Goal: Check status: Check status

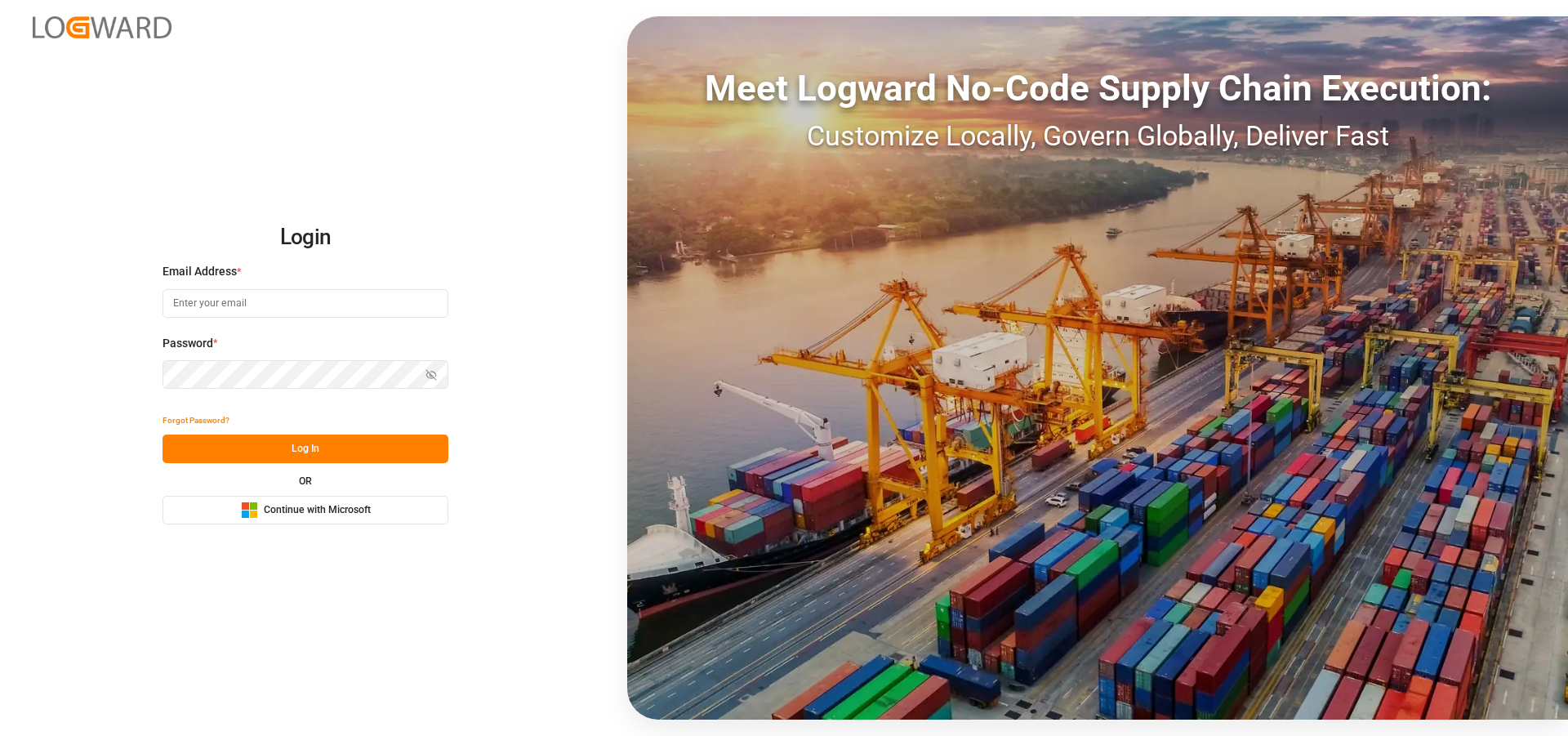
type input "[EMAIL_ADDRESS][PERSON_NAME][DOMAIN_NAME]"
click at [238, 440] on button "Log In" at bounding box center [305, 449] width 286 height 29
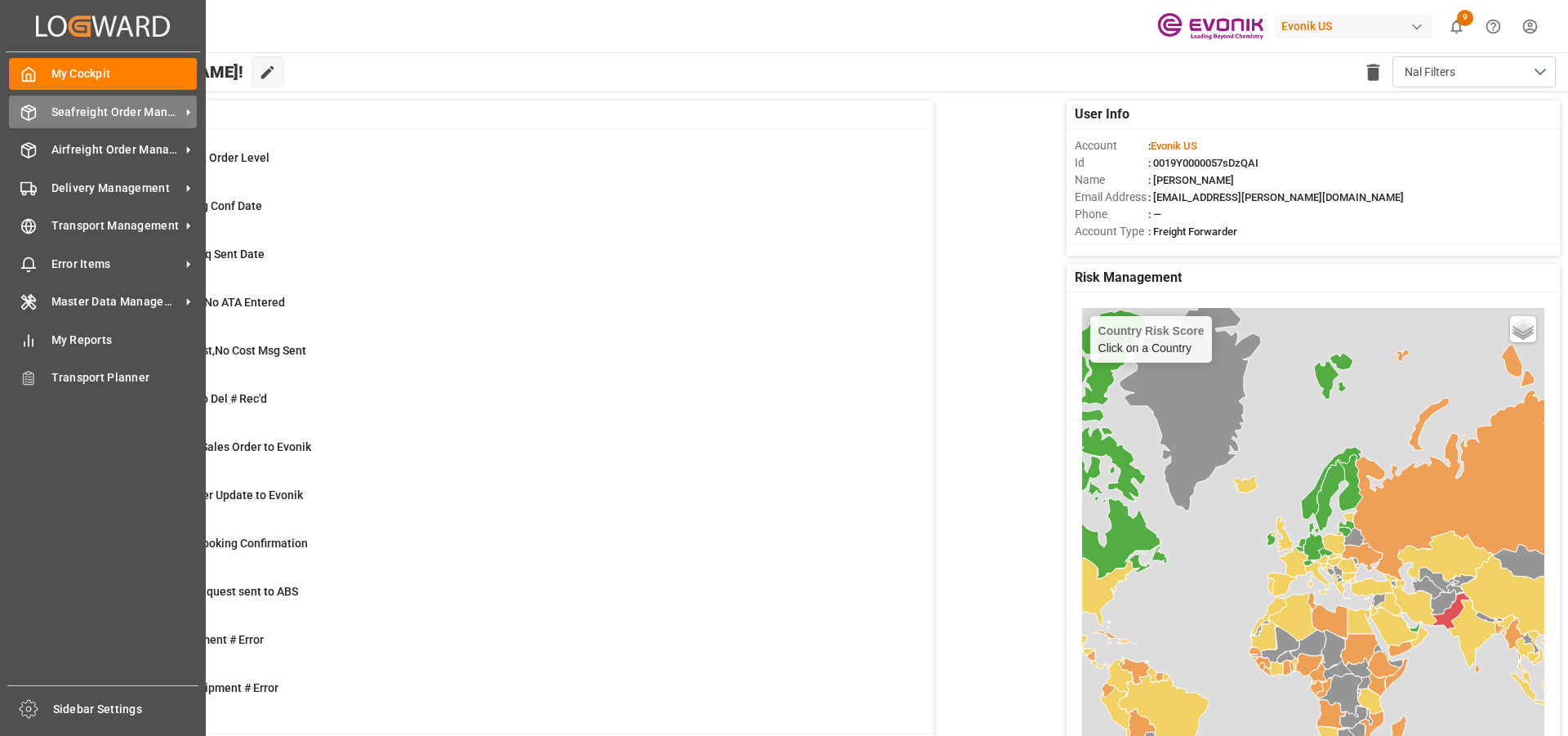
click at [130, 106] on span "Seafreight Order Management" at bounding box center [116, 112] width 129 height 17
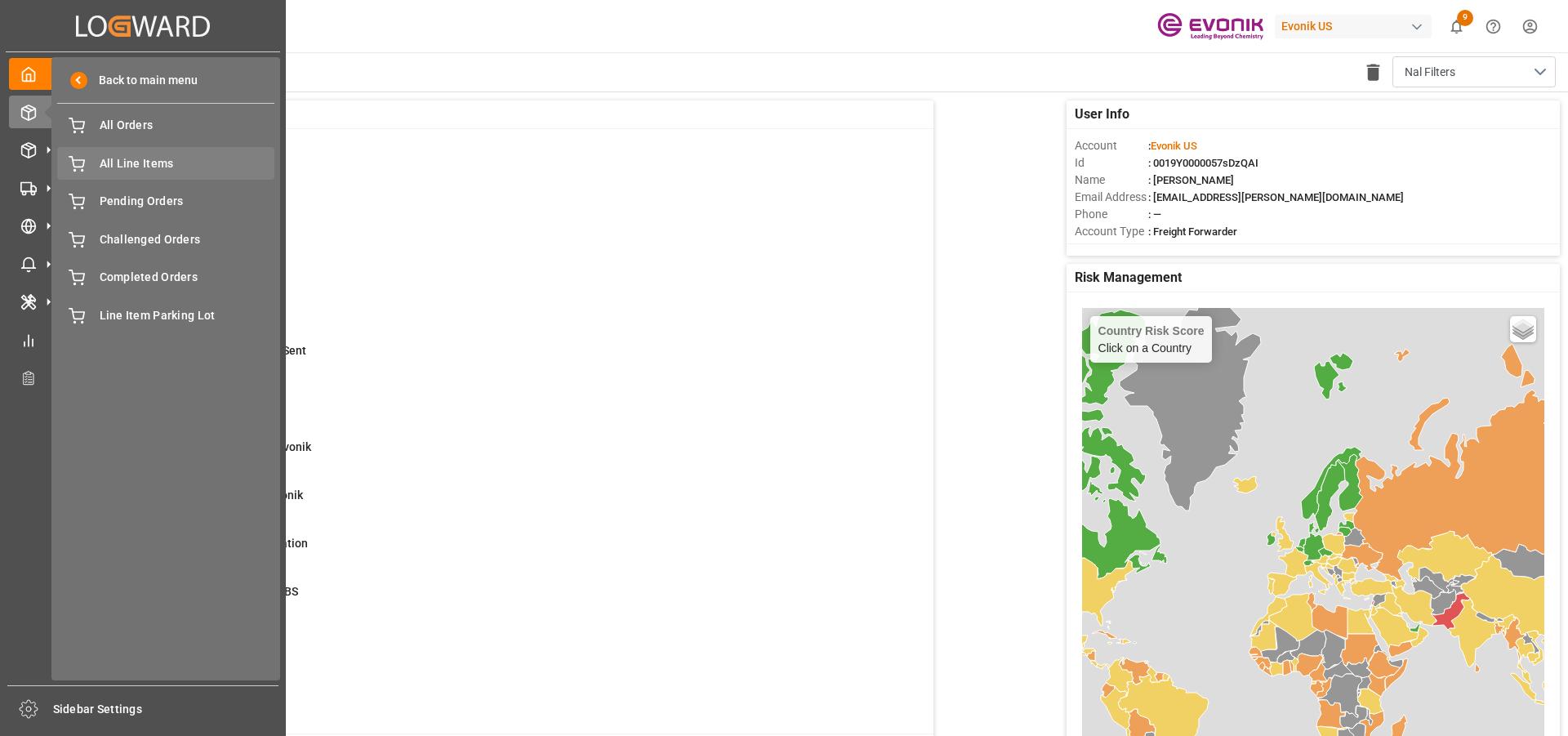
click at [138, 162] on span "All Line Items" at bounding box center [188, 164] width 175 height 17
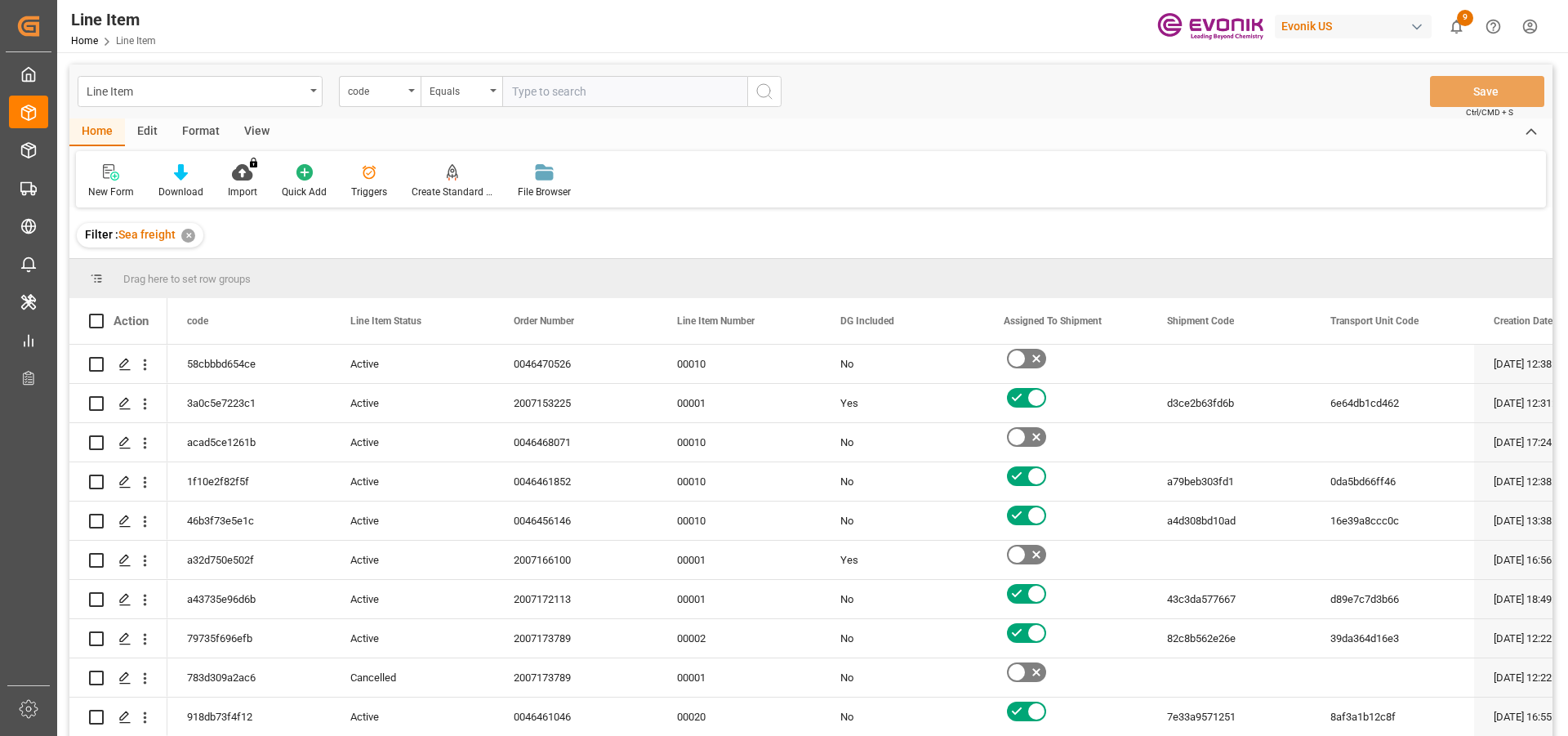
click at [373, 93] on div "code" at bounding box center [376, 89] width 56 height 19
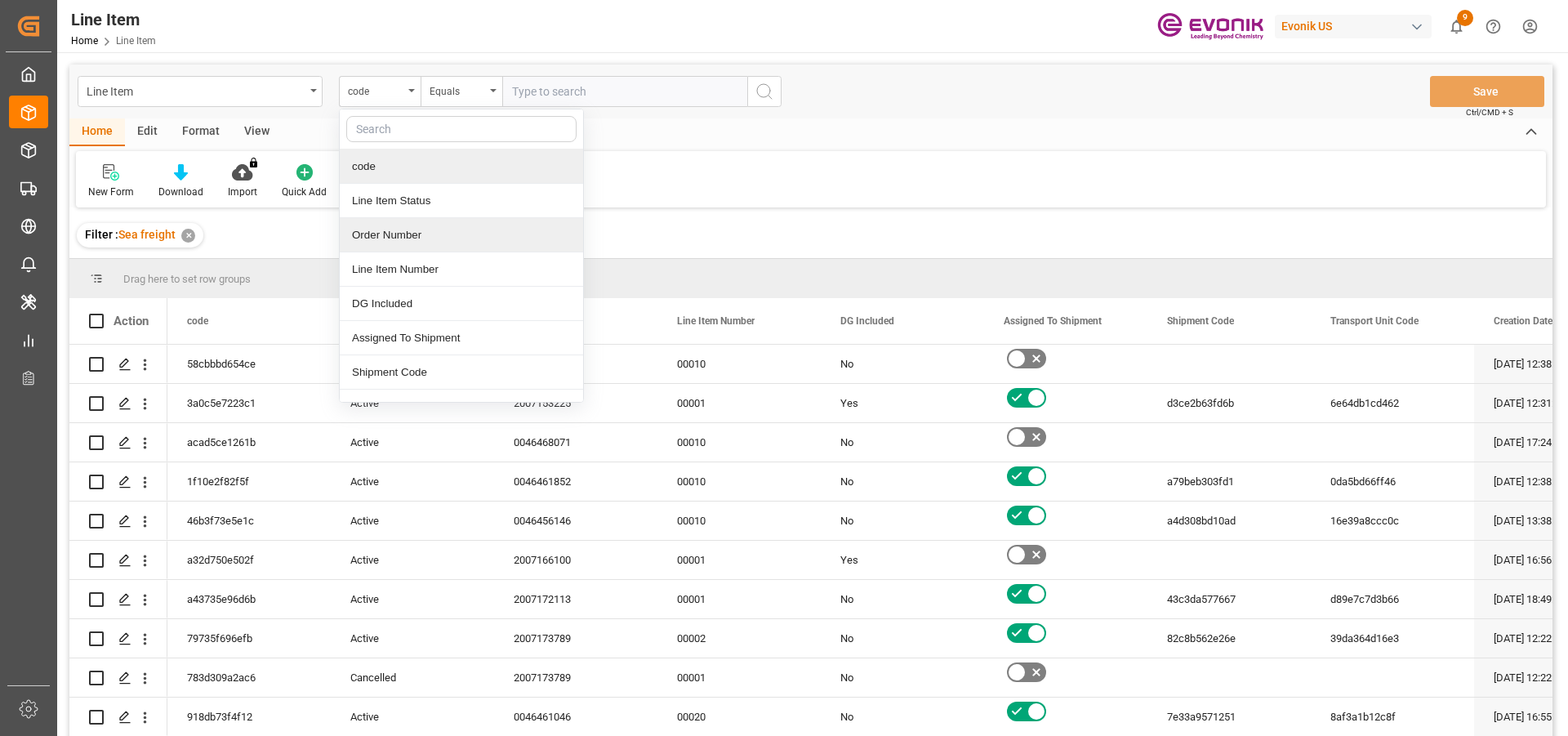
click at [399, 234] on div "Order Number" at bounding box center [461, 235] width 243 height 34
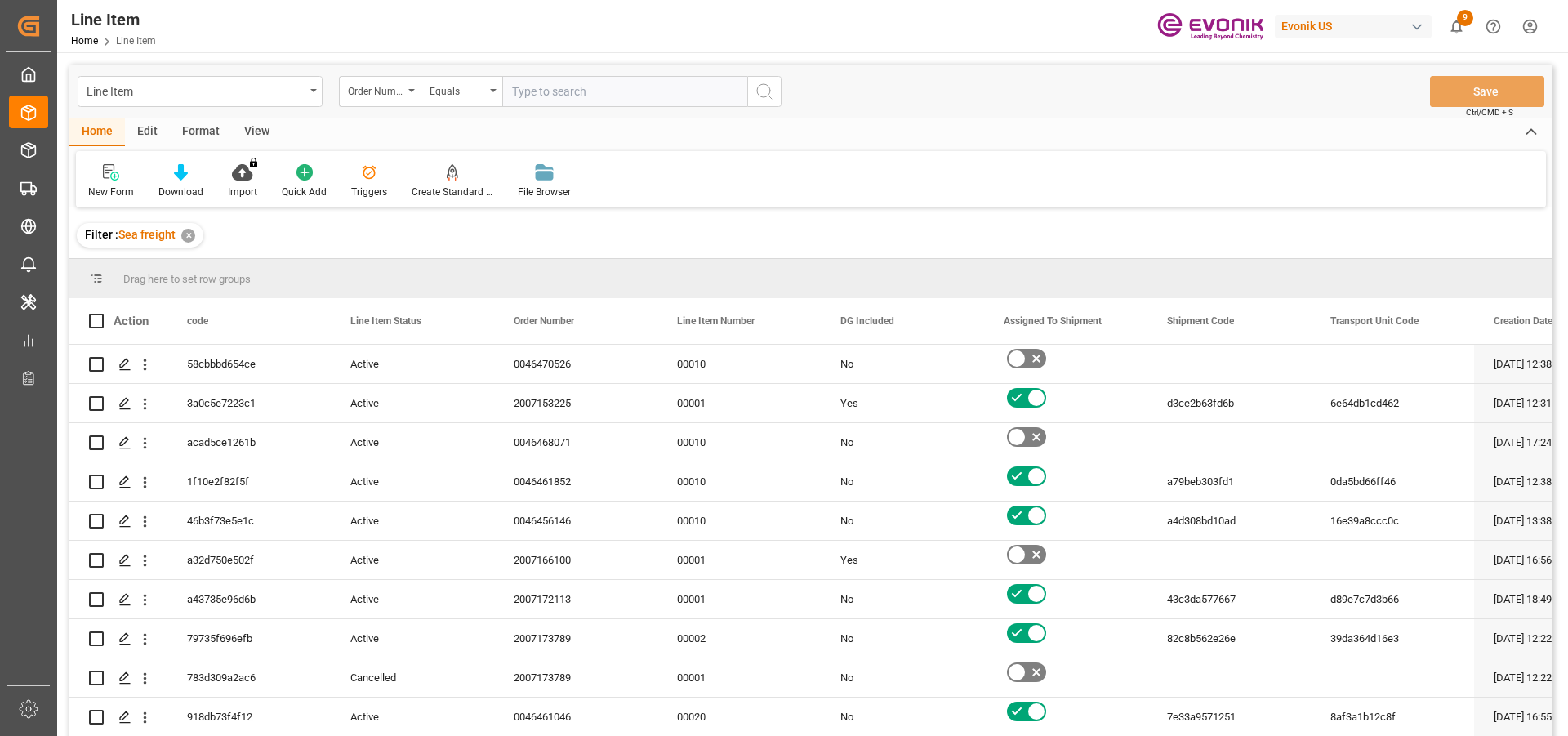
click at [553, 102] on input "text" at bounding box center [624, 92] width 245 height 31
paste input "2007060242"
type input "2007060242"
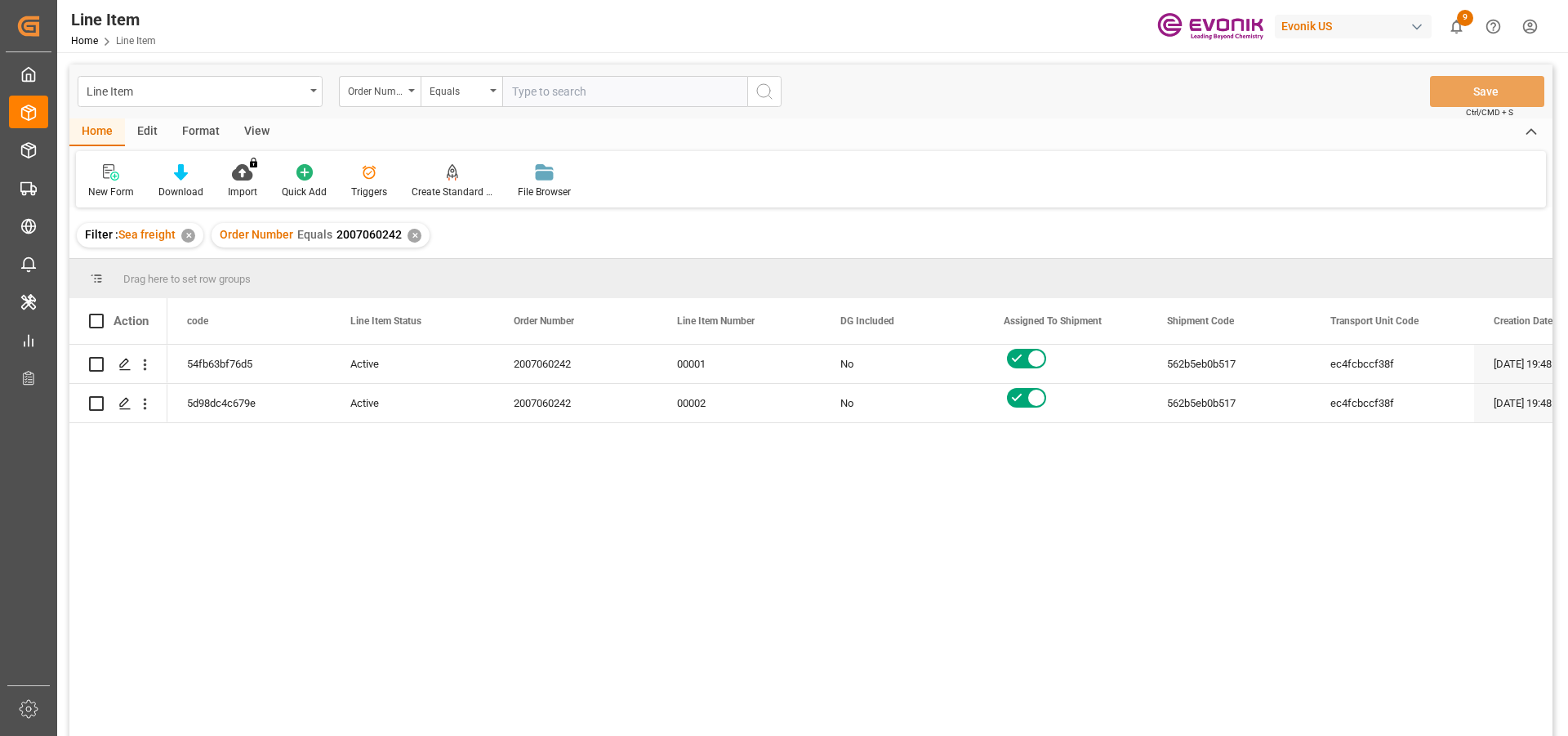
click at [188, 140] on div "Format" at bounding box center [201, 133] width 62 height 28
click at [264, 121] on div "View" at bounding box center [256, 133] width 50 height 28
click at [185, 185] on div "Standard Templates" at bounding box center [186, 192] width 82 height 15
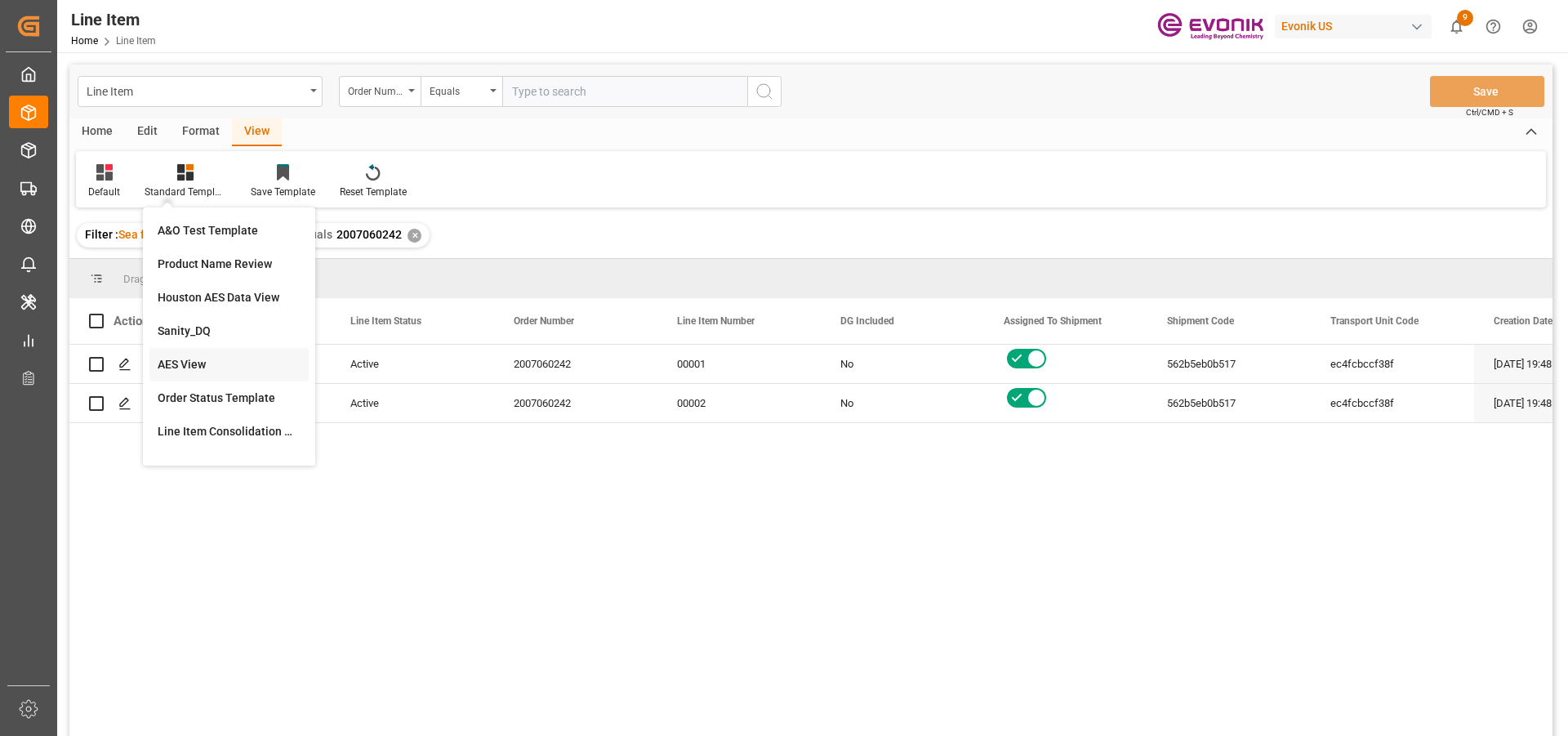
click at [193, 372] on div "AES View" at bounding box center [228, 364] width 143 height 17
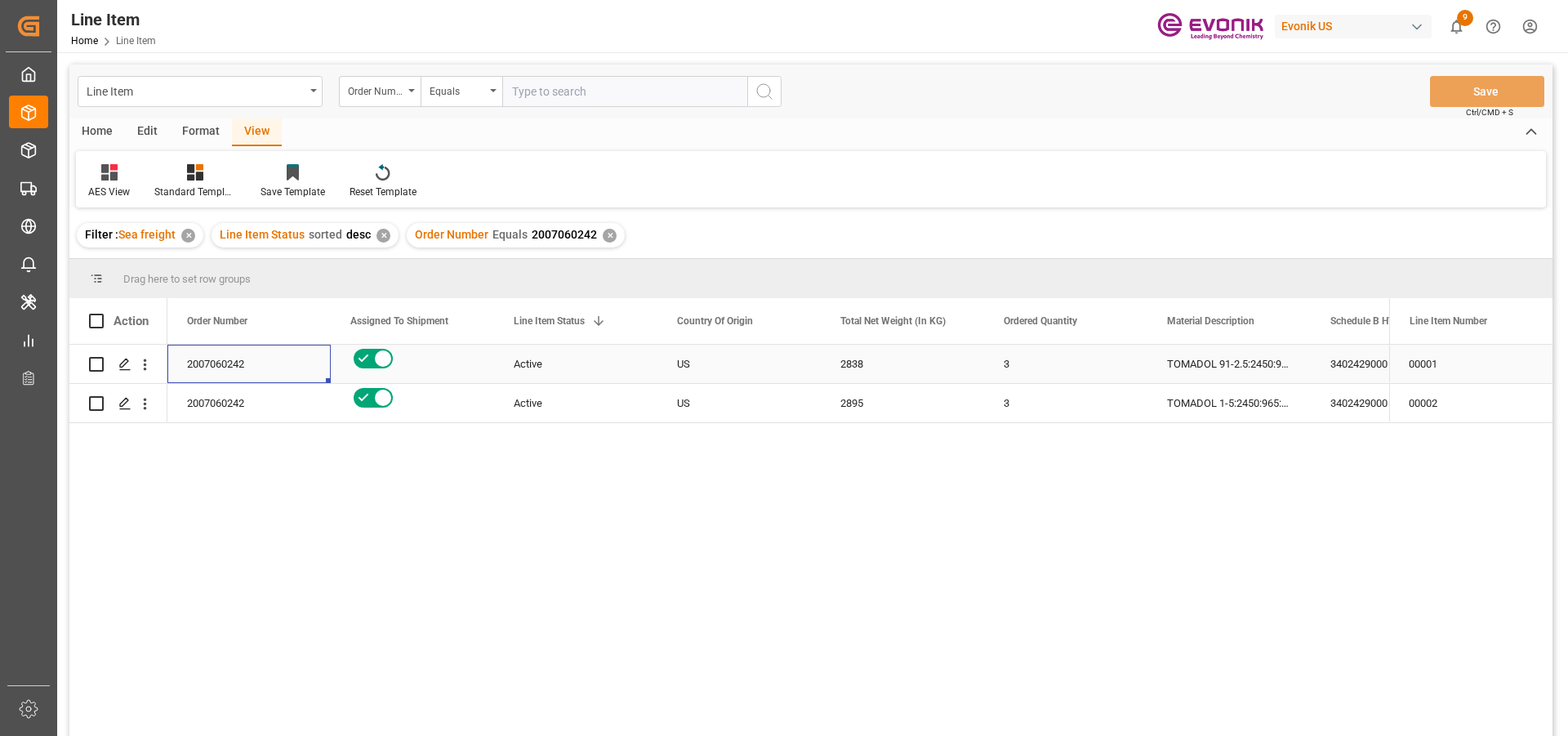
click at [204, 359] on div "2007060242" at bounding box center [248, 363] width 163 height 38
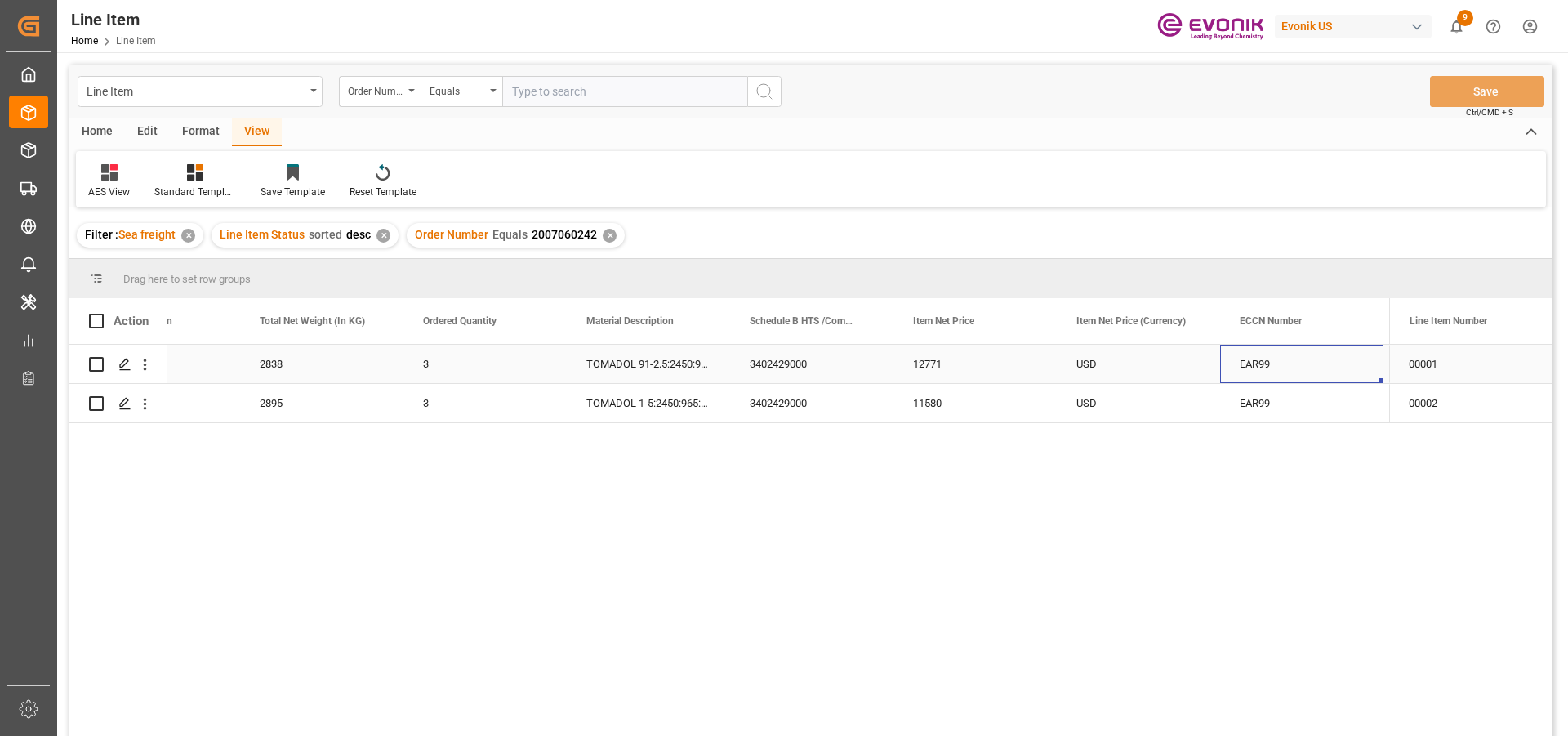
scroll to position [0, 744]
click at [604, 232] on div "✕" at bounding box center [609, 235] width 14 height 14
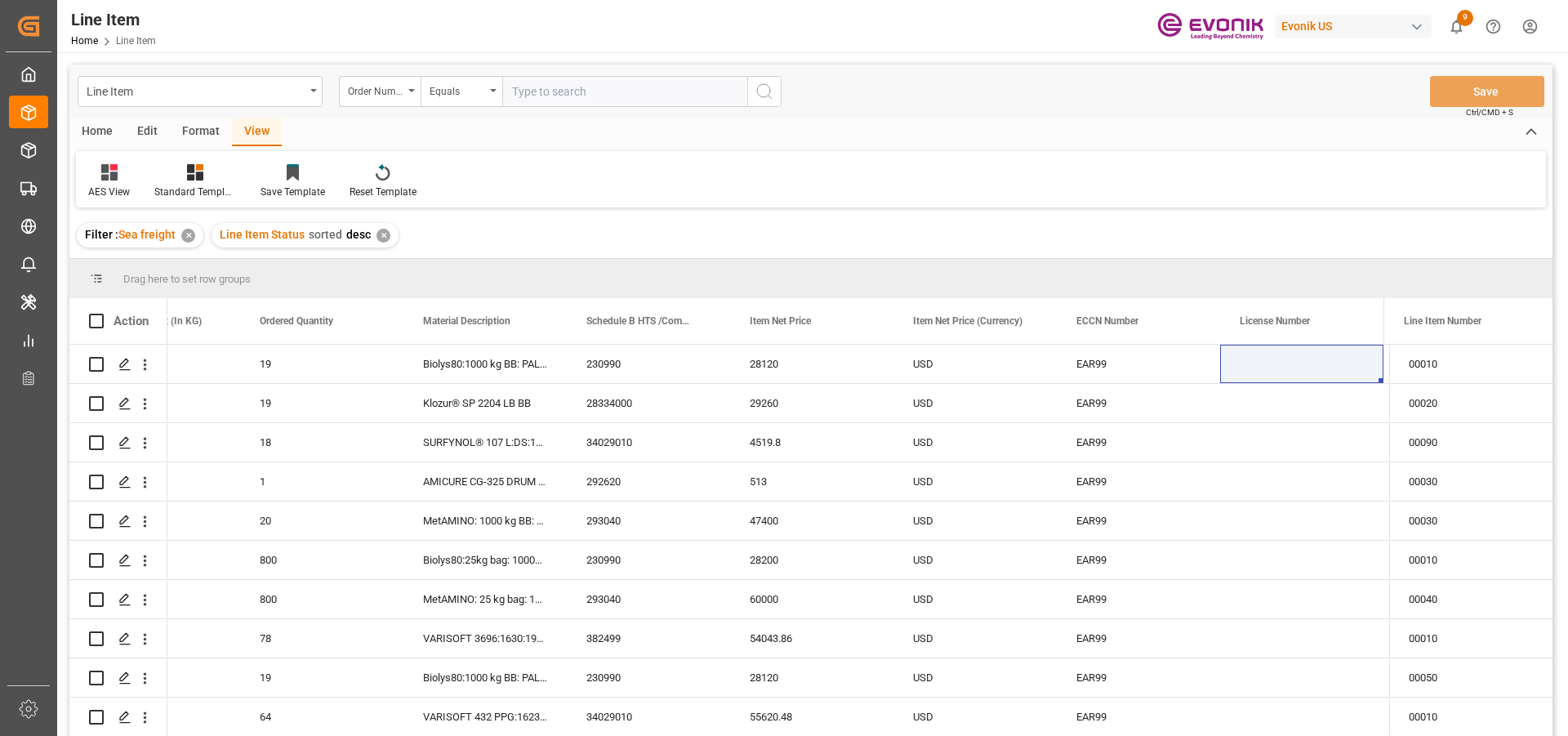
click at [569, 91] on input "text" at bounding box center [624, 92] width 245 height 31
paste input "0046470108"
type input "0046470108"
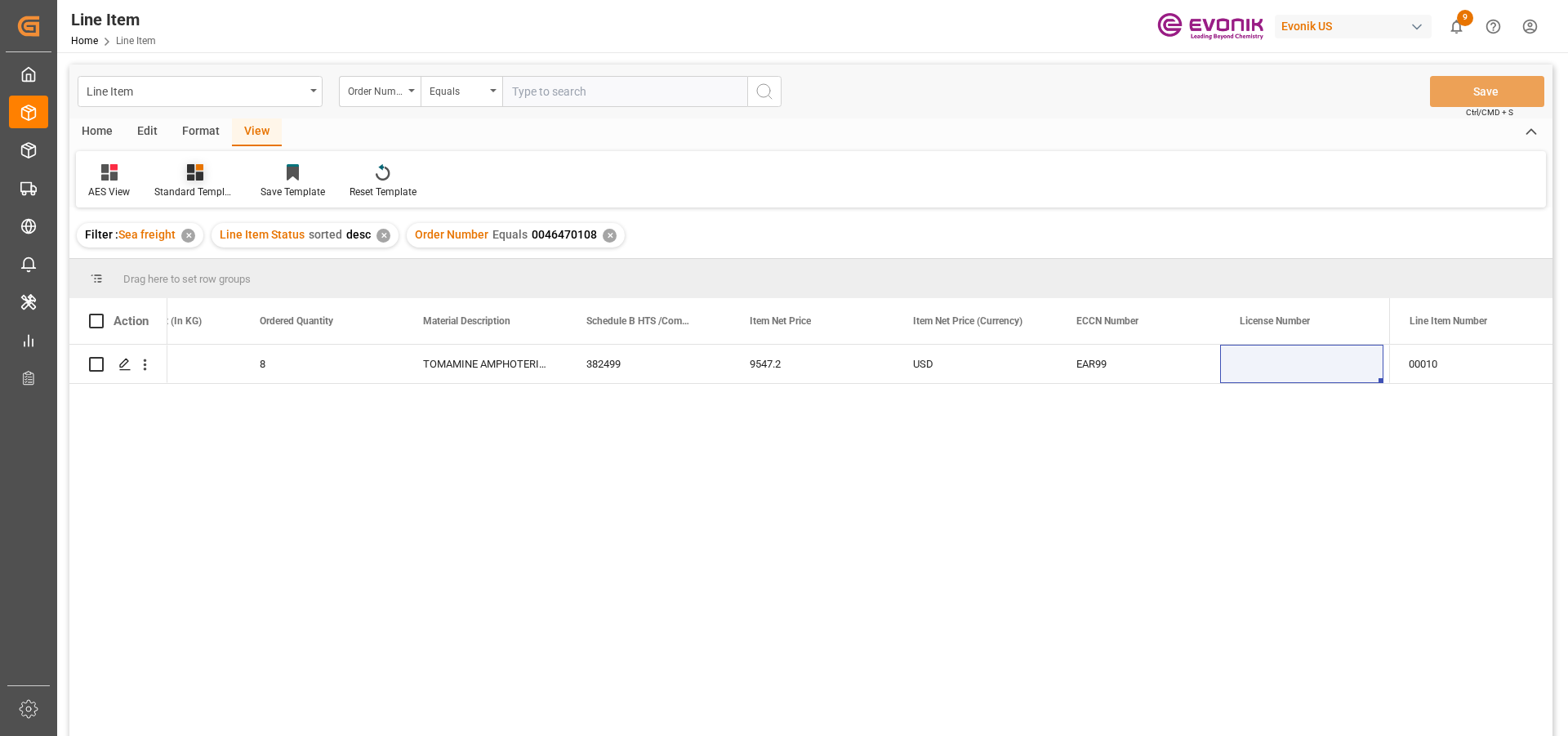
click at [189, 180] on icon at bounding box center [195, 172] width 16 height 16
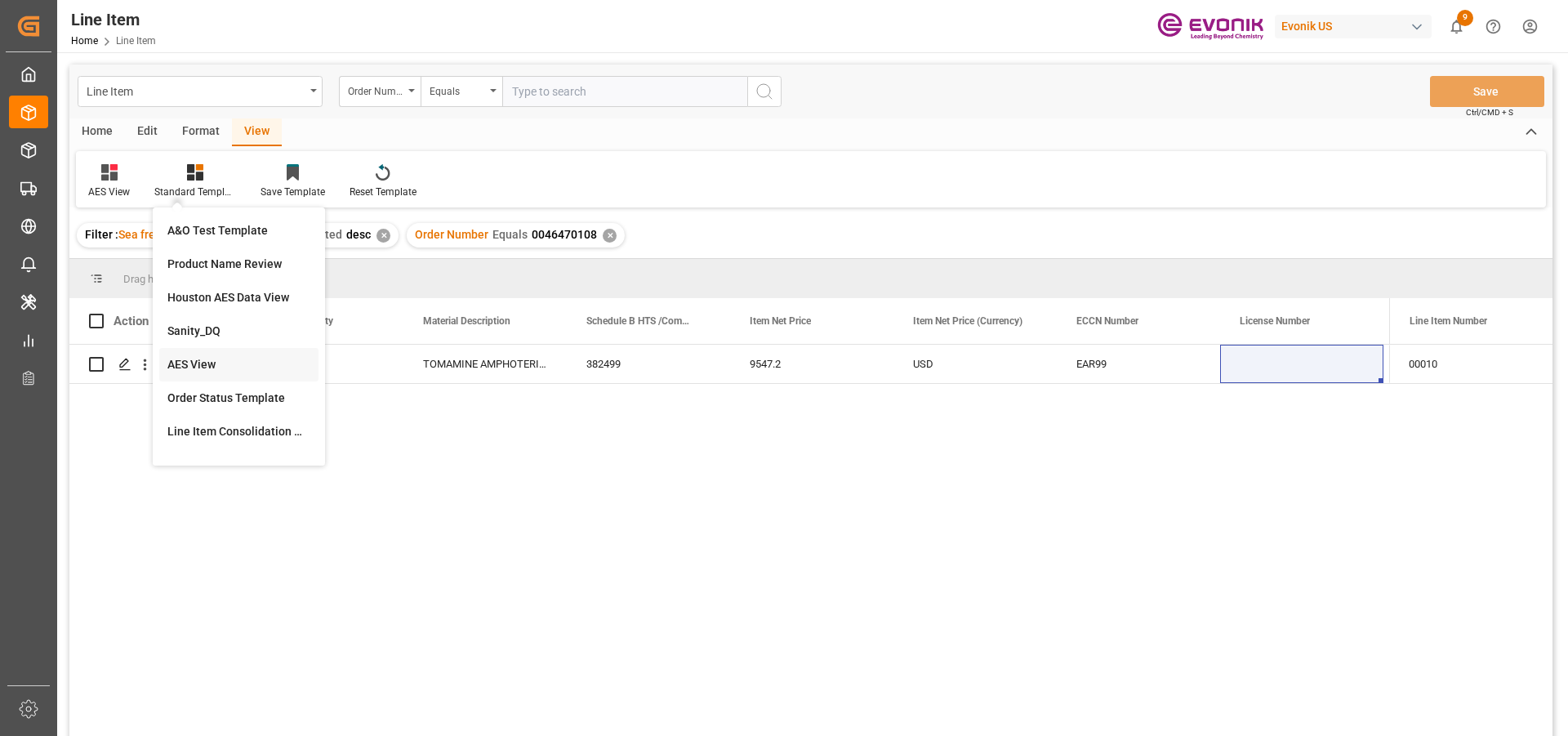
click at [228, 365] on div "AES View" at bounding box center [238, 364] width 143 height 17
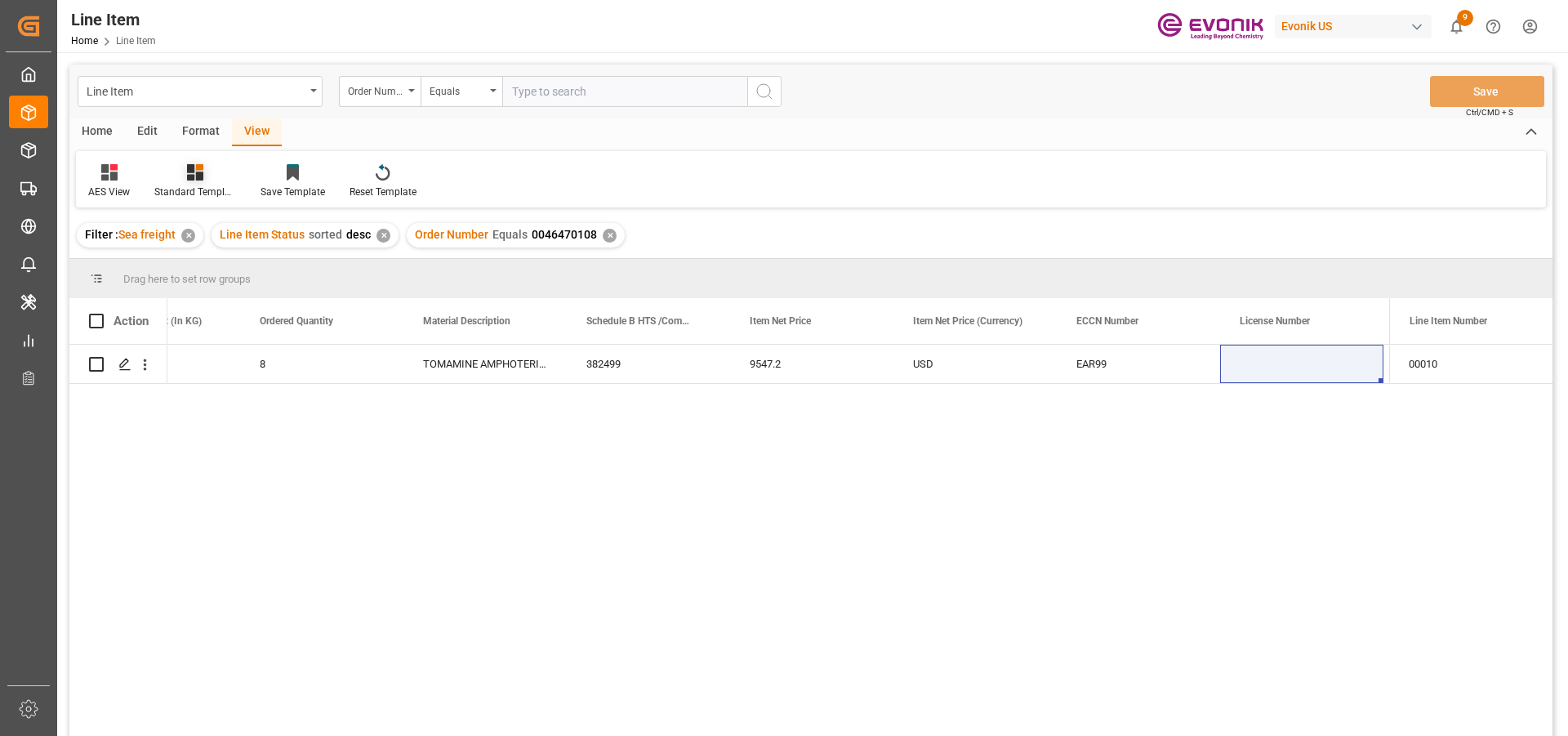
click at [195, 175] on icon at bounding box center [195, 172] width 16 height 16
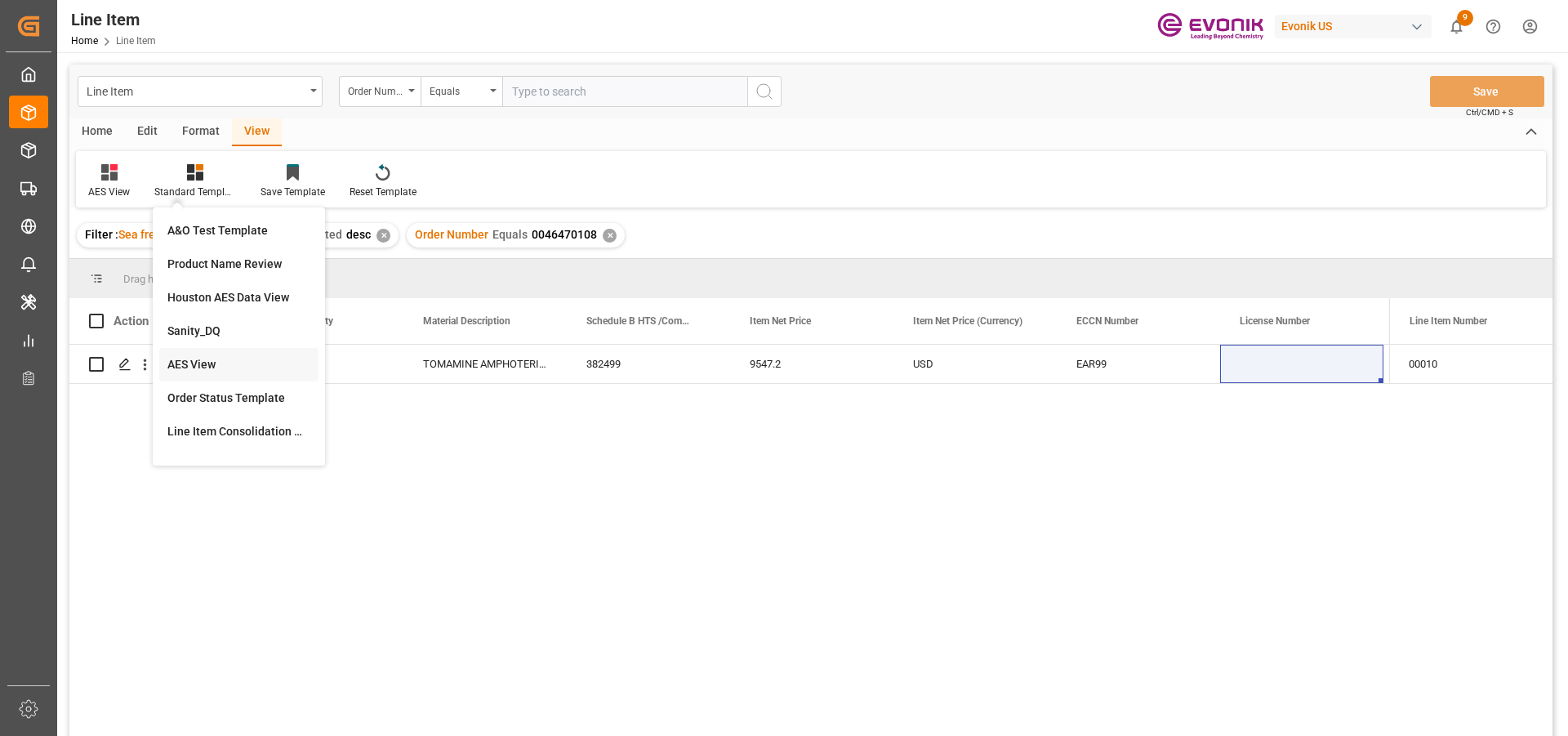
click at [227, 363] on div "AES View" at bounding box center [238, 364] width 143 height 17
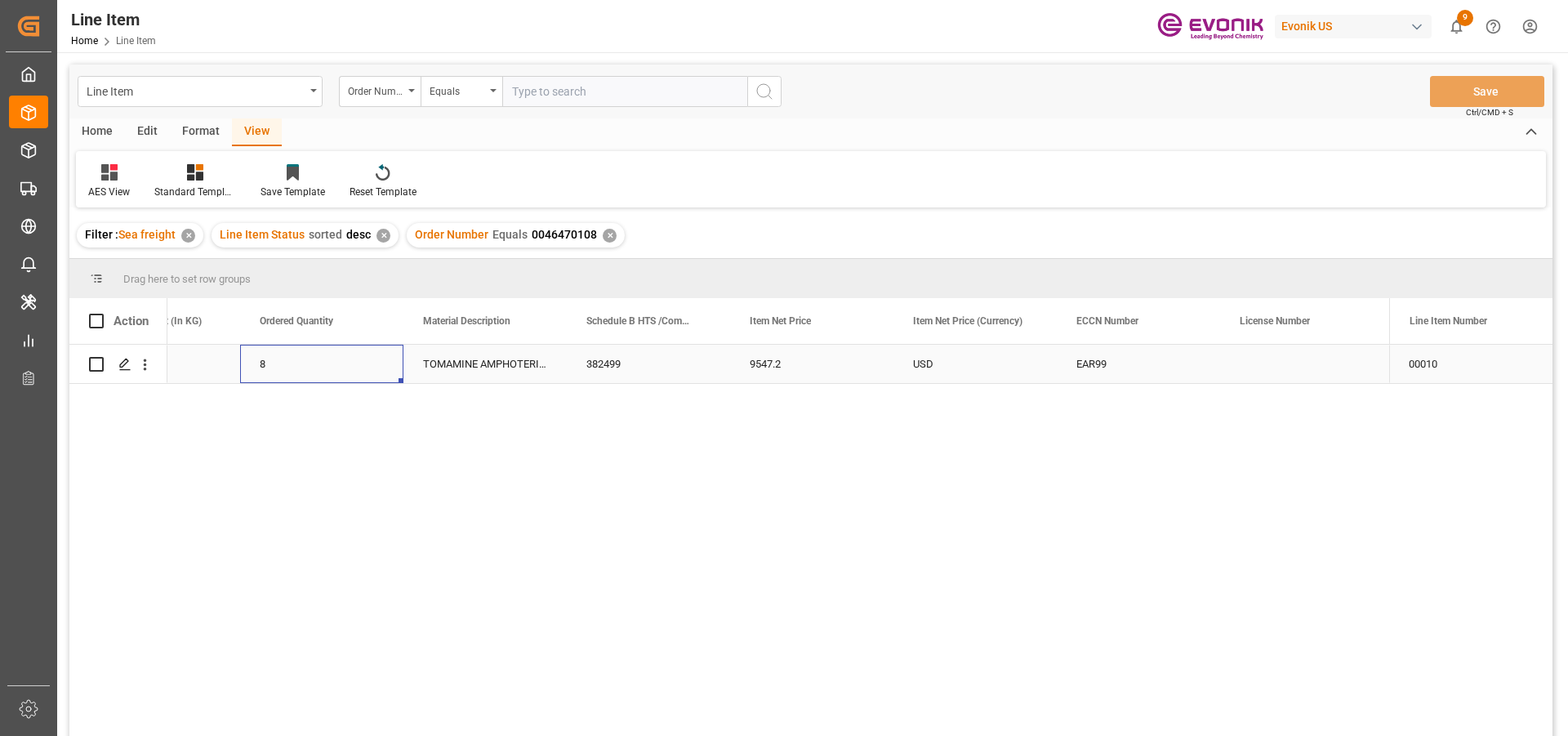
click at [319, 363] on div "8" at bounding box center [321, 363] width 163 height 38
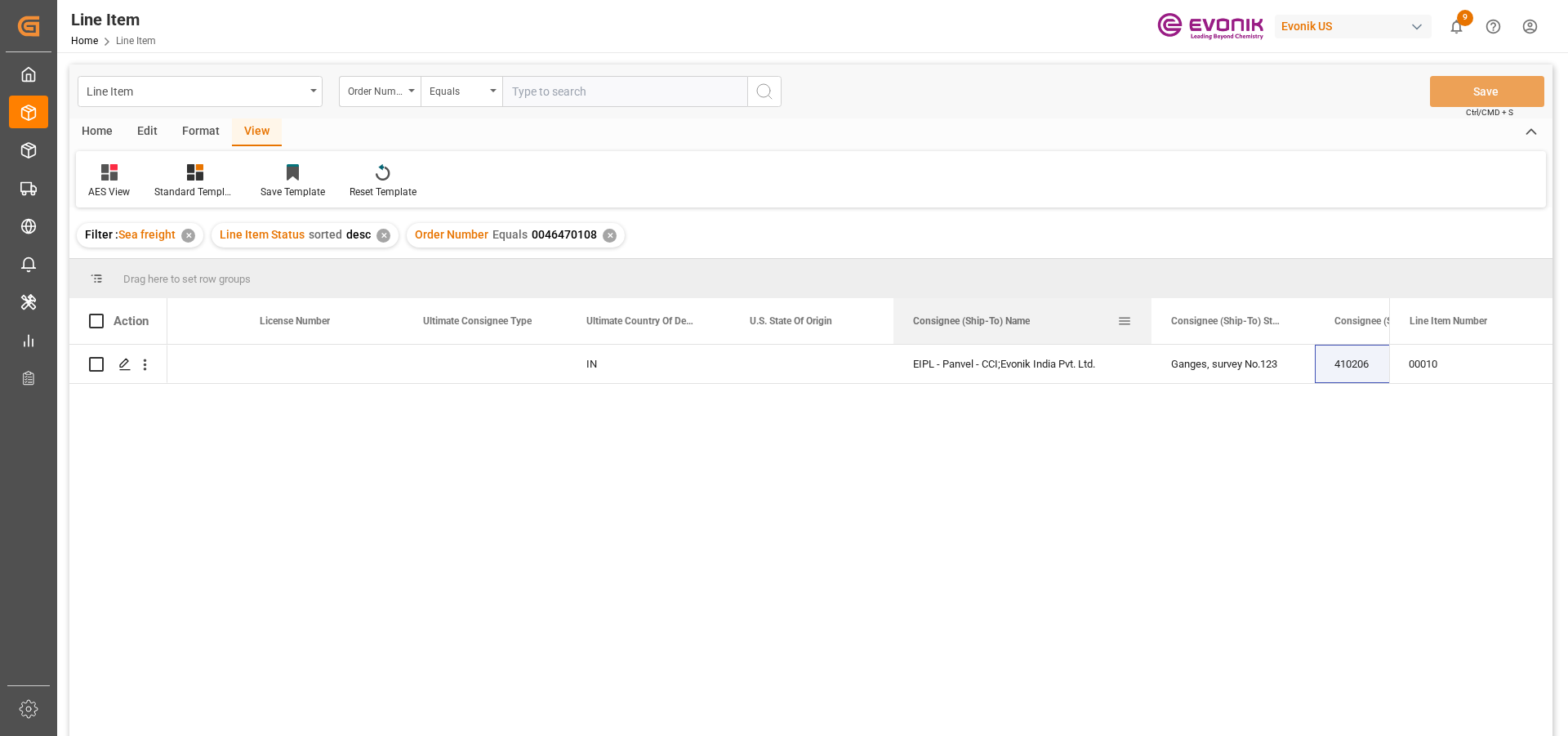
drag, startPoint x: 1055, startPoint y: 313, endPoint x: 1150, endPoint y: 305, distance: 95.3
click at [1150, 305] on div at bounding box center [1151, 321] width 7 height 46
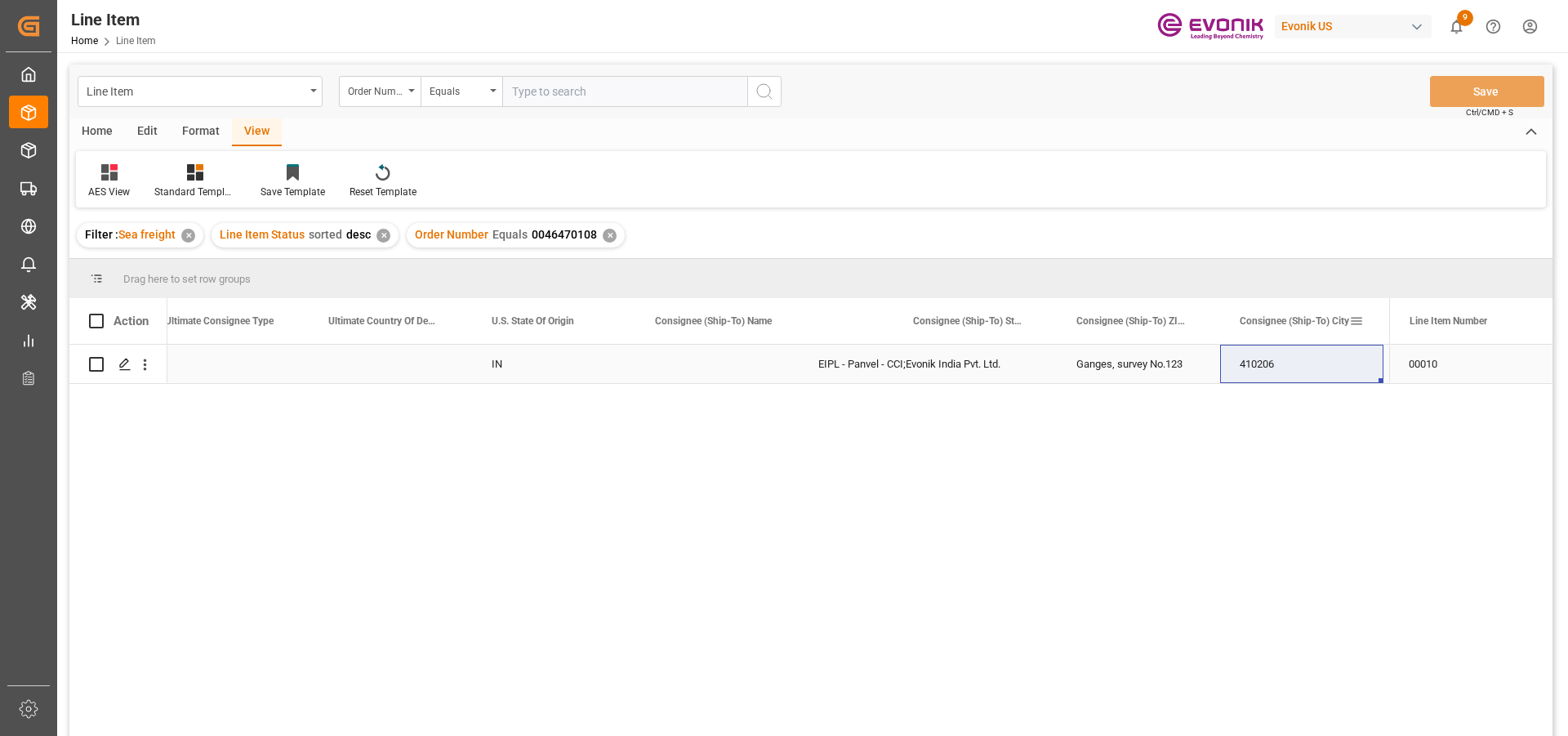
scroll to position [0, 1977]
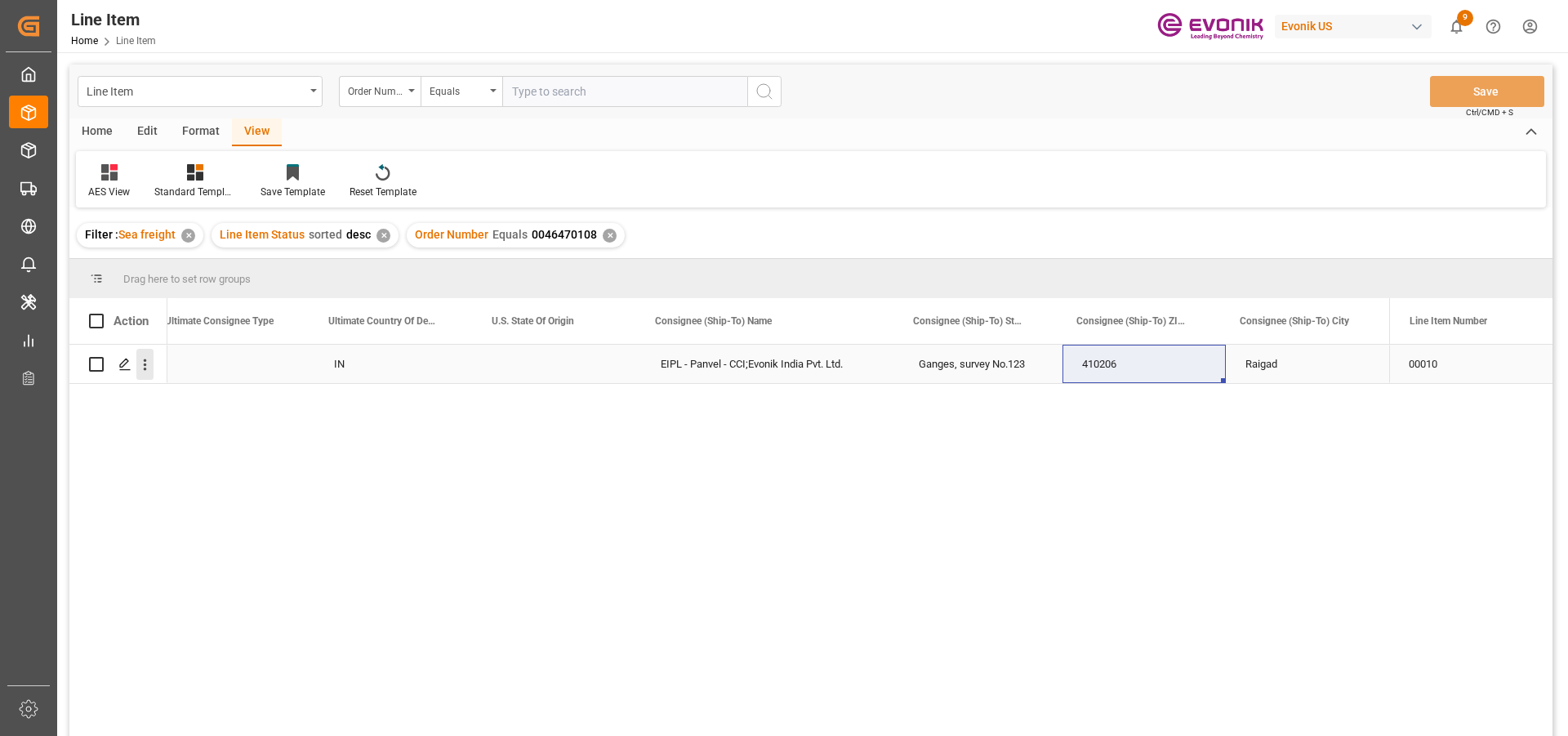
click at [146, 364] on icon "open menu" at bounding box center [146, 365] width 3 height 11
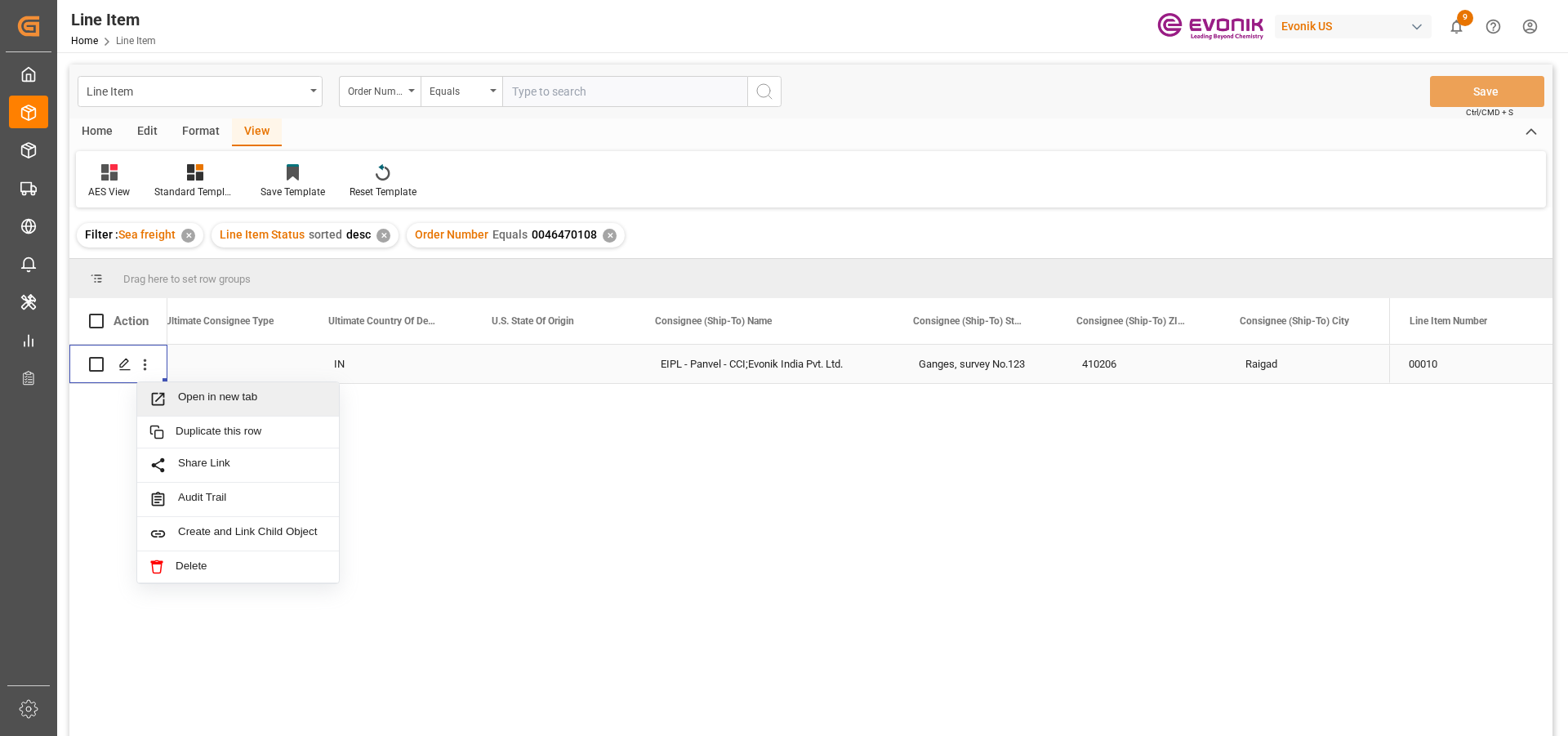
click at [273, 394] on span "Open in new tab" at bounding box center [252, 399] width 149 height 17
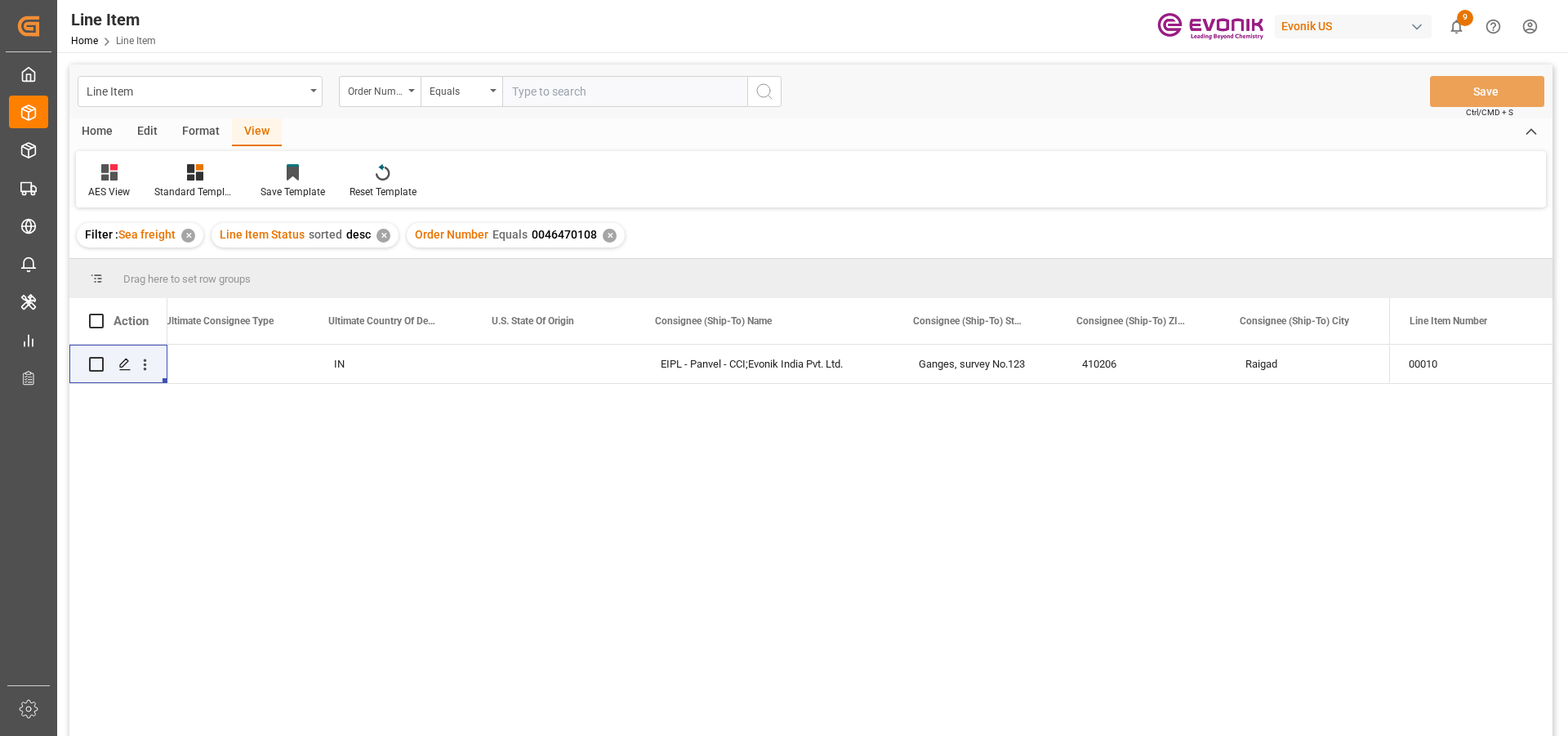
click at [603, 236] on div "✕" at bounding box center [609, 235] width 14 height 14
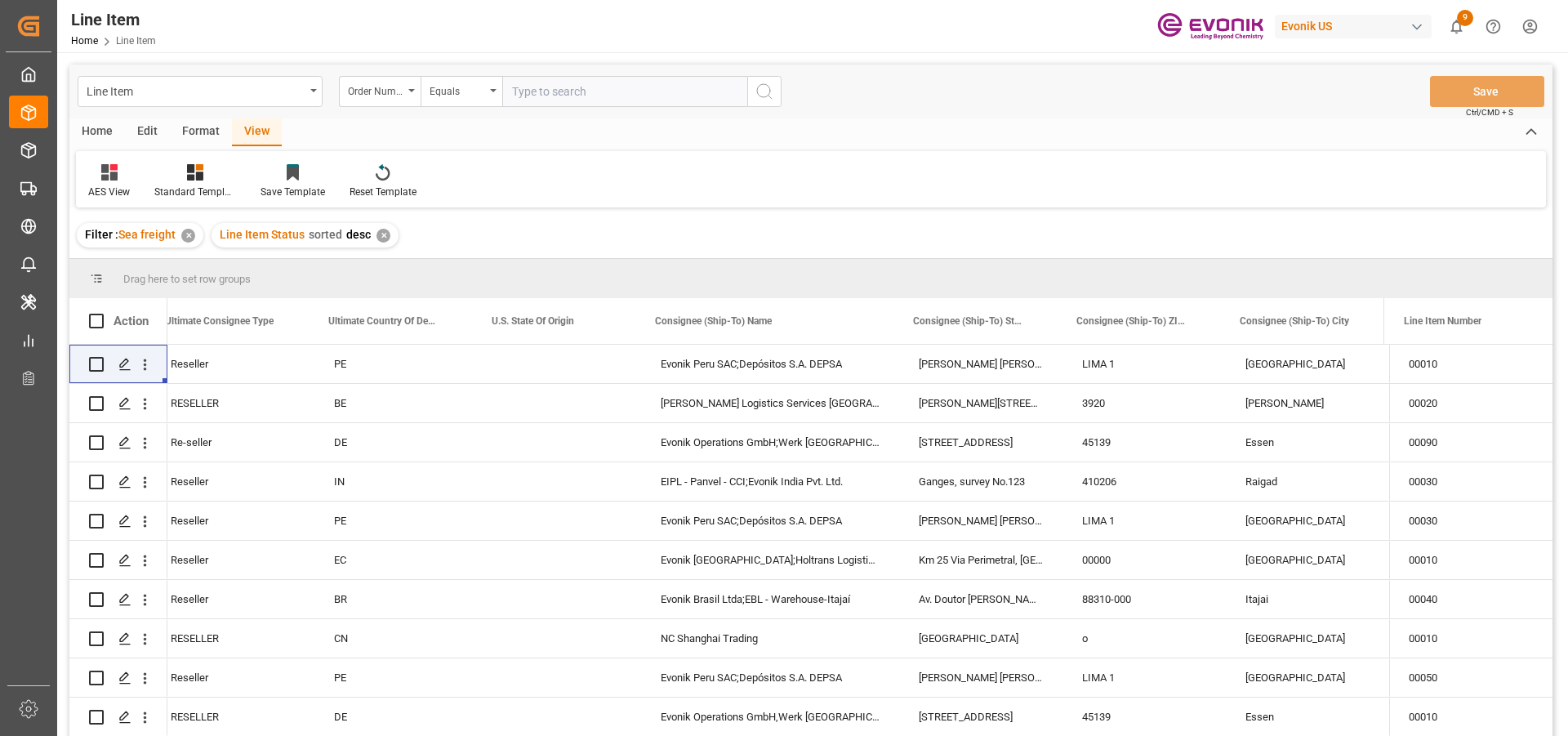
click at [544, 87] on input "text" at bounding box center [624, 92] width 245 height 31
paste input "2007147880"
type input "2007147880"
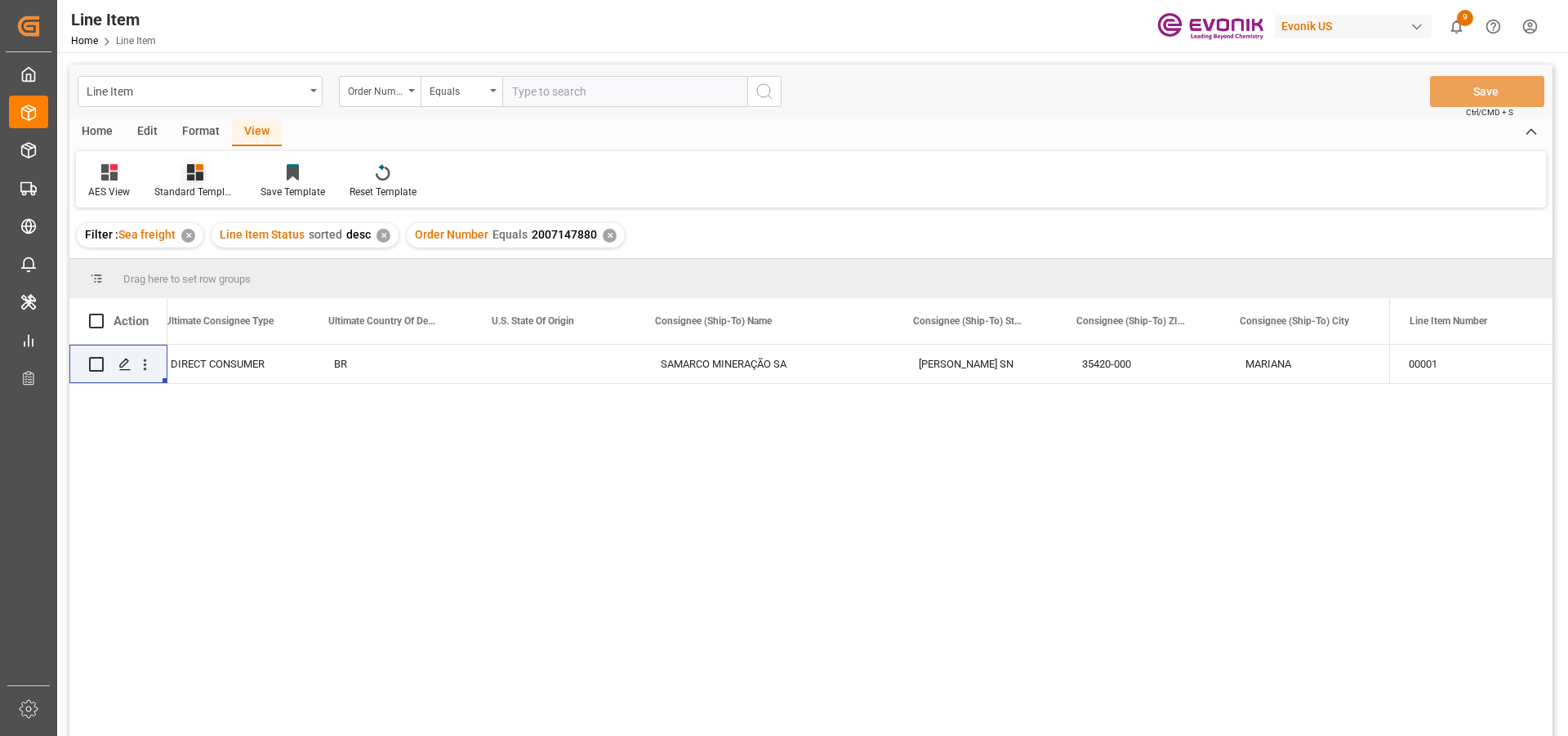
click at [196, 174] on icon at bounding box center [195, 172] width 16 height 16
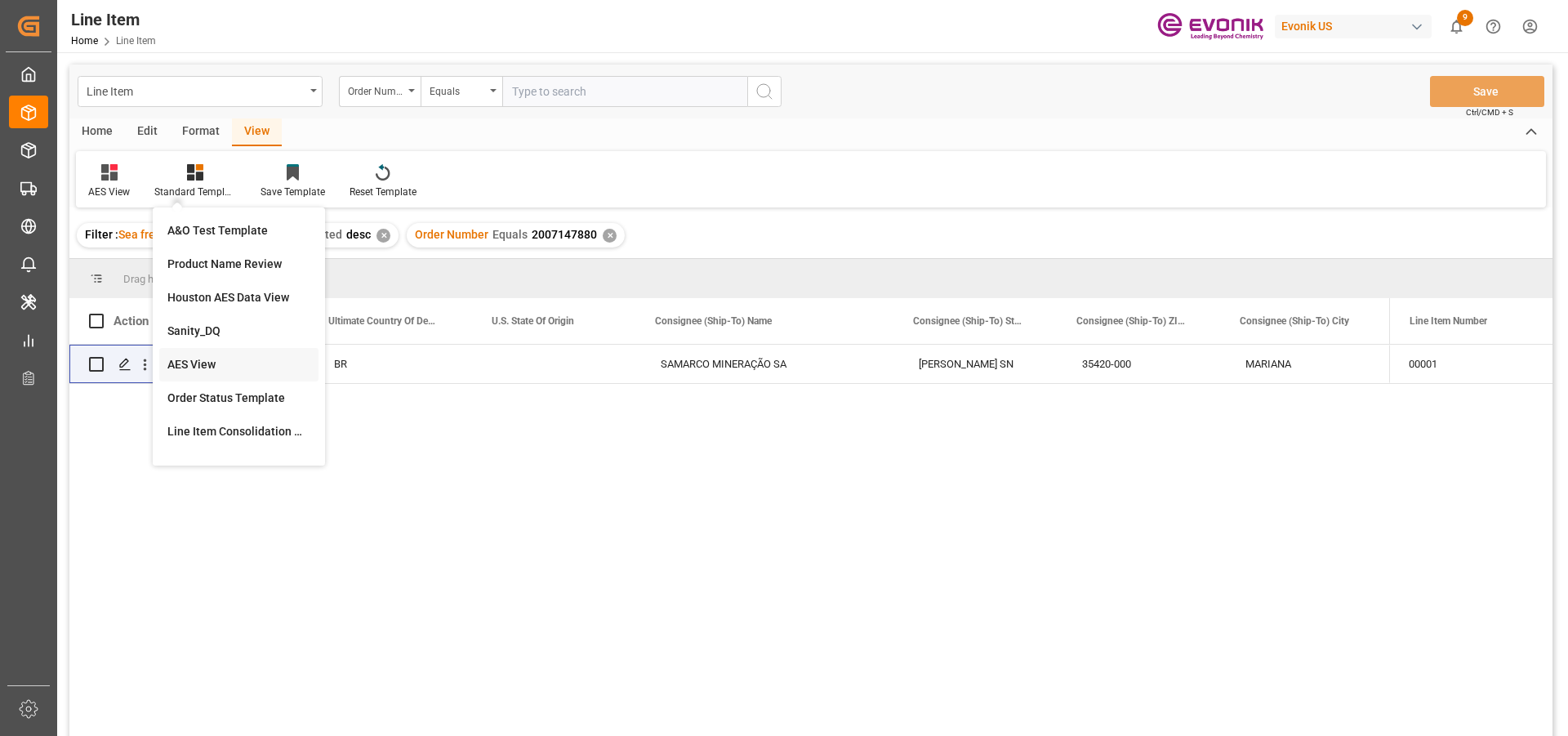
click at [224, 358] on div "AES View" at bounding box center [238, 364] width 143 height 17
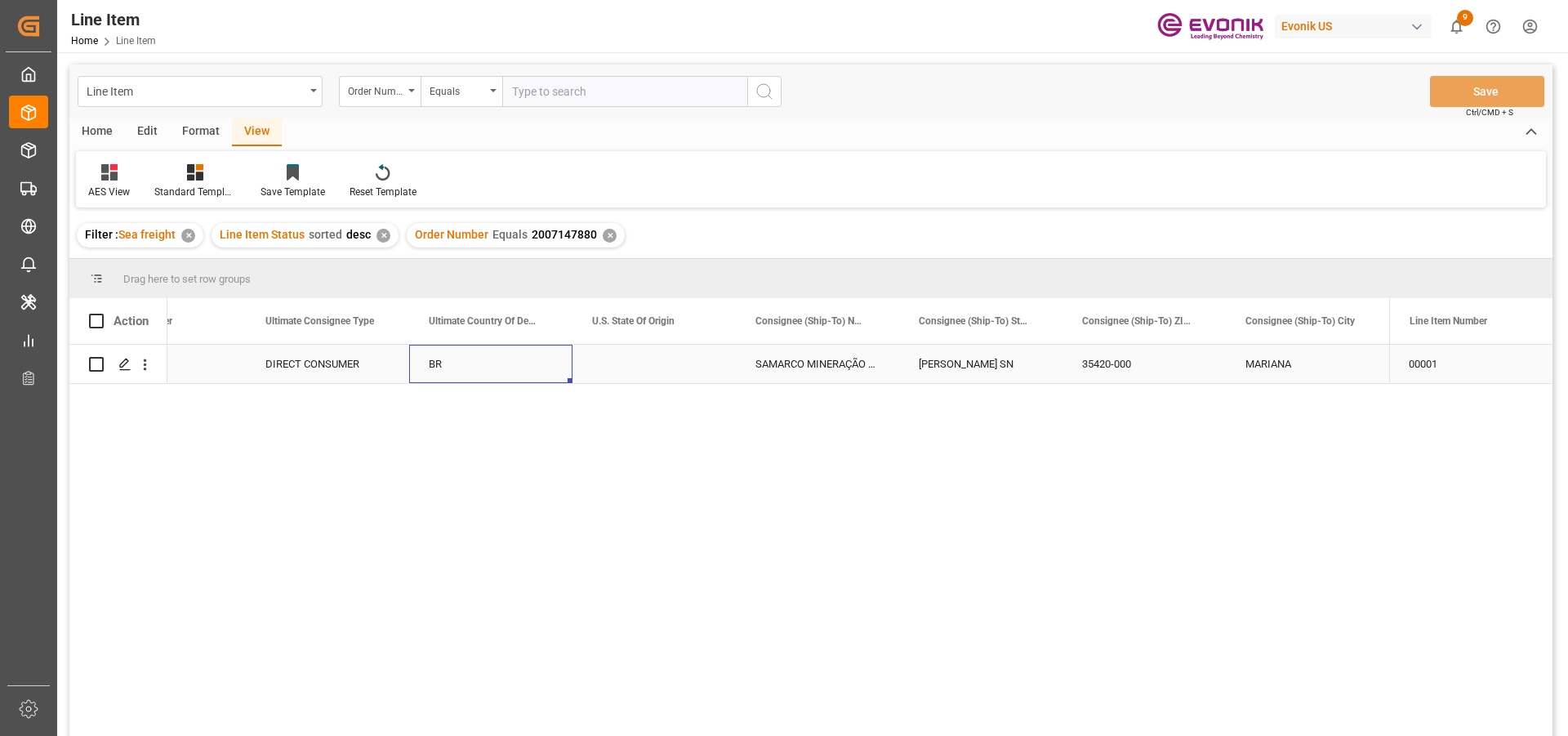
click at [547, 368] on div "BR" at bounding box center [490, 363] width 163 height 38
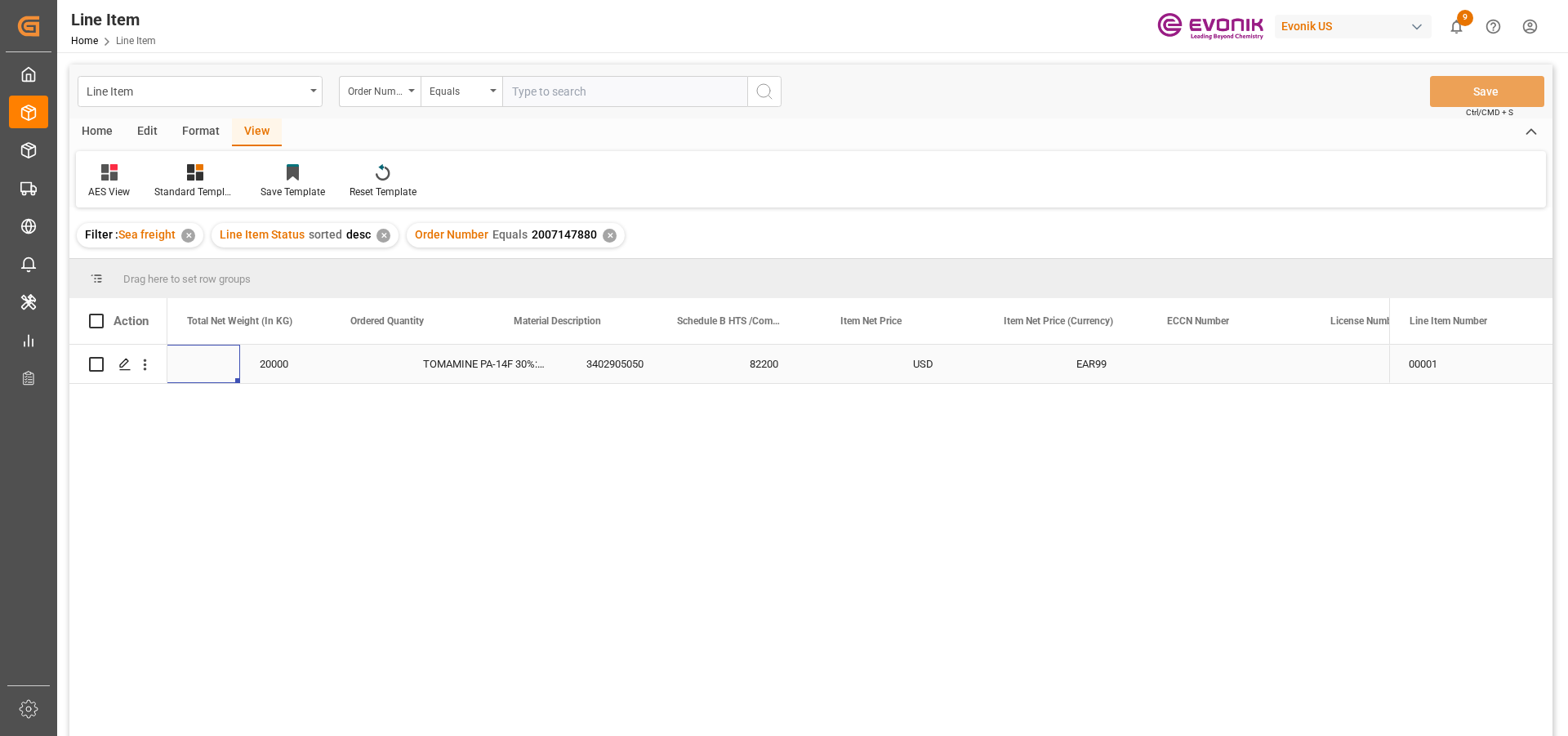
scroll to position [0, 0]
click at [569, 356] on div "20000" at bounding box center [575, 363] width 163 height 38
click at [840, 371] on div "TOMAMINE PA-14F 30%:BULK:1:PP:P" at bounding box center [901, 363] width 163 height 38
click at [570, 359] on div "20000" at bounding box center [575, 363] width 163 height 38
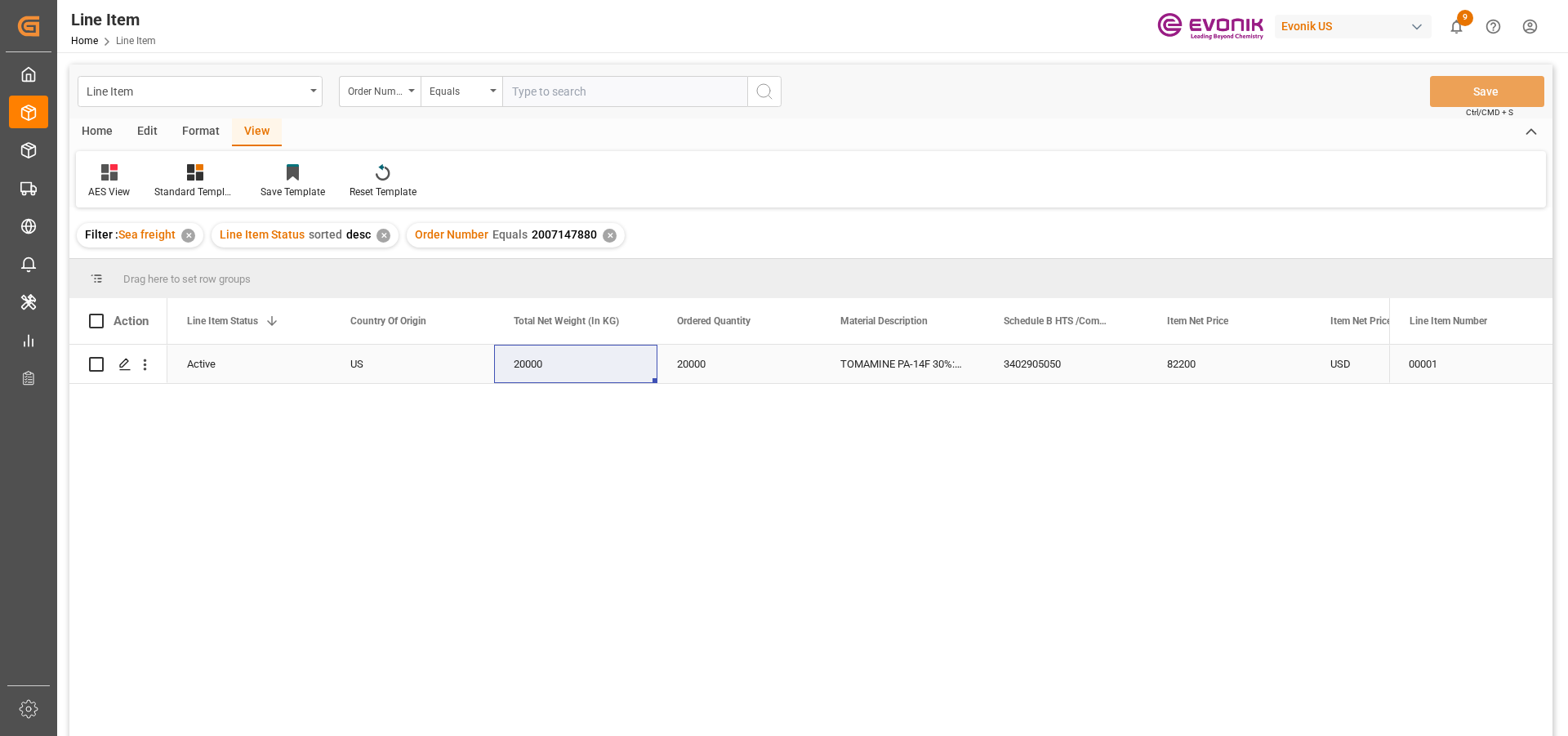
click at [1198, 355] on div "82200" at bounding box center [1228, 363] width 163 height 38
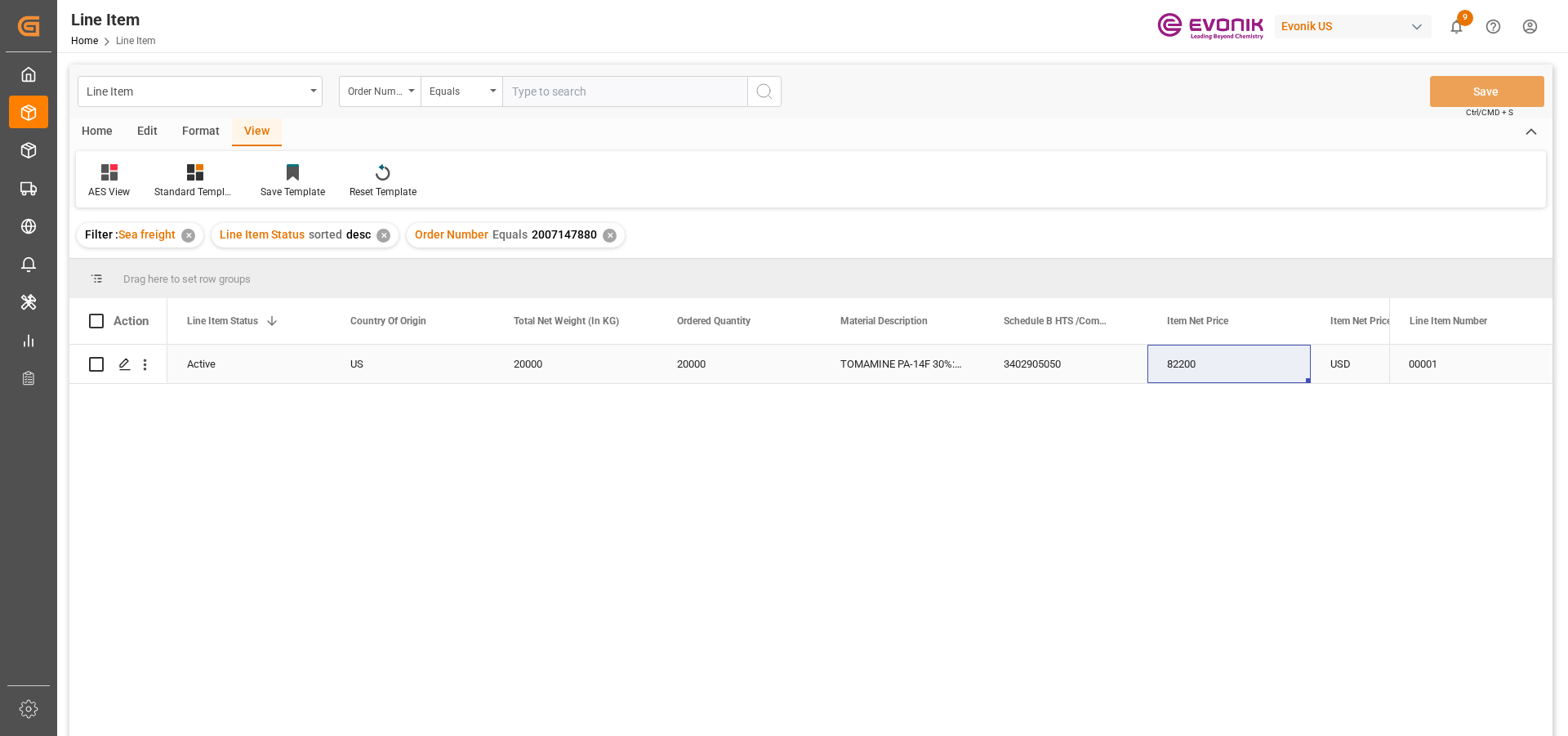
click at [457, 362] on div "US" at bounding box center [412, 363] width 163 height 38
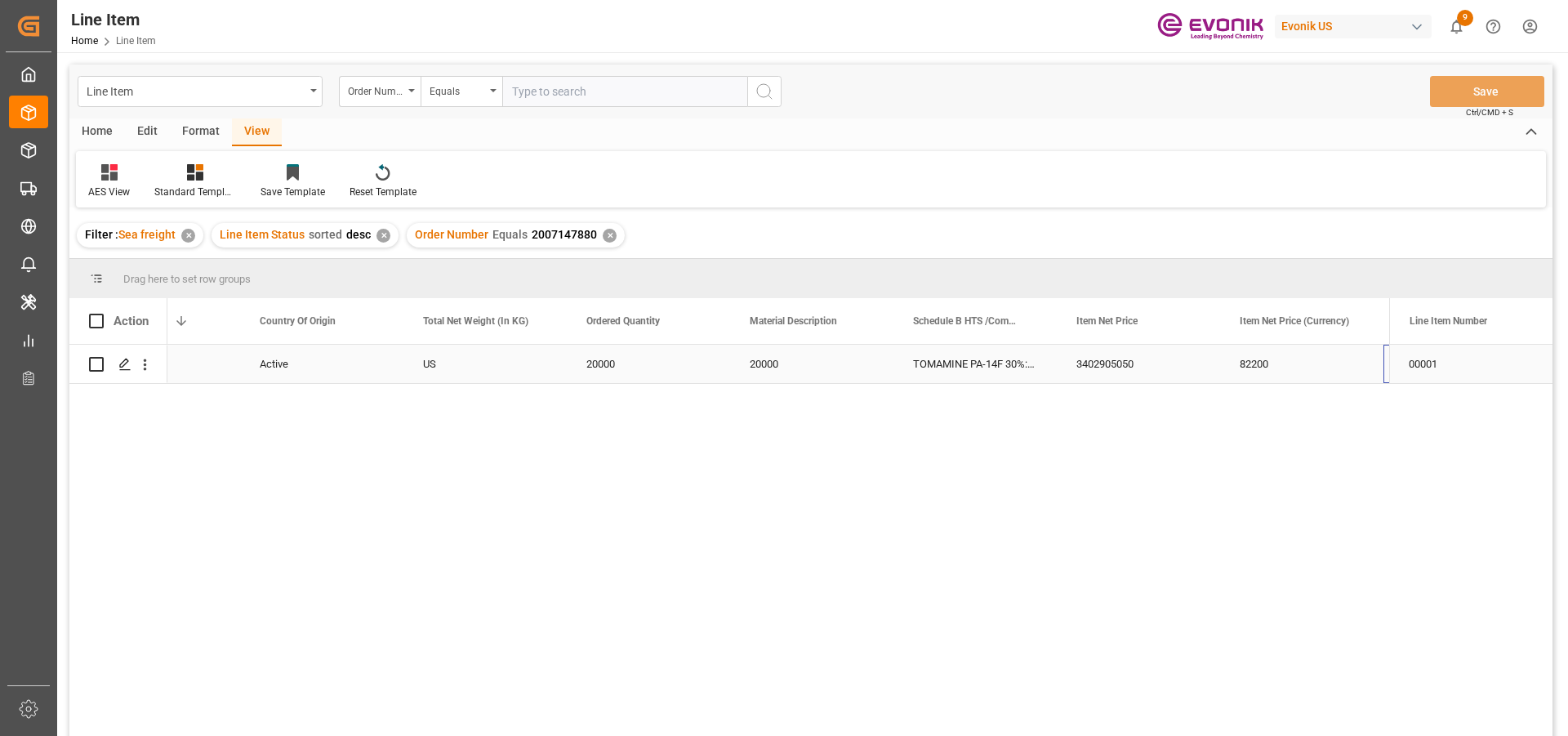
scroll to position [0, 418]
click at [1181, 378] on div "82200" at bounding box center [1138, 363] width 163 height 38
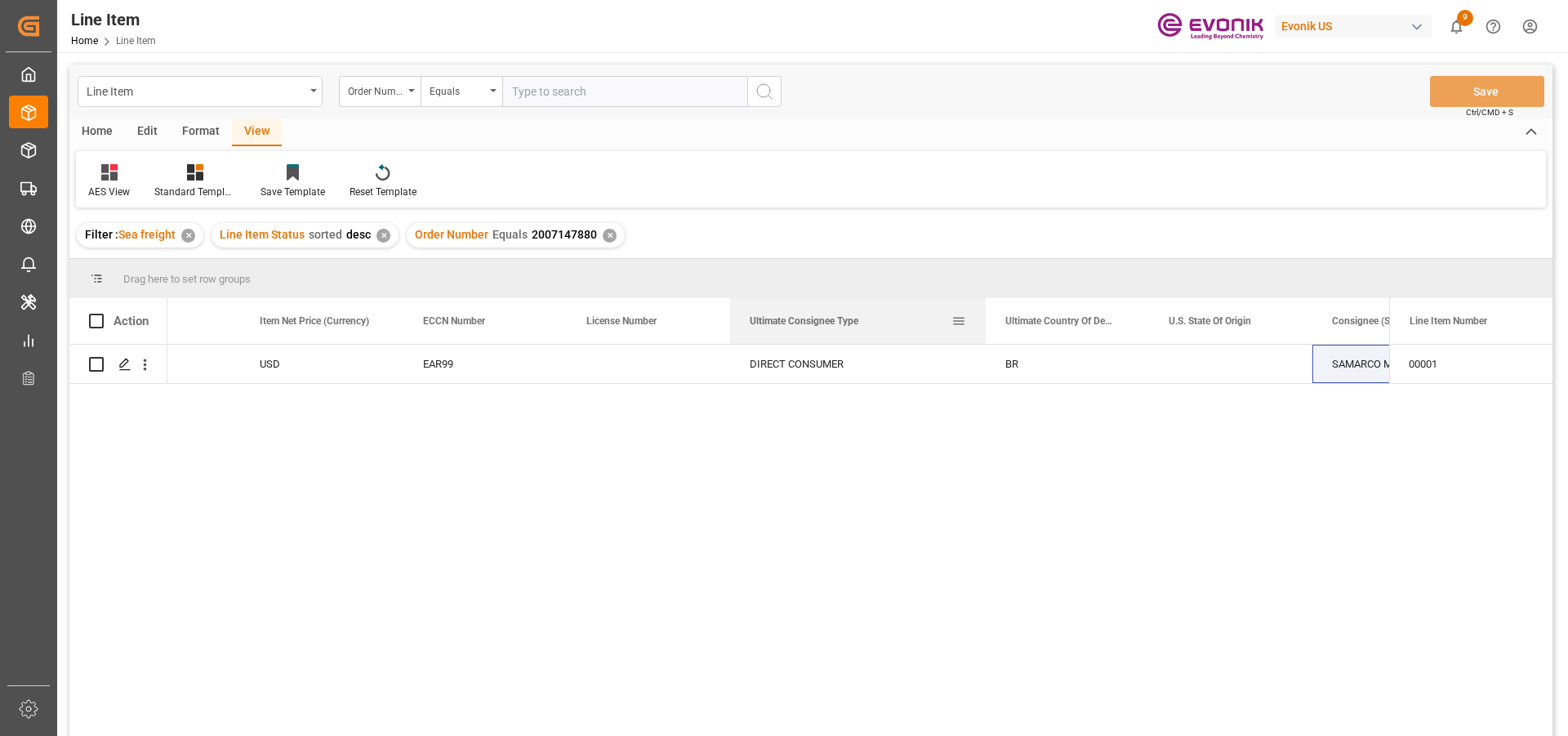
drag, startPoint x: 892, startPoint y: 325, endPoint x: 985, endPoint y: 320, distance: 93.1
click at [985, 320] on div at bounding box center [986, 321] width 7 height 46
click at [1247, 358] on div "Press SPACE to select this row." at bounding box center [1231, 363] width 163 height 38
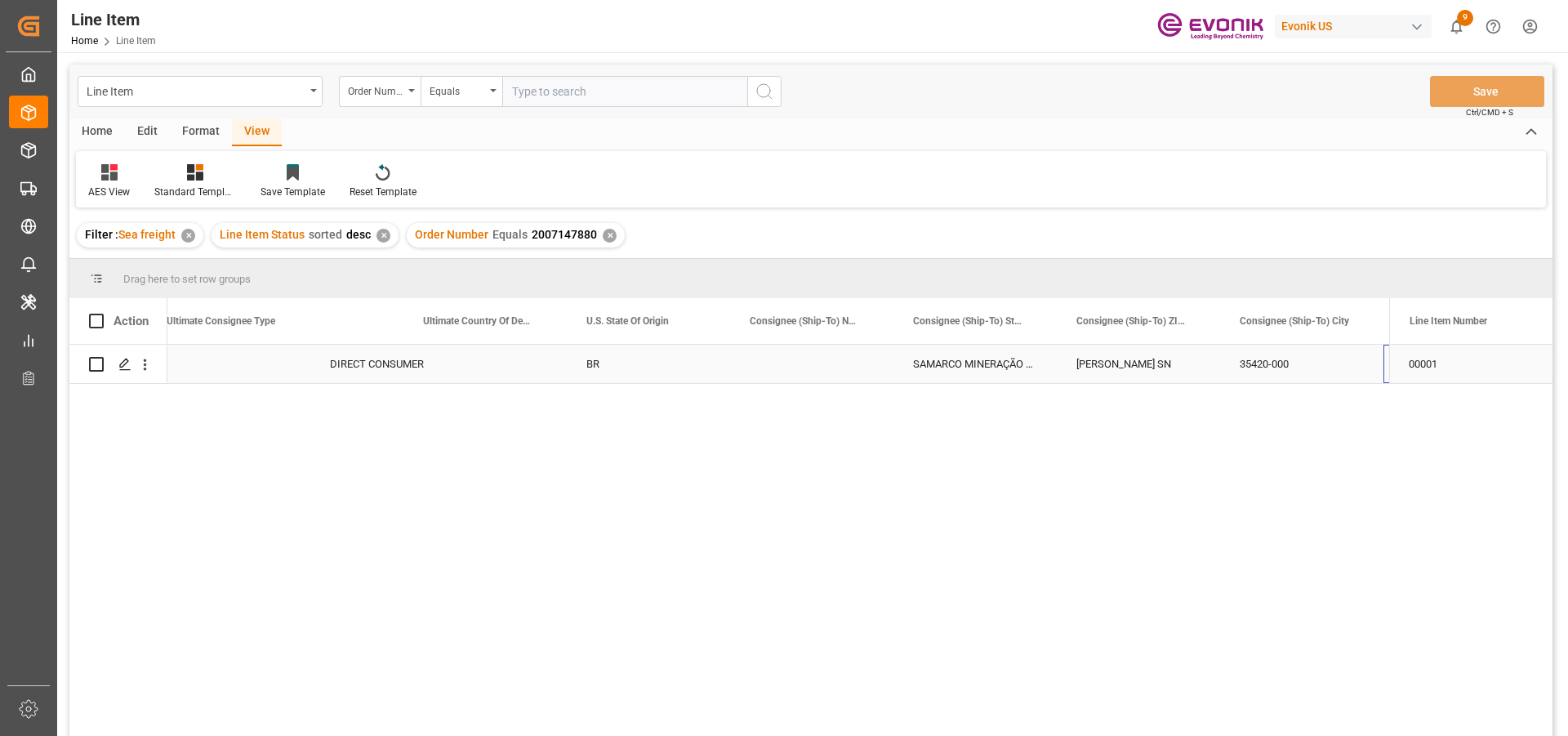
scroll to position [0, 1975]
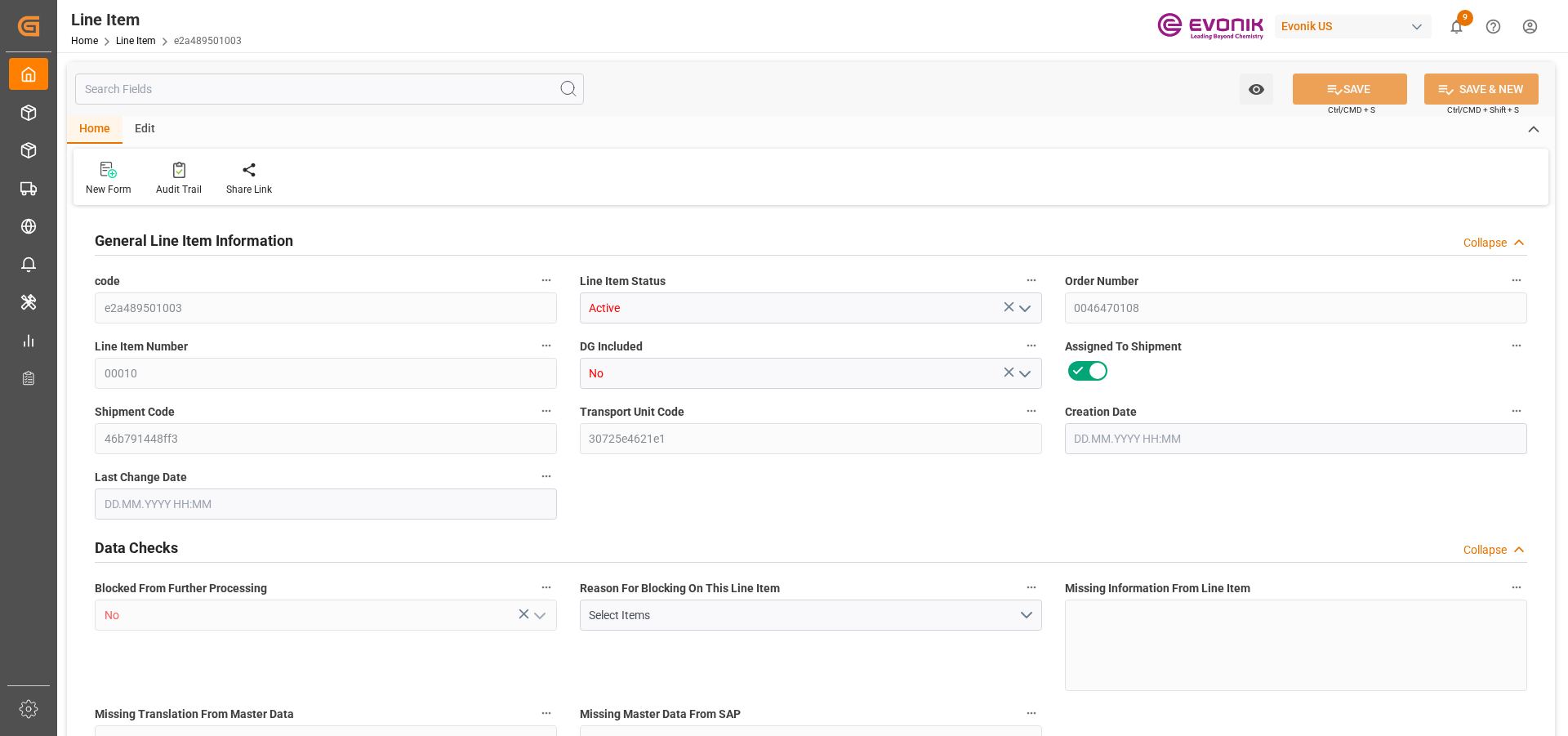
type input "2"
type input "1708"
type input "1632"
type input "2.3098"
type input "8"
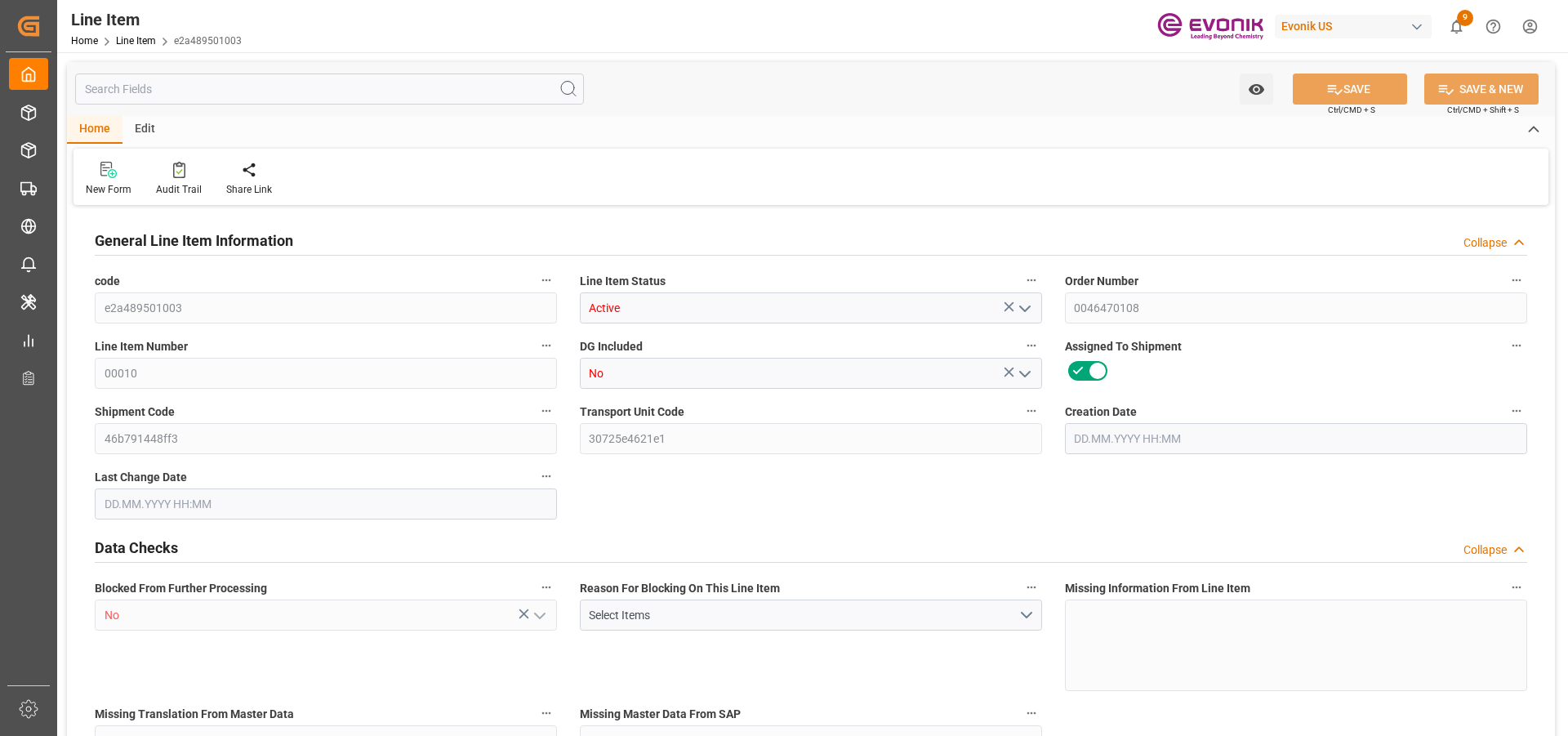
type input "9547.2"
type input "8"
type input "1708"
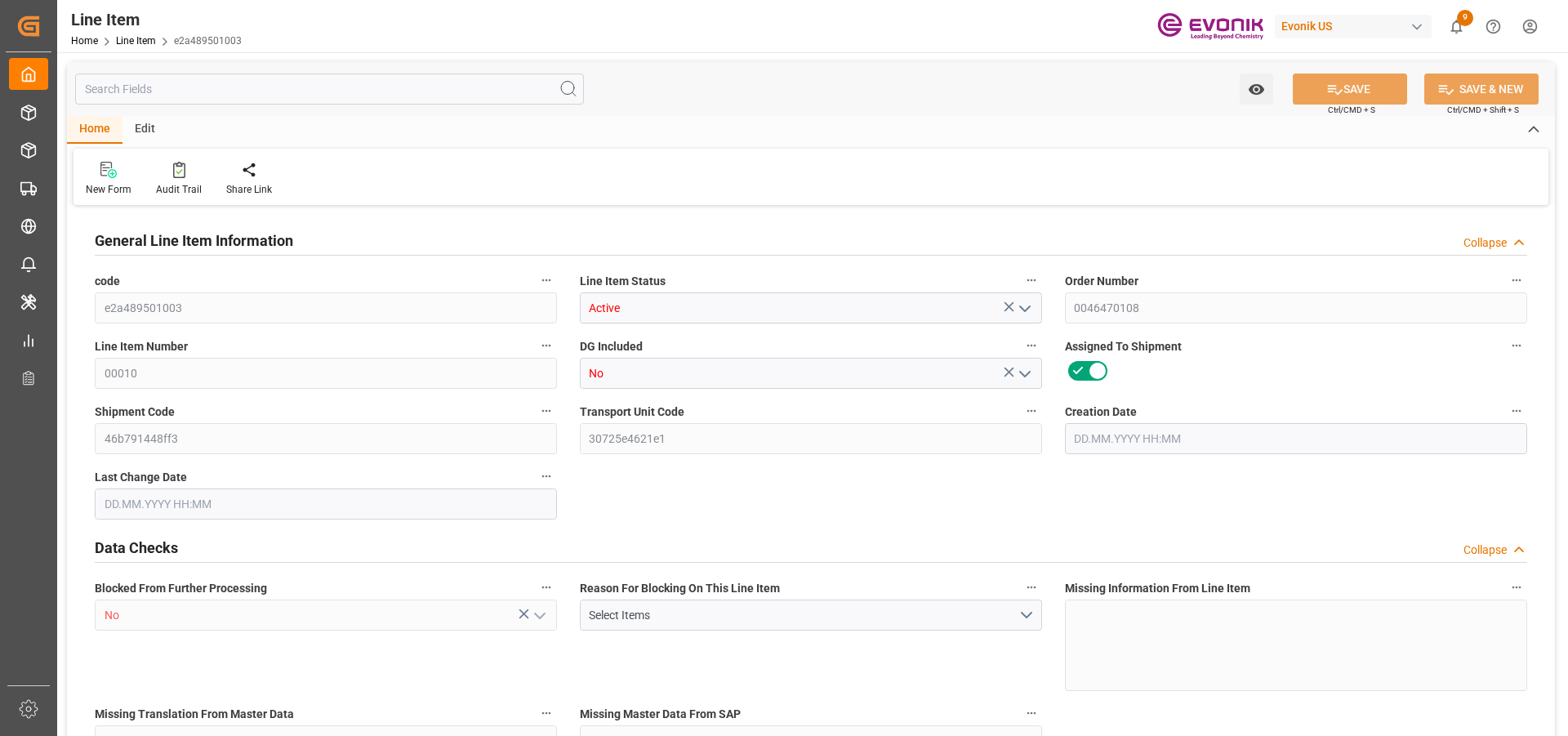
type input "1753.4"
type input "1632"
type input "2.3098"
type input "2309.8"
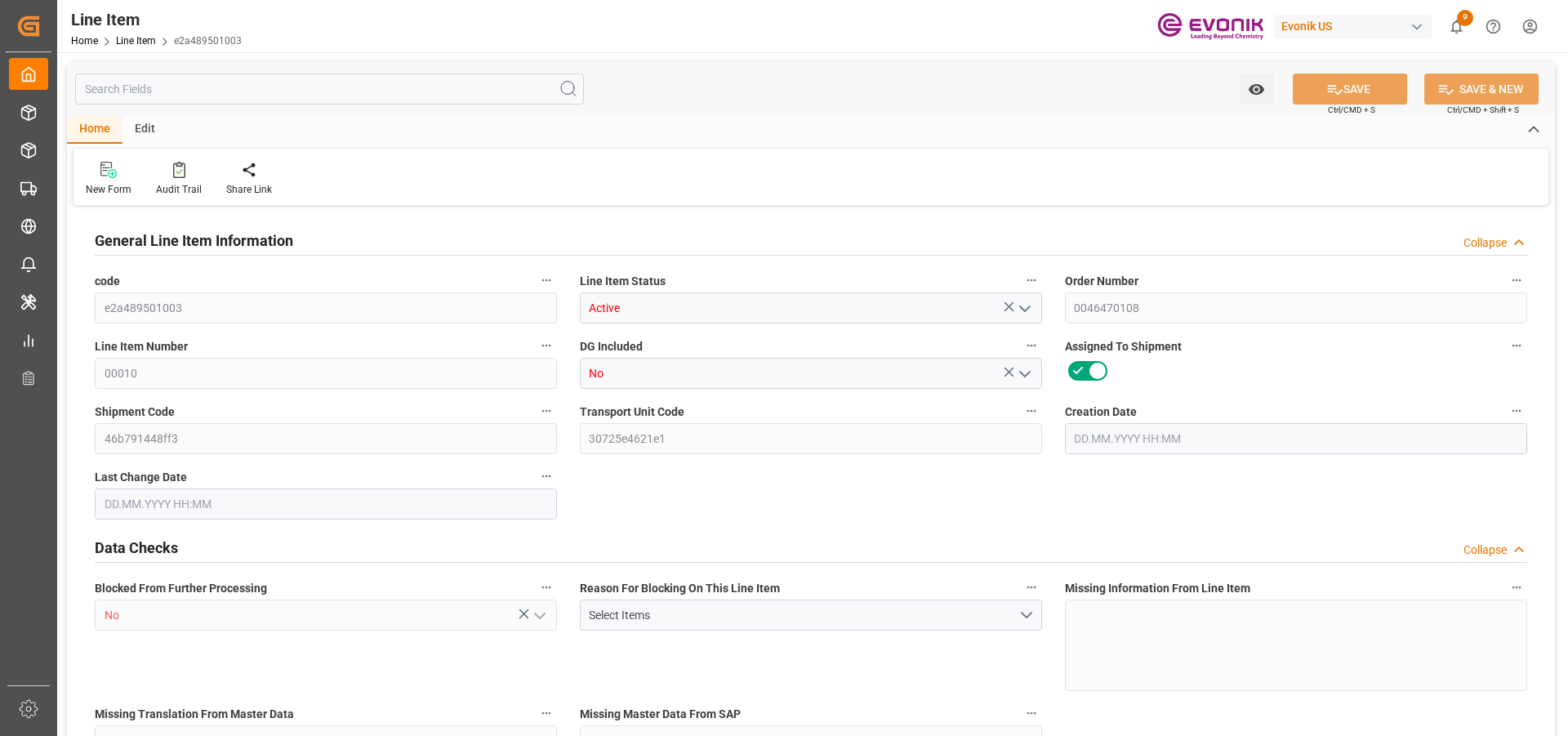
type input "0"
type input "25.08.2025 11:53"
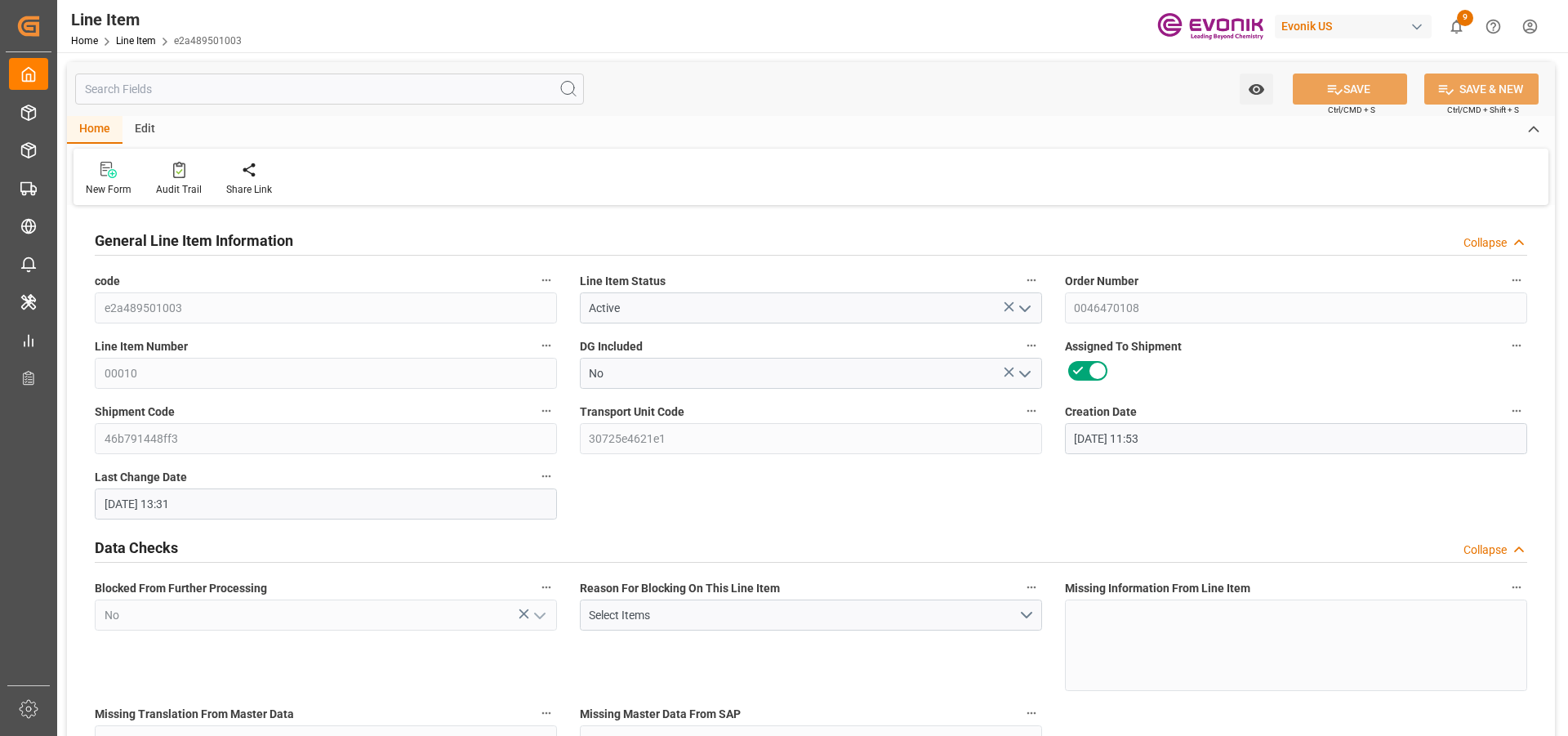
type input "26.08.2025 13:31"
type input "15.11.2025"
type input "16.09.2025"
type input "09.09.2025"
click at [211, 88] on input "text" at bounding box center [329, 89] width 508 height 31
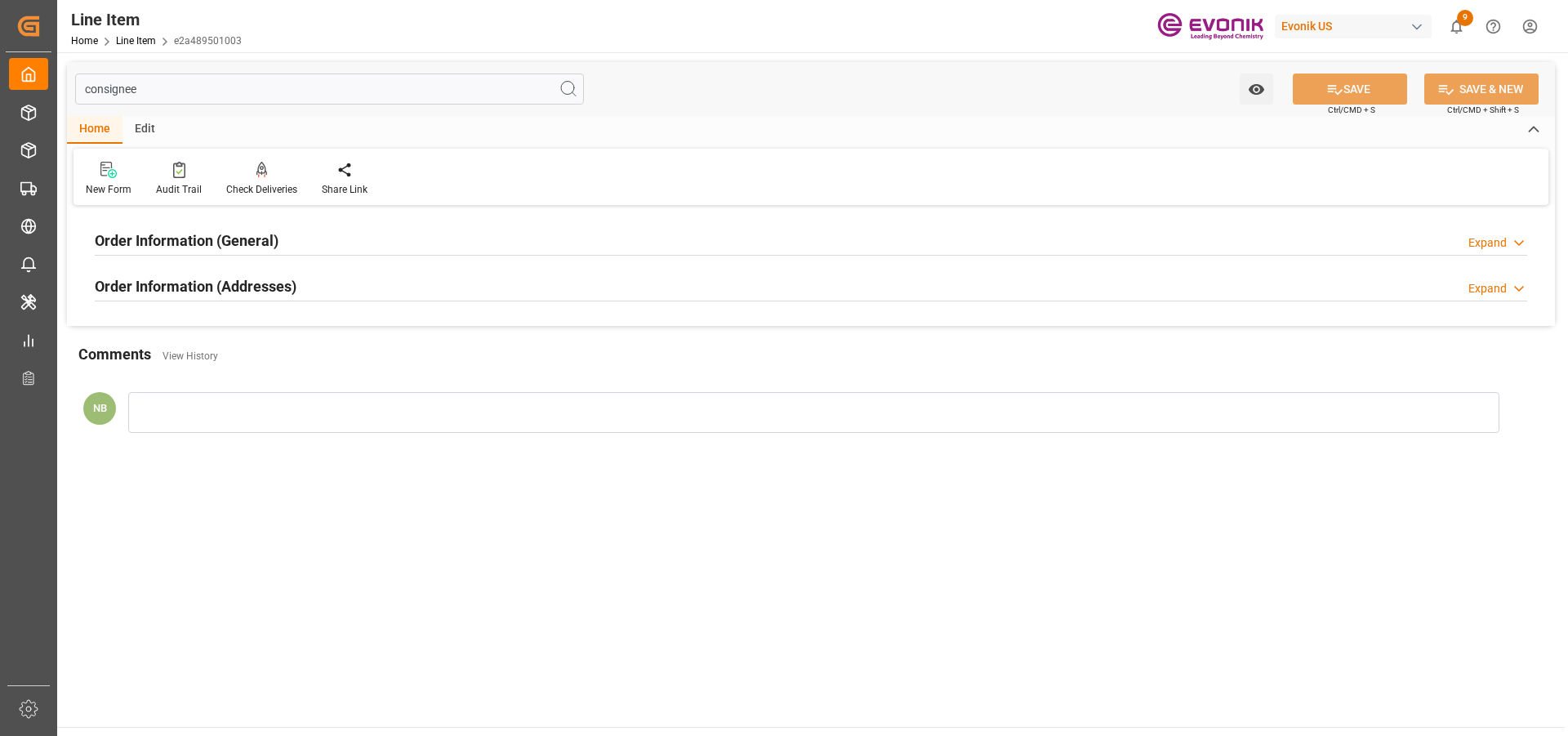
click at [263, 284] on h2 "Order Information (Addresses)" at bounding box center [196, 286] width 201 height 22
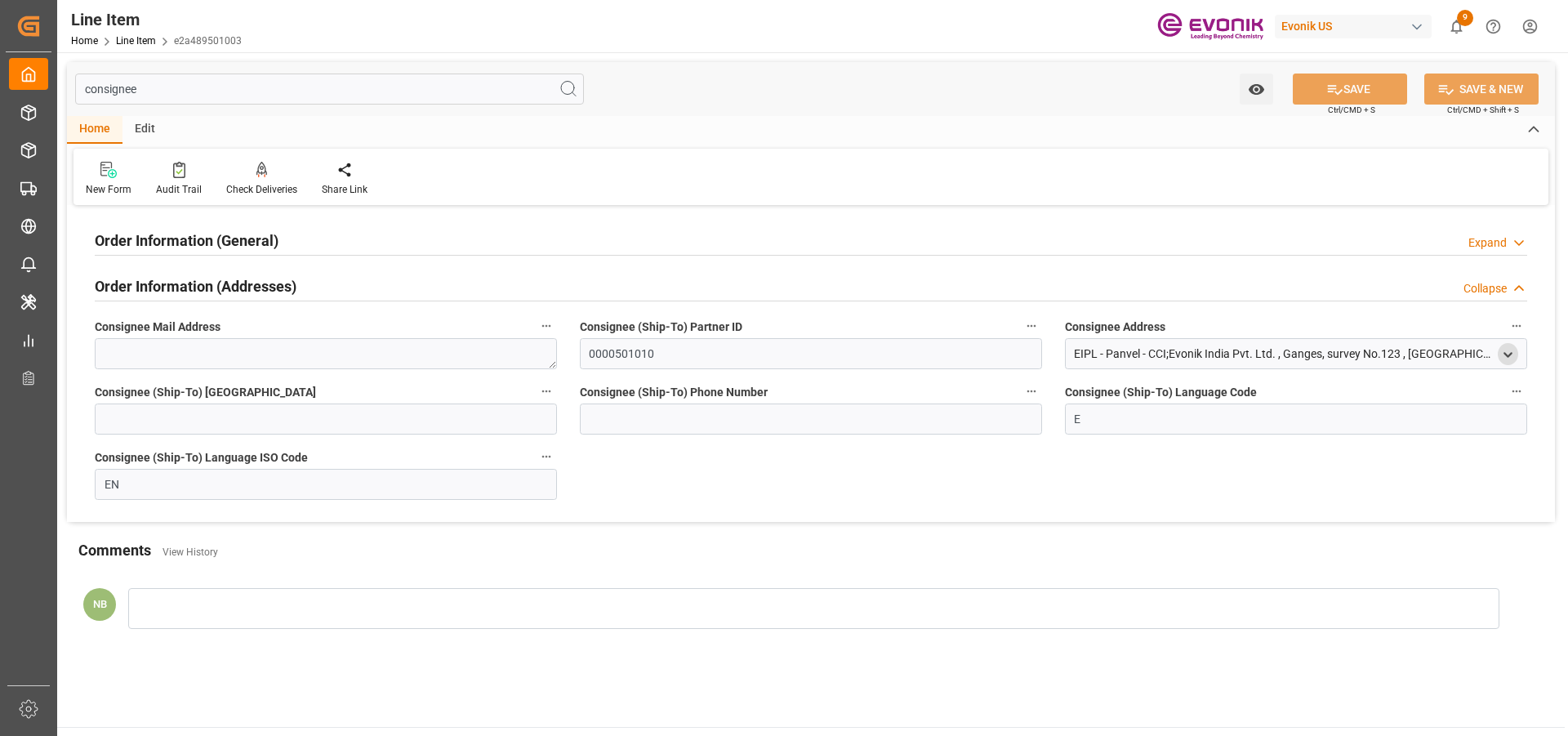
click at [1506, 354] on polyline "open menu" at bounding box center [1507, 354] width 7 height 3
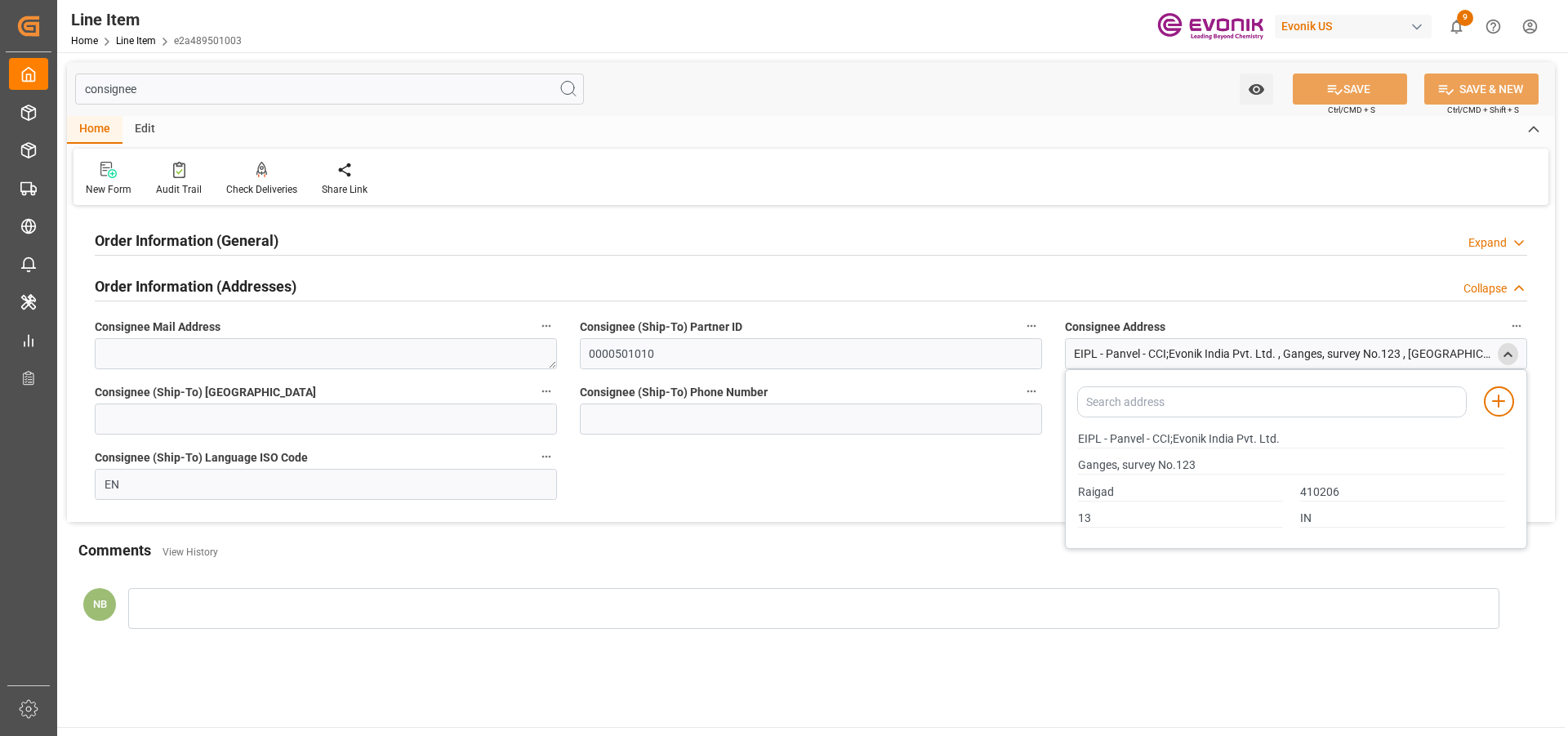
click at [165, 85] on input "consignee" at bounding box center [329, 89] width 508 height 31
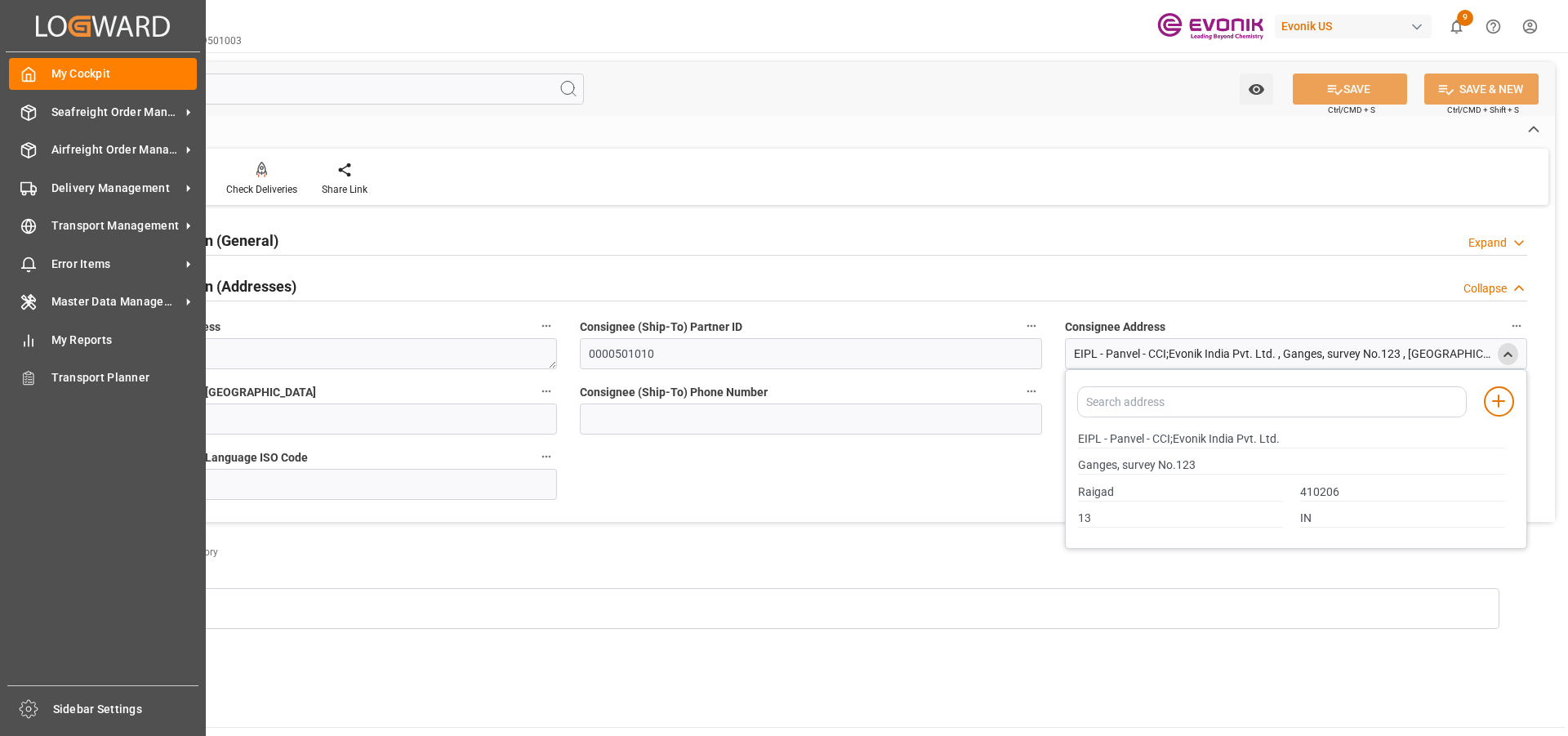
drag, startPoint x: 139, startPoint y: 92, endPoint x: 41, endPoint y: 91, distance: 98.0
click at [41, 91] on div "Created by potrace 1.15, written by Peter Selinger 2001-2017 Created by potrace…" at bounding box center [784, 368] width 1568 height 736
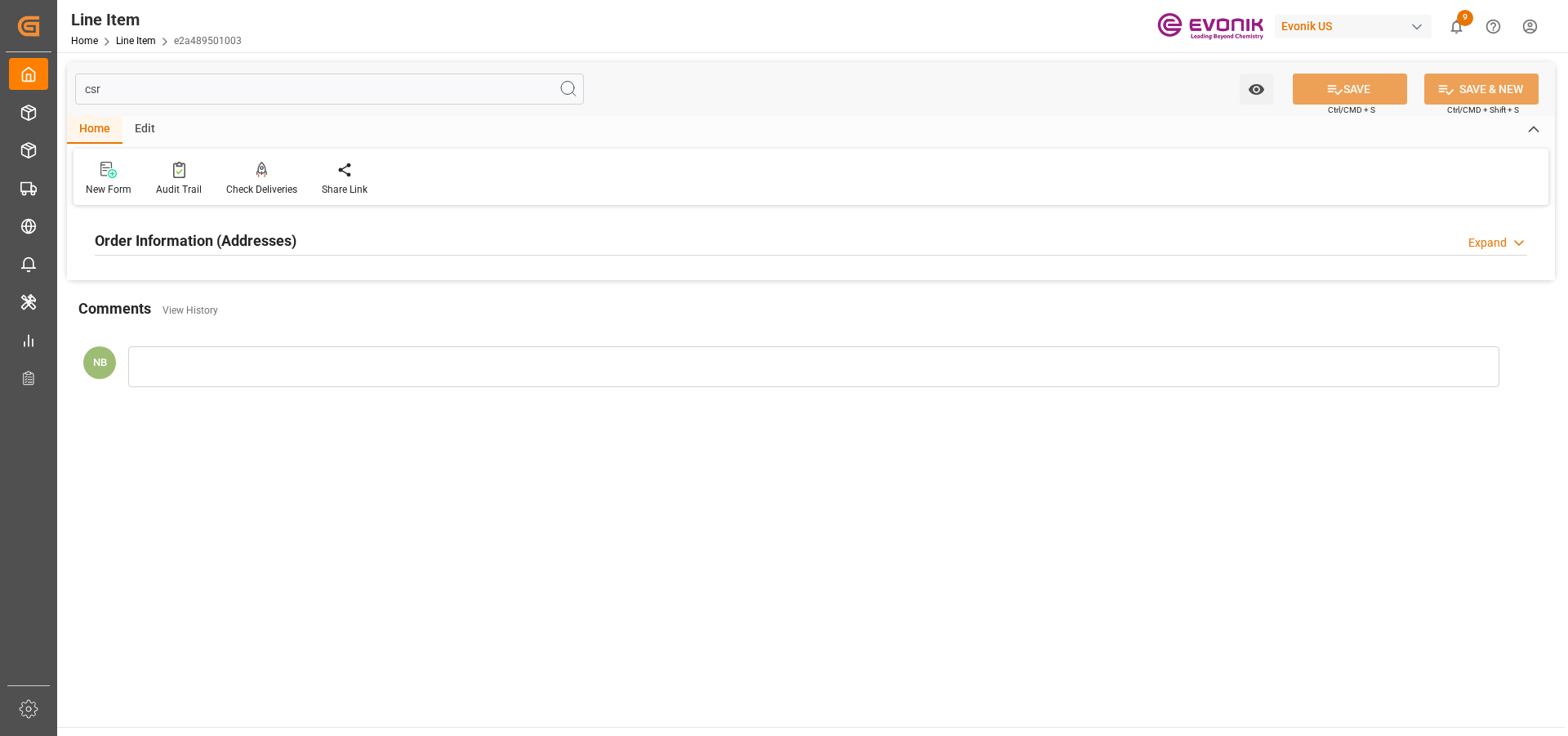
click at [561, 89] on circle at bounding box center [567, 88] width 13 height 13
click at [409, 237] on div "Order Information (Addresses) Expand" at bounding box center [811, 239] width 1432 height 31
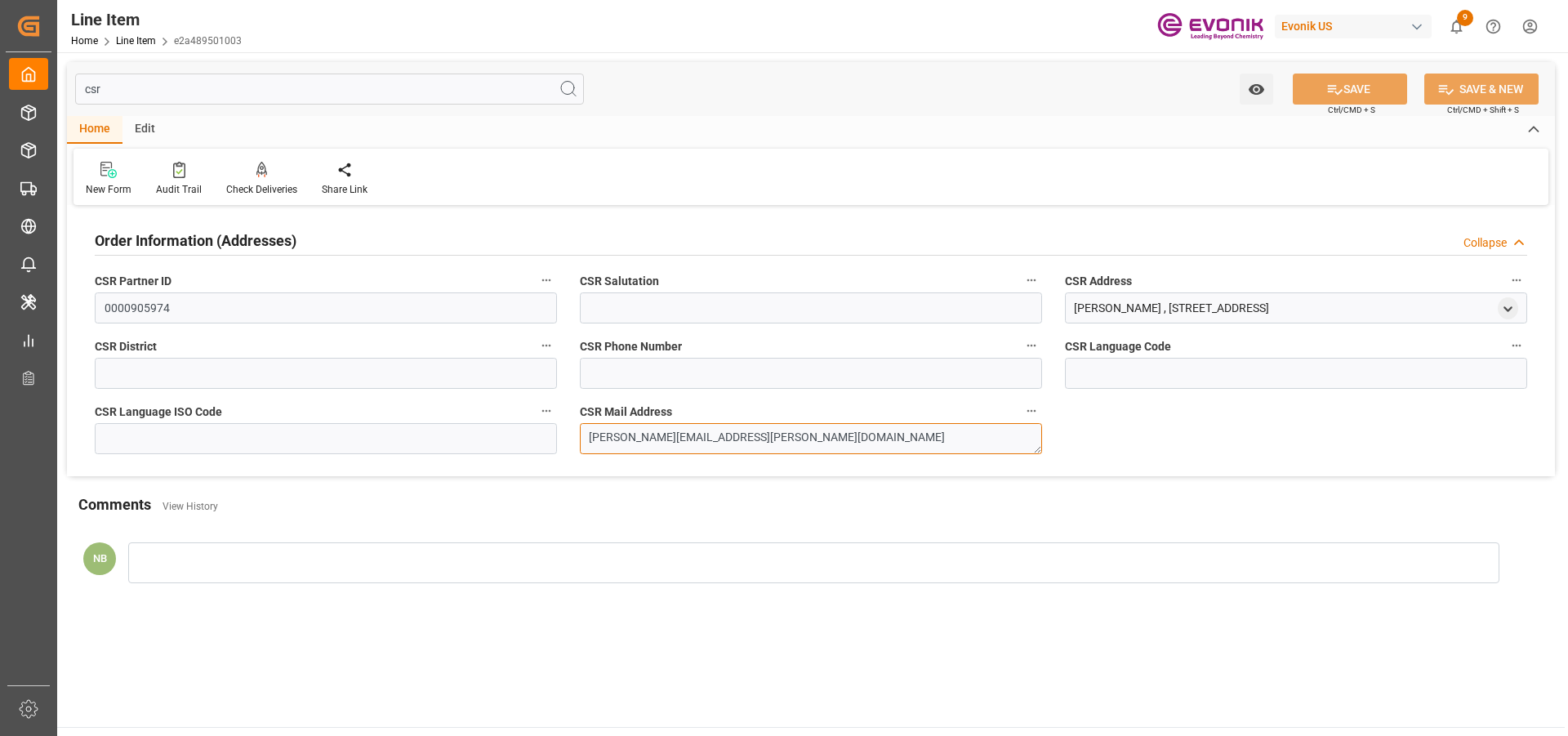
drag, startPoint x: 761, startPoint y: 438, endPoint x: 494, endPoint y: 435, distance: 267.0
click at [494, 435] on div "Order Information (Addresses) Collapse CSR Partner ID 0000905974 CSR Salutation…" at bounding box center [811, 342] width 1488 height 266
click at [1505, 312] on icon "open menu" at bounding box center [1507, 309] width 14 height 14
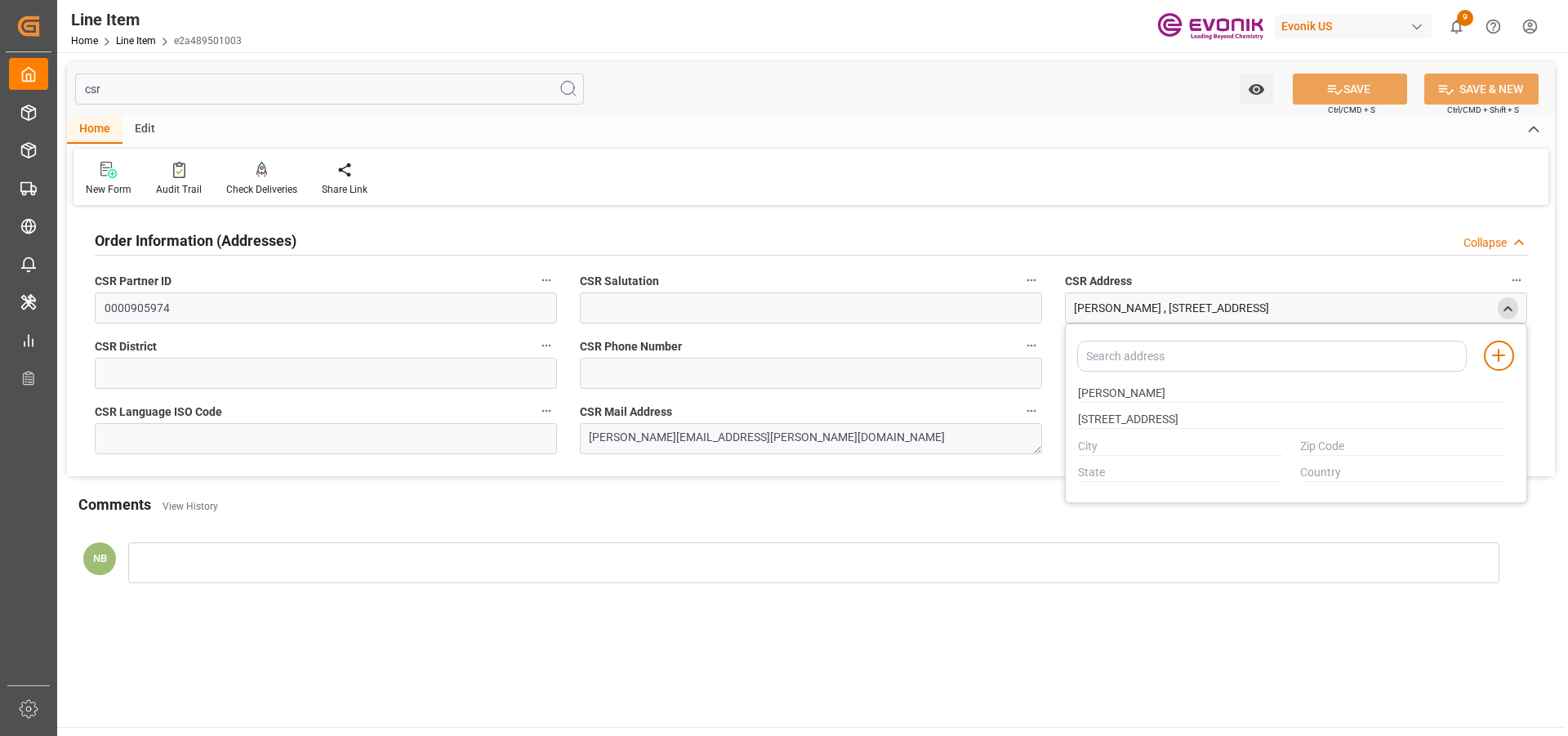
click at [215, 88] on input "csr" at bounding box center [329, 89] width 508 height 31
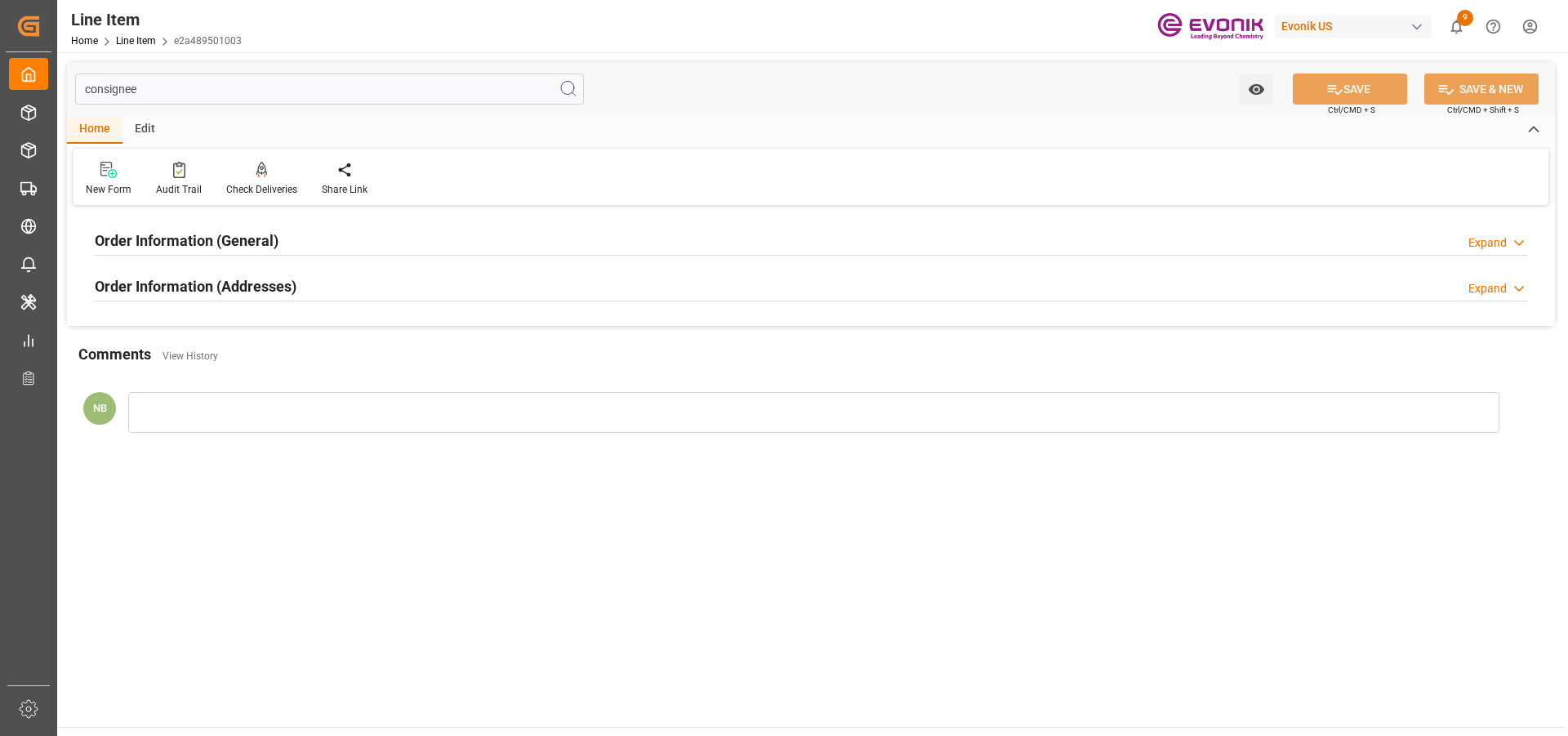
type input "consignee"
click at [336, 273] on div "Order Information (Addresses) Expand" at bounding box center [811, 285] width 1432 height 31
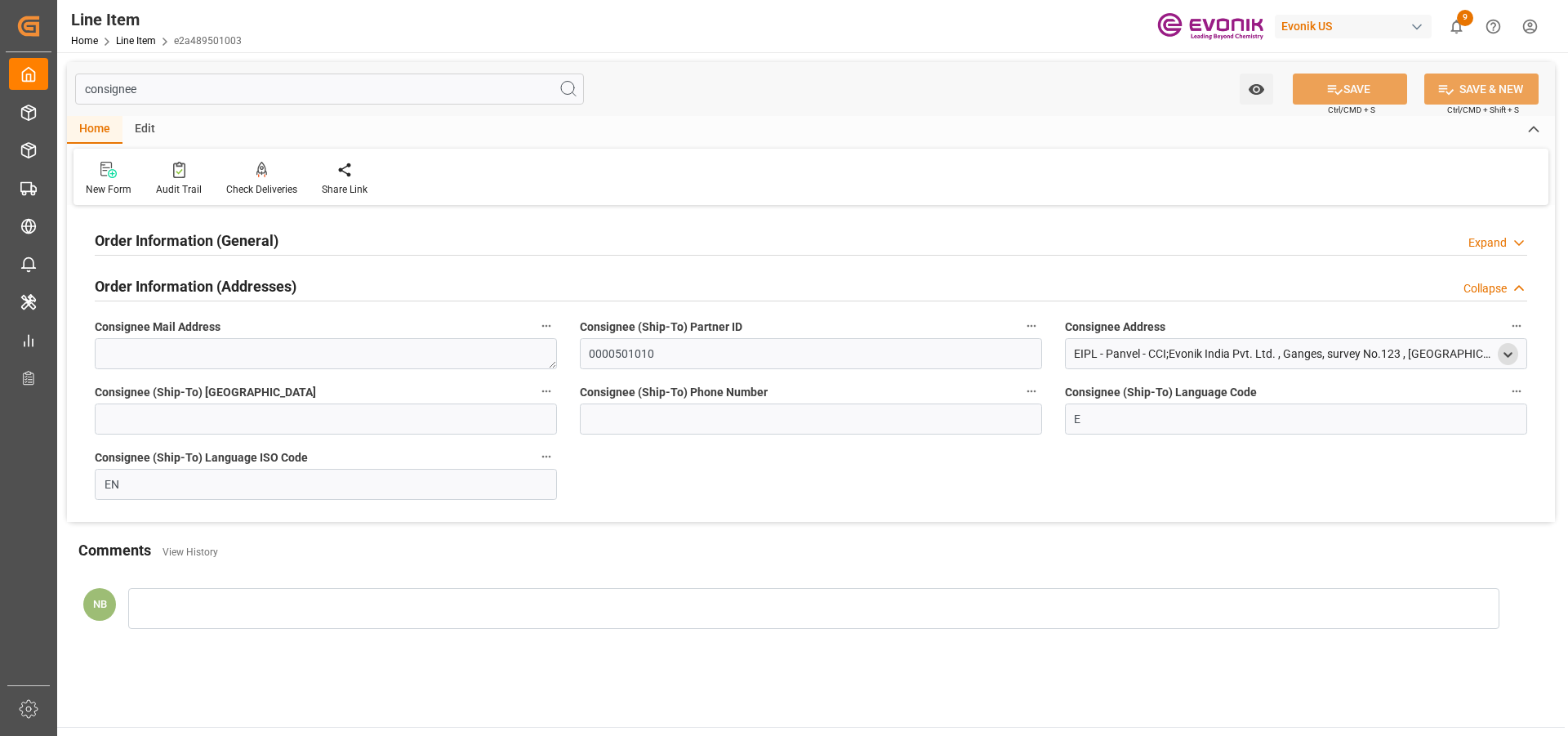
click at [1507, 351] on icon "open menu" at bounding box center [1507, 354] width 14 height 14
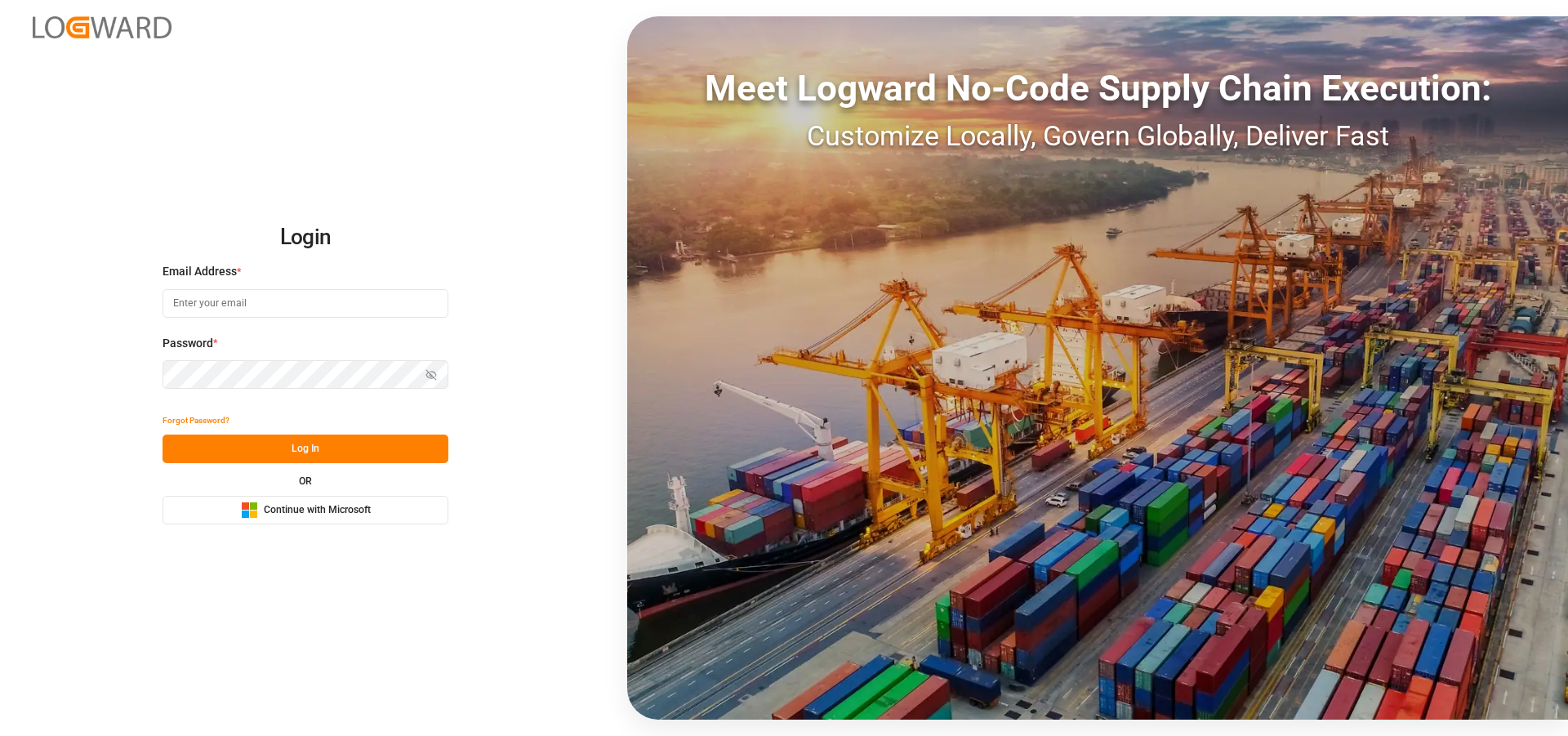
type input "[EMAIL_ADDRESS][PERSON_NAME][DOMAIN_NAME]"
click at [321, 445] on button "Log In" at bounding box center [305, 449] width 286 height 29
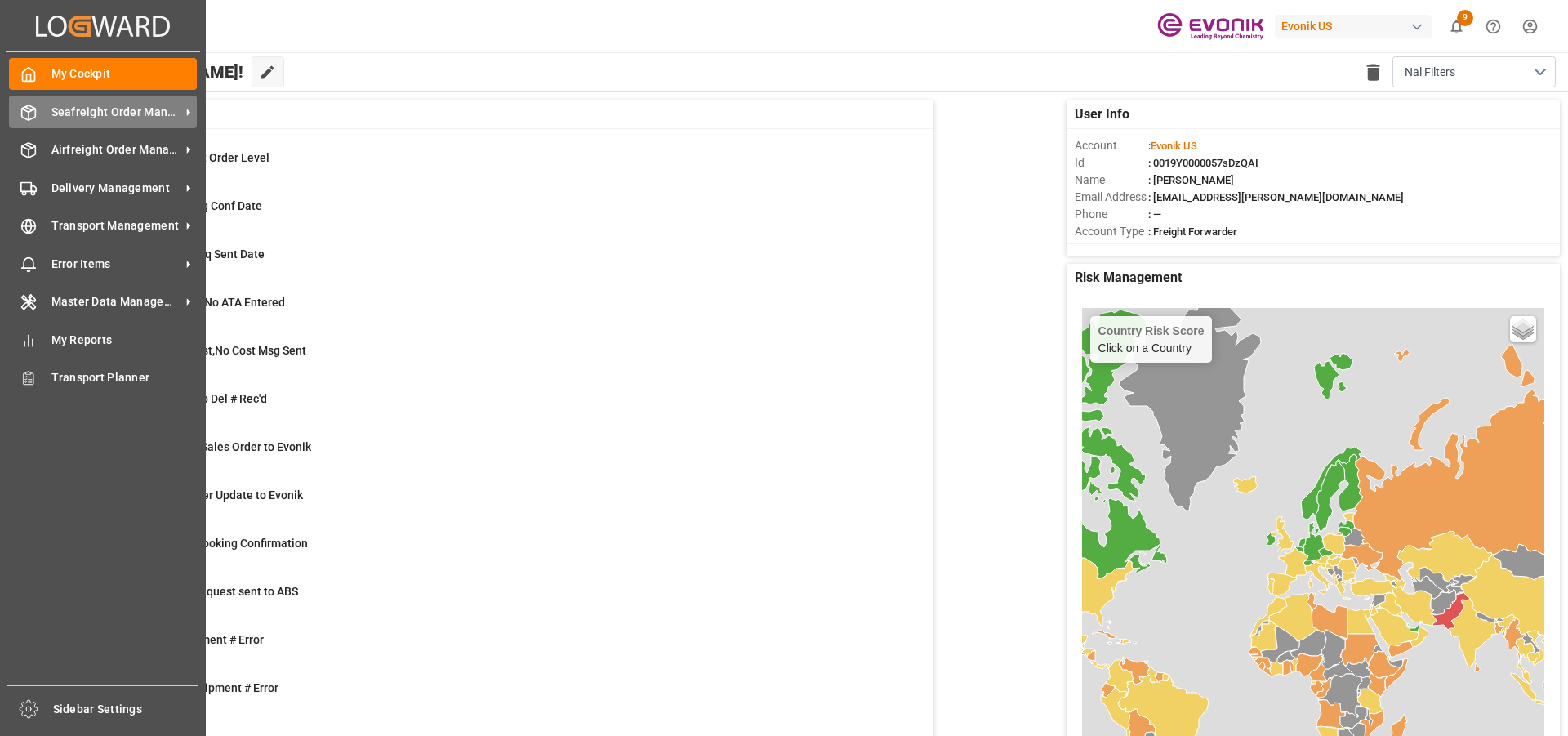
click at [133, 111] on span "Seafreight Order Management" at bounding box center [116, 112] width 129 height 17
click at [163, 104] on span "Seafreight Order Management" at bounding box center [116, 112] width 129 height 17
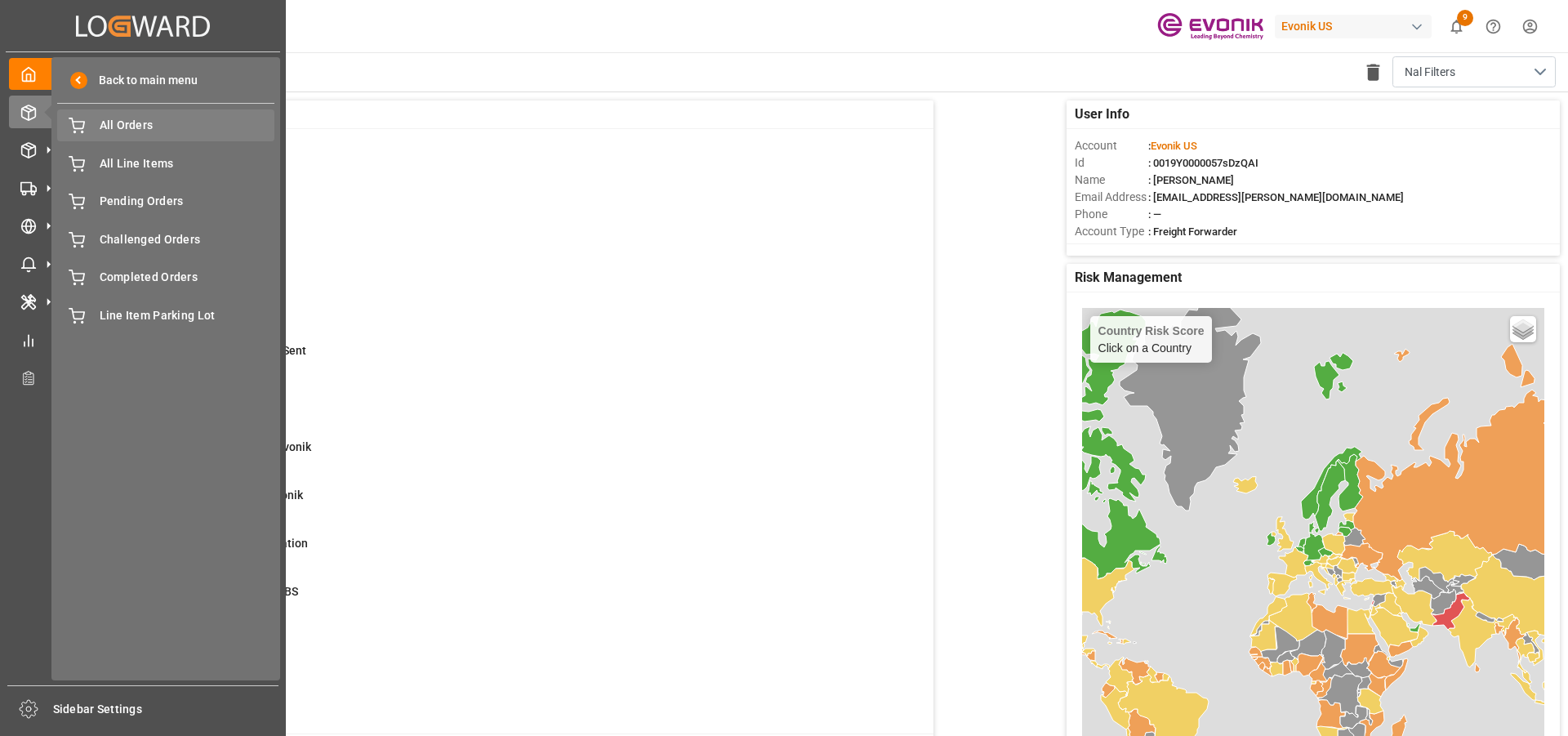
click at [166, 129] on span "All Orders" at bounding box center [188, 125] width 175 height 17
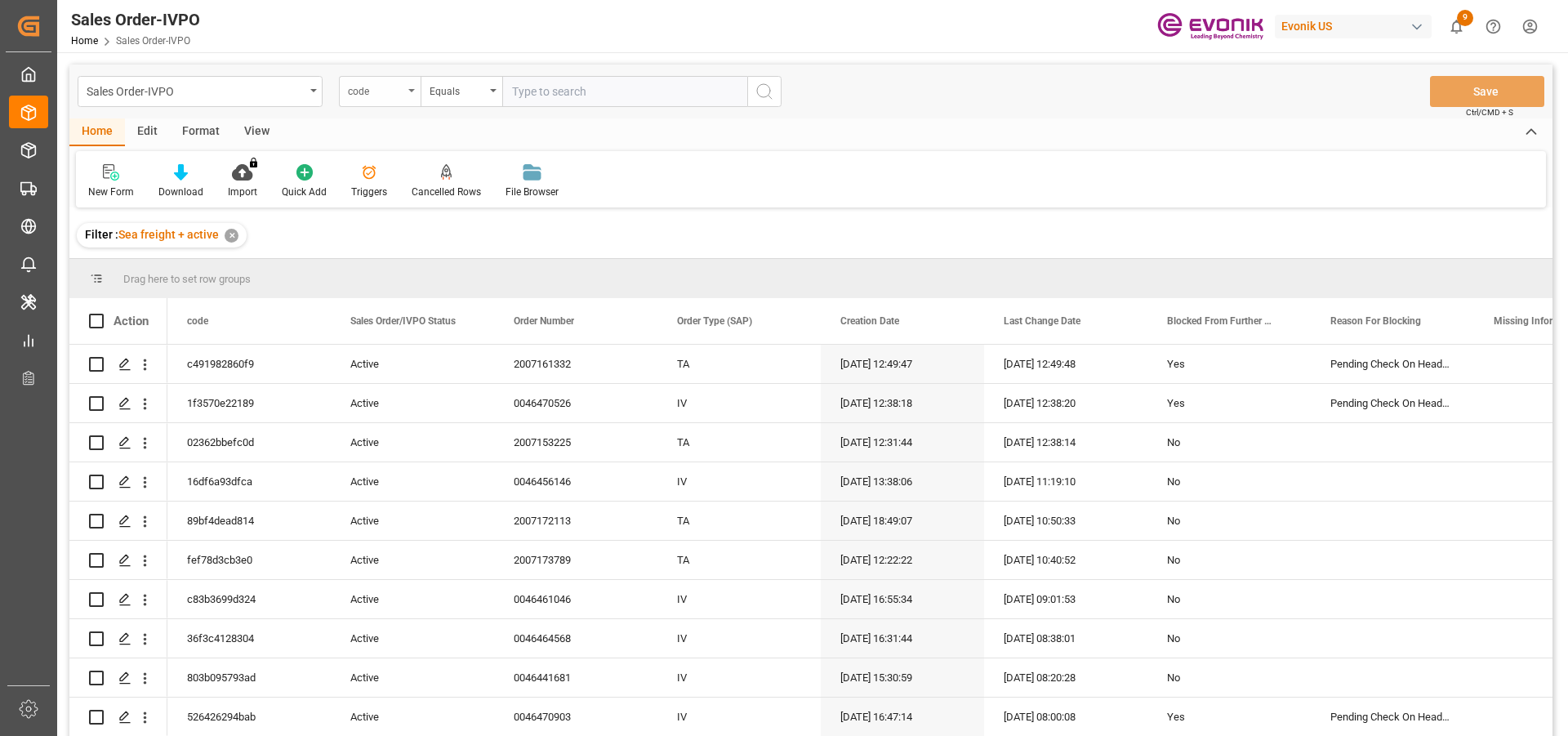
click at [409, 97] on div "code" at bounding box center [380, 92] width 82 height 31
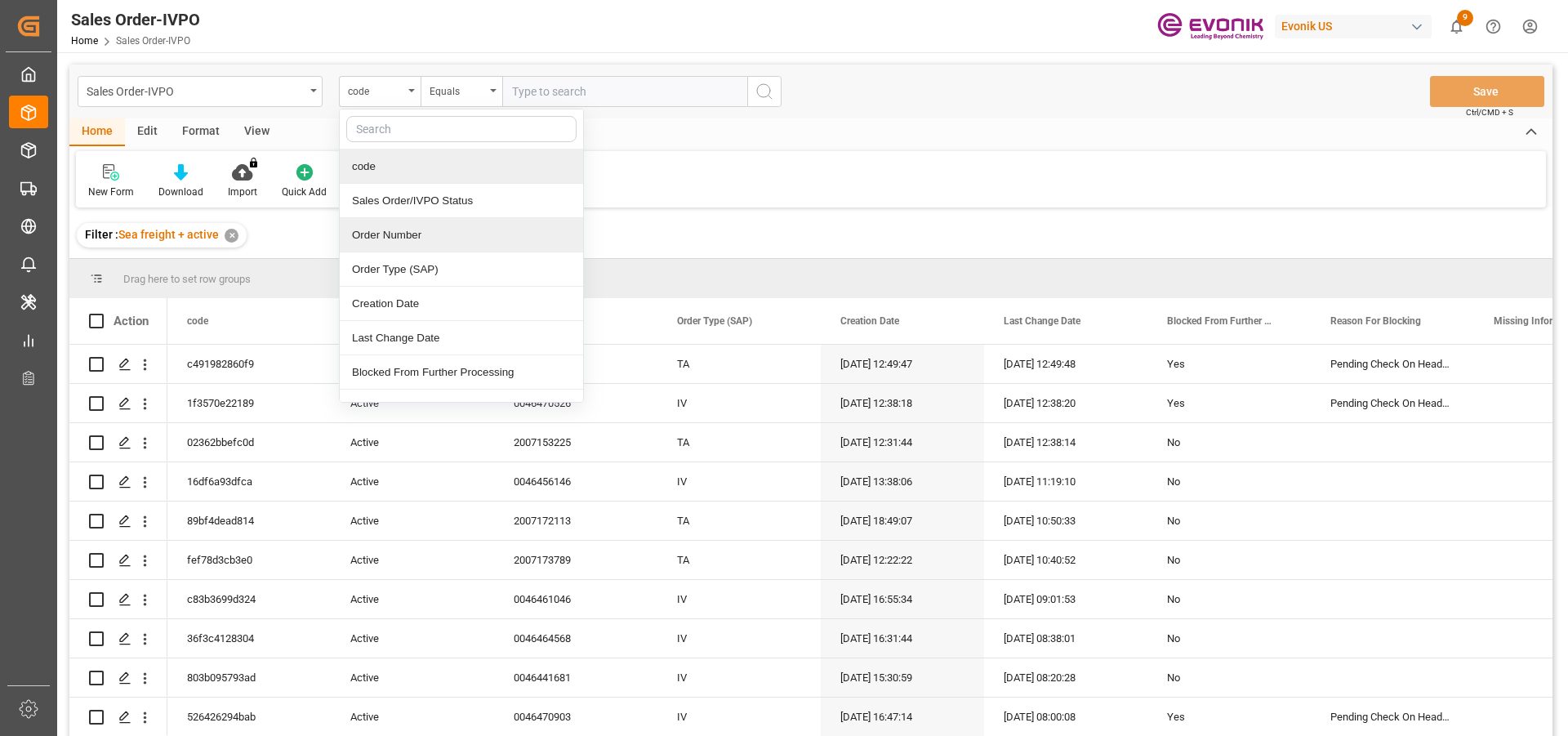
click at [376, 237] on div "Order Number" at bounding box center [461, 235] width 243 height 34
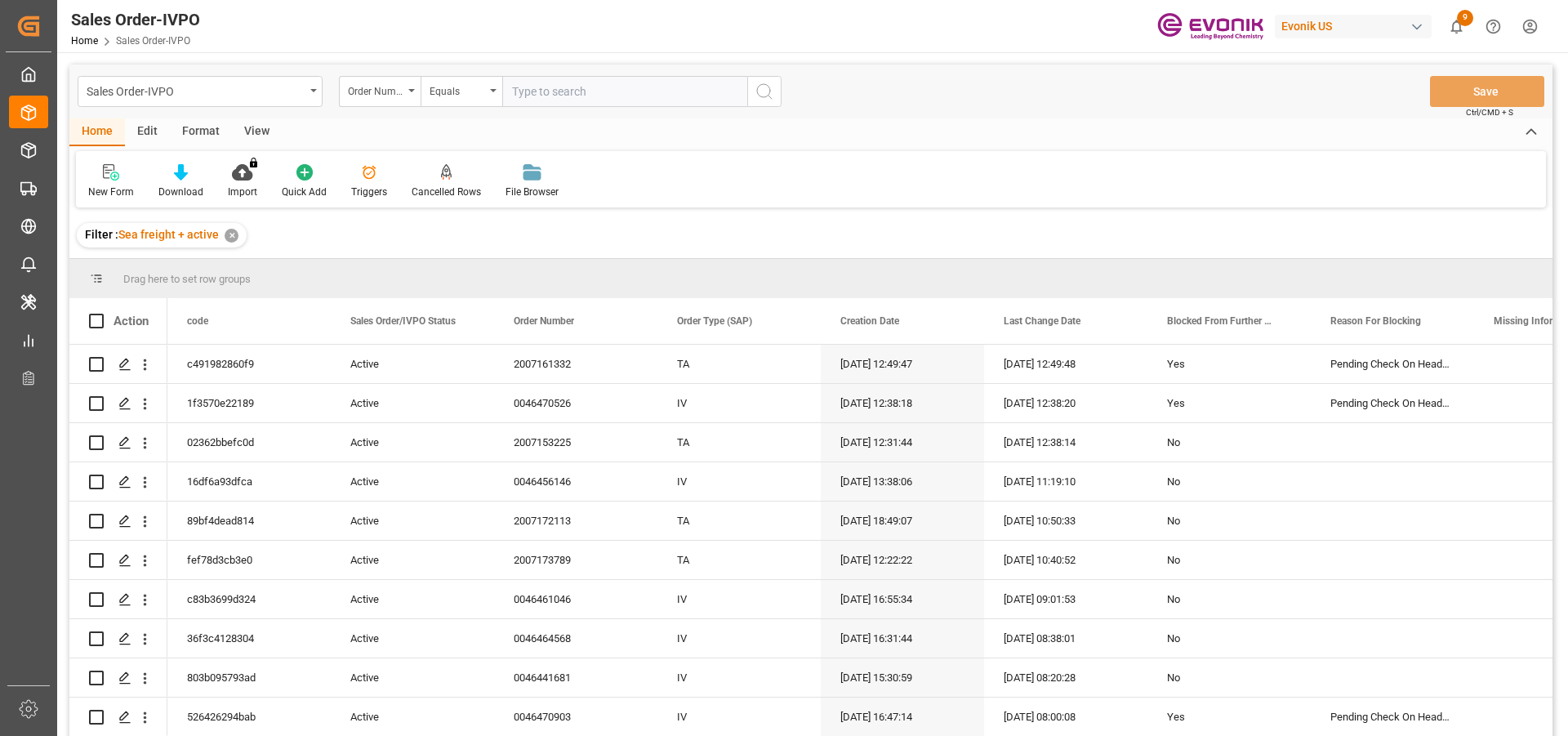
click at [524, 85] on input "text" at bounding box center [624, 92] width 245 height 31
paste input "0046470108"
type input "0046470108"
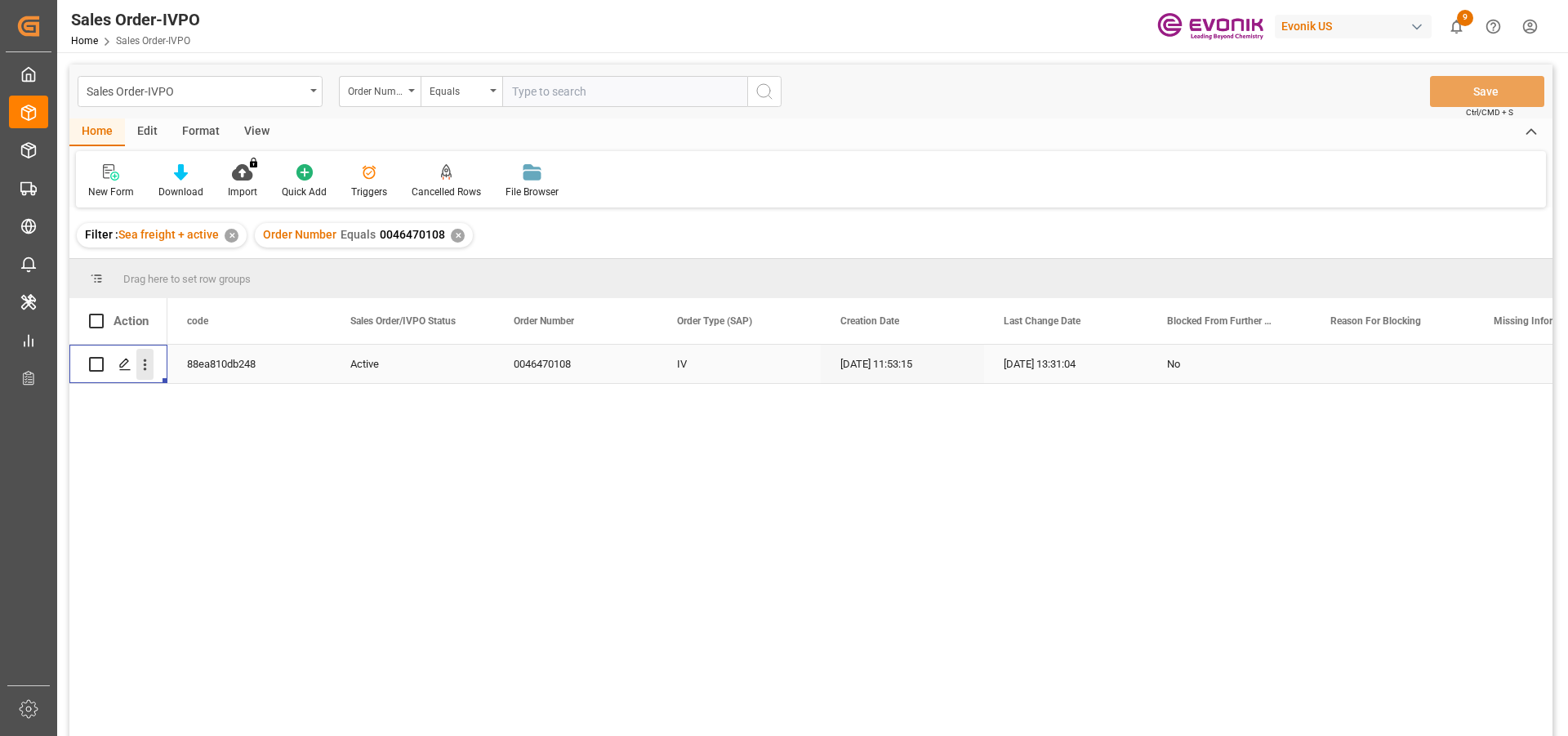
click at [147, 368] on icon "open menu" at bounding box center [145, 364] width 17 height 17
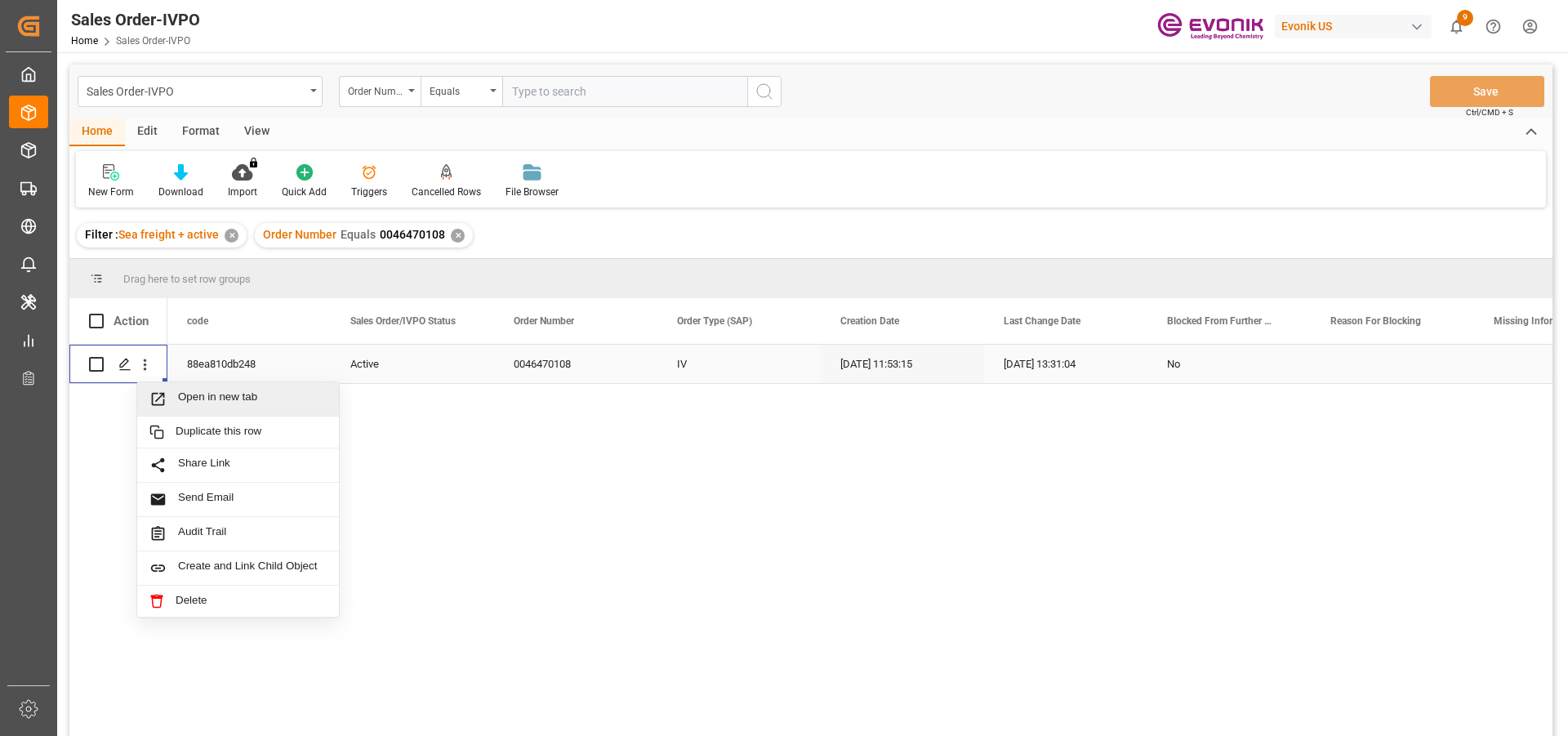
click at [194, 405] on span "Open in new tab" at bounding box center [252, 399] width 149 height 17
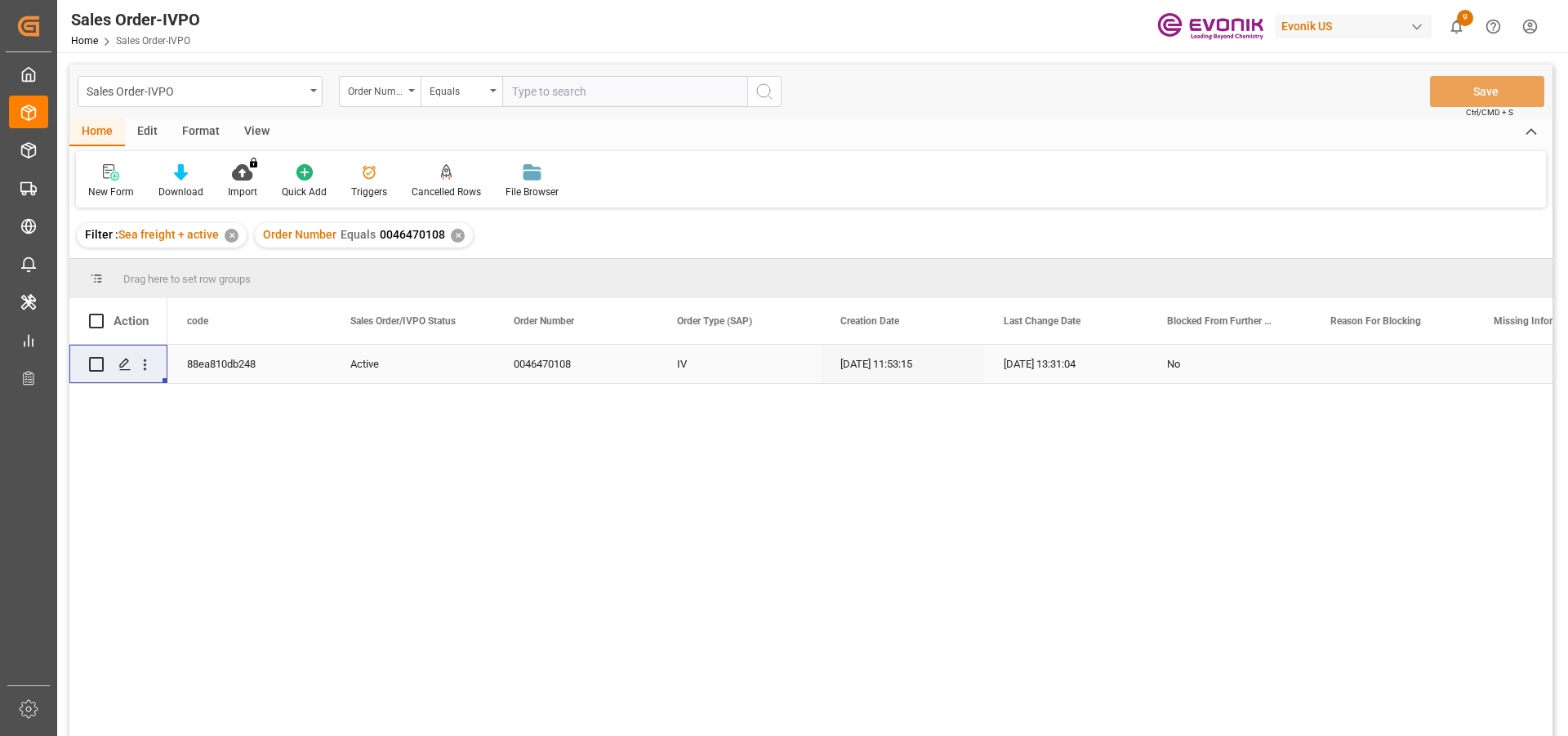
click at [451, 233] on div "✕" at bounding box center [458, 235] width 14 height 14
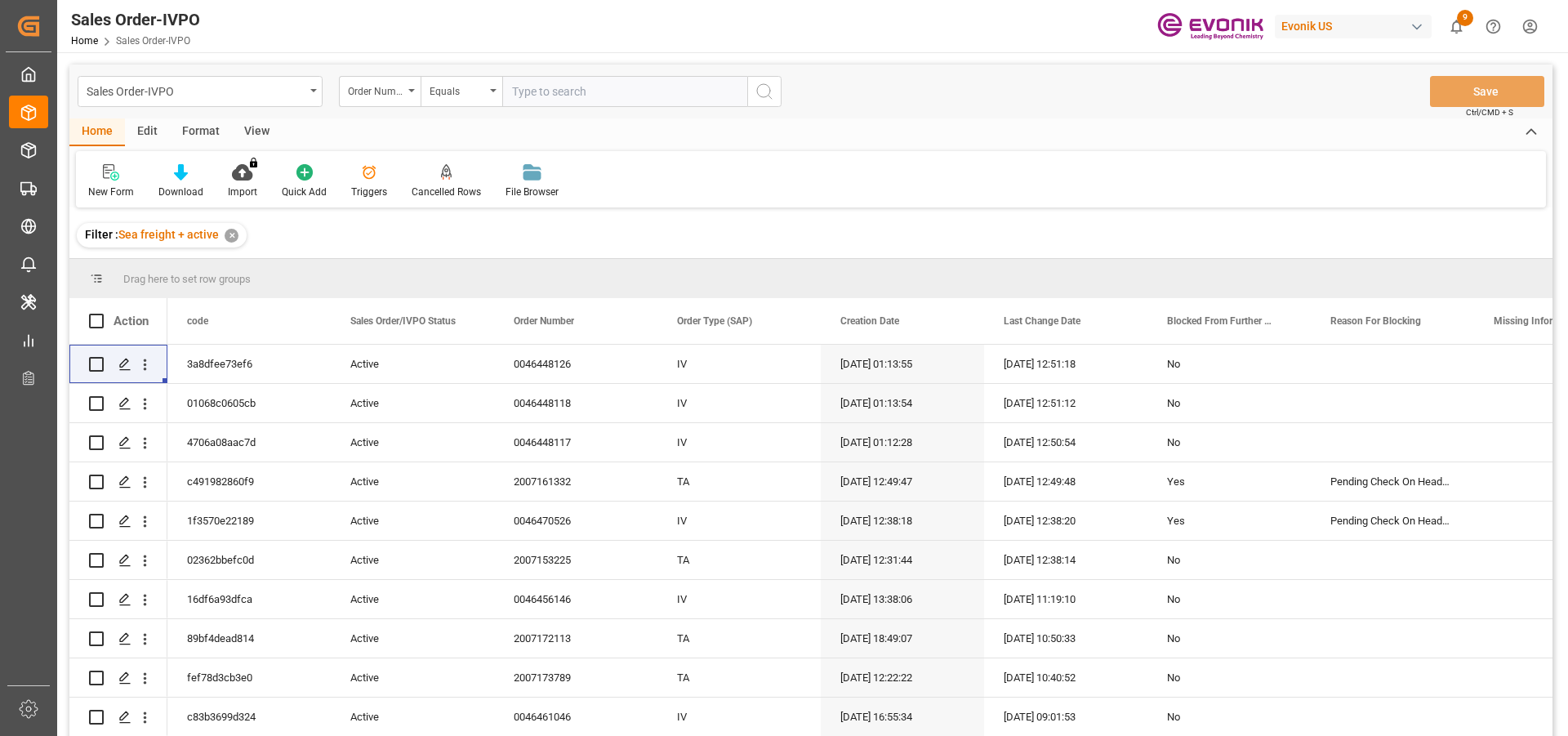
click at [546, 84] on input "text" at bounding box center [624, 92] width 245 height 31
paste input "2007147880"
type input "2007147880"
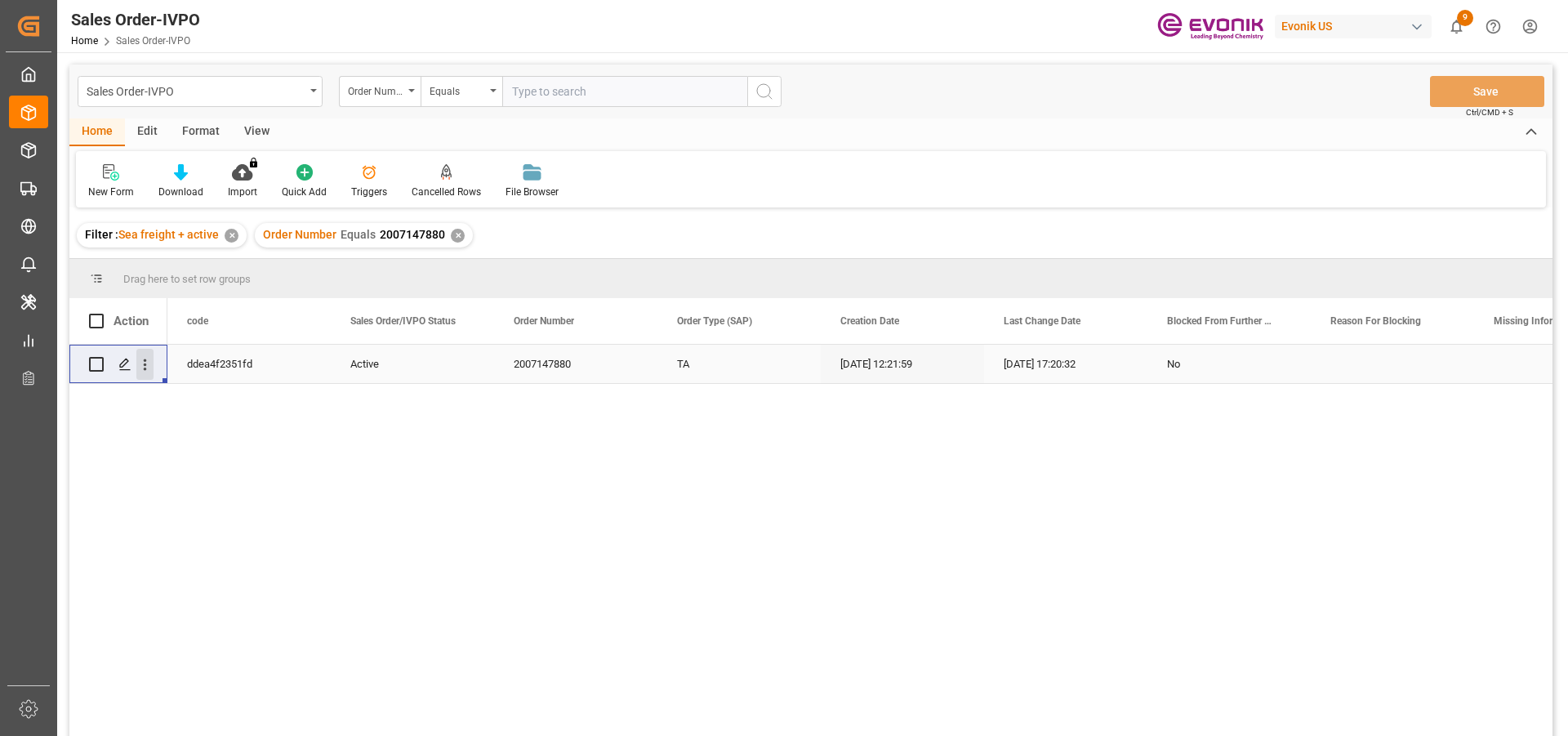
click at [143, 368] on icon "open menu" at bounding box center [145, 364] width 17 height 17
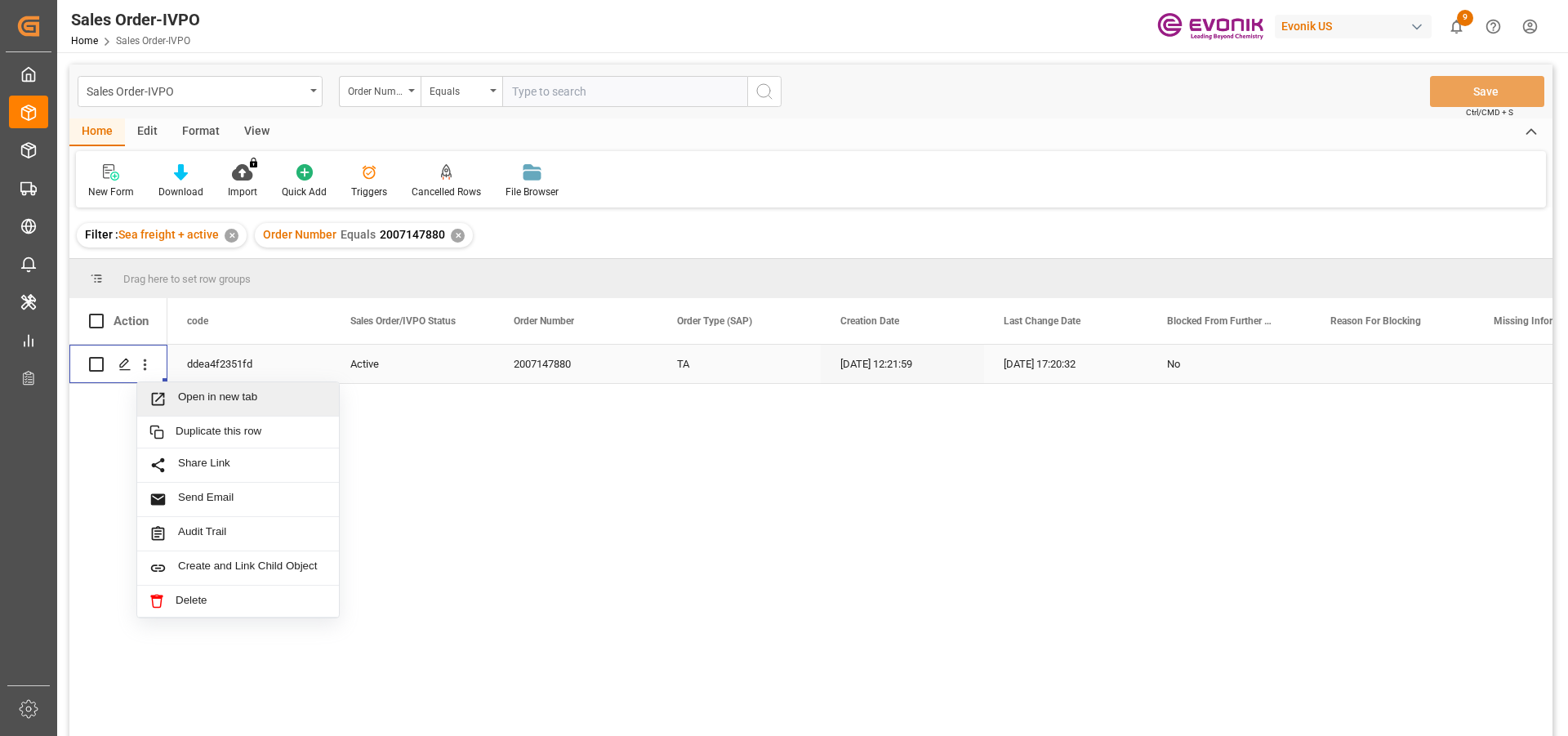
click at [278, 401] on span "Open in new tab" at bounding box center [252, 399] width 149 height 17
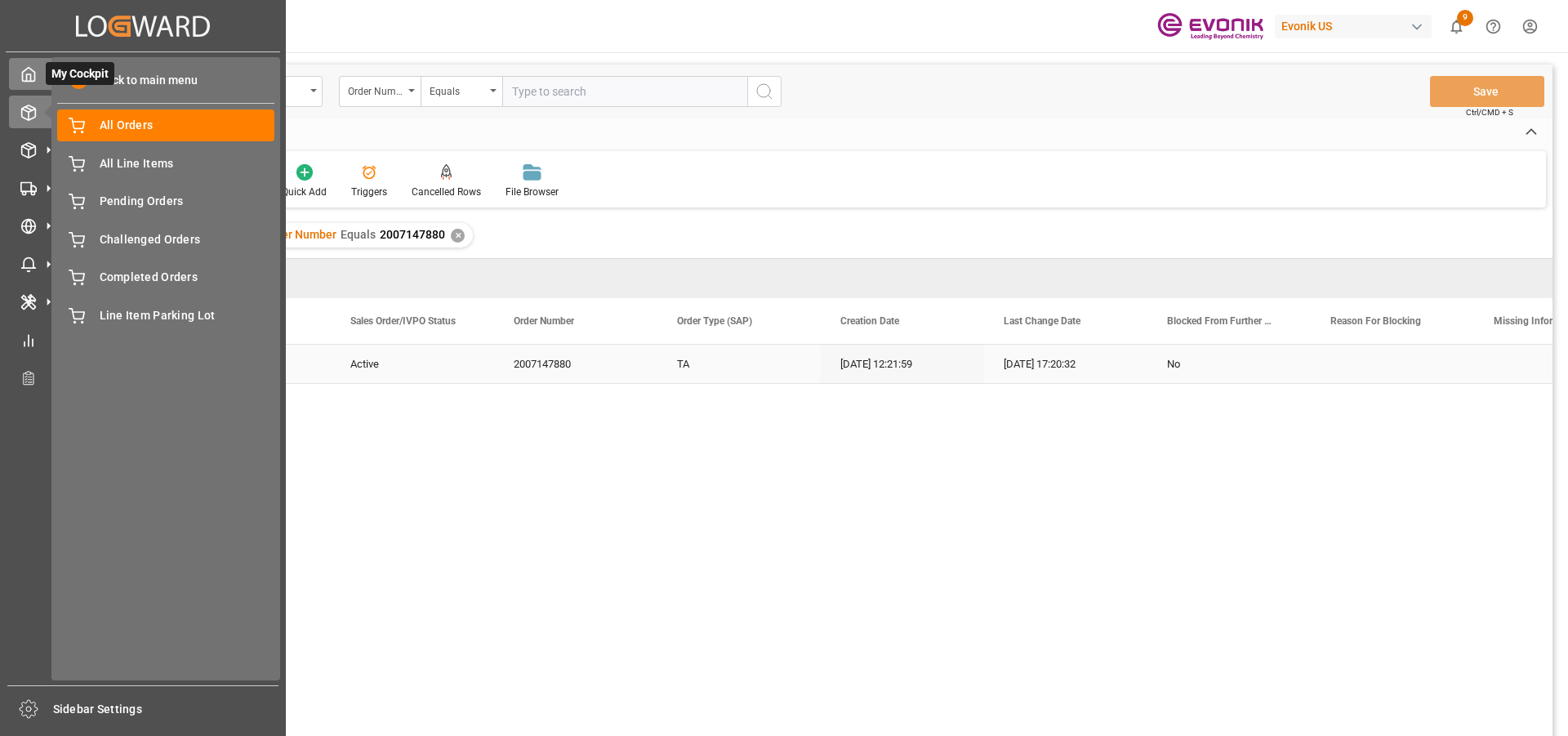
click at [32, 71] on icon at bounding box center [29, 75] width 12 height 14
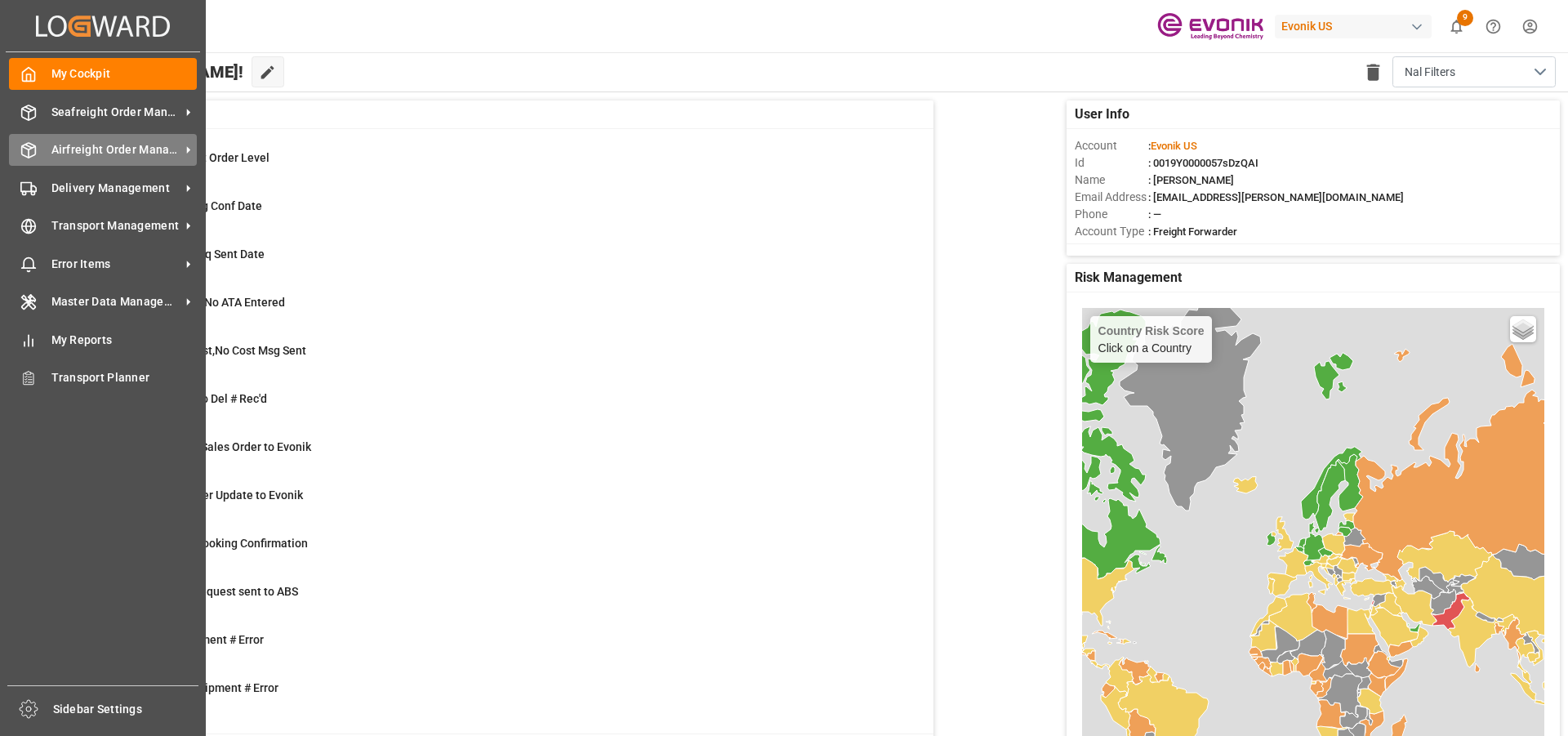
click at [61, 140] on div "Airfreight Order Management Airfreight Order Management" at bounding box center [102, 150] width 188 height 32
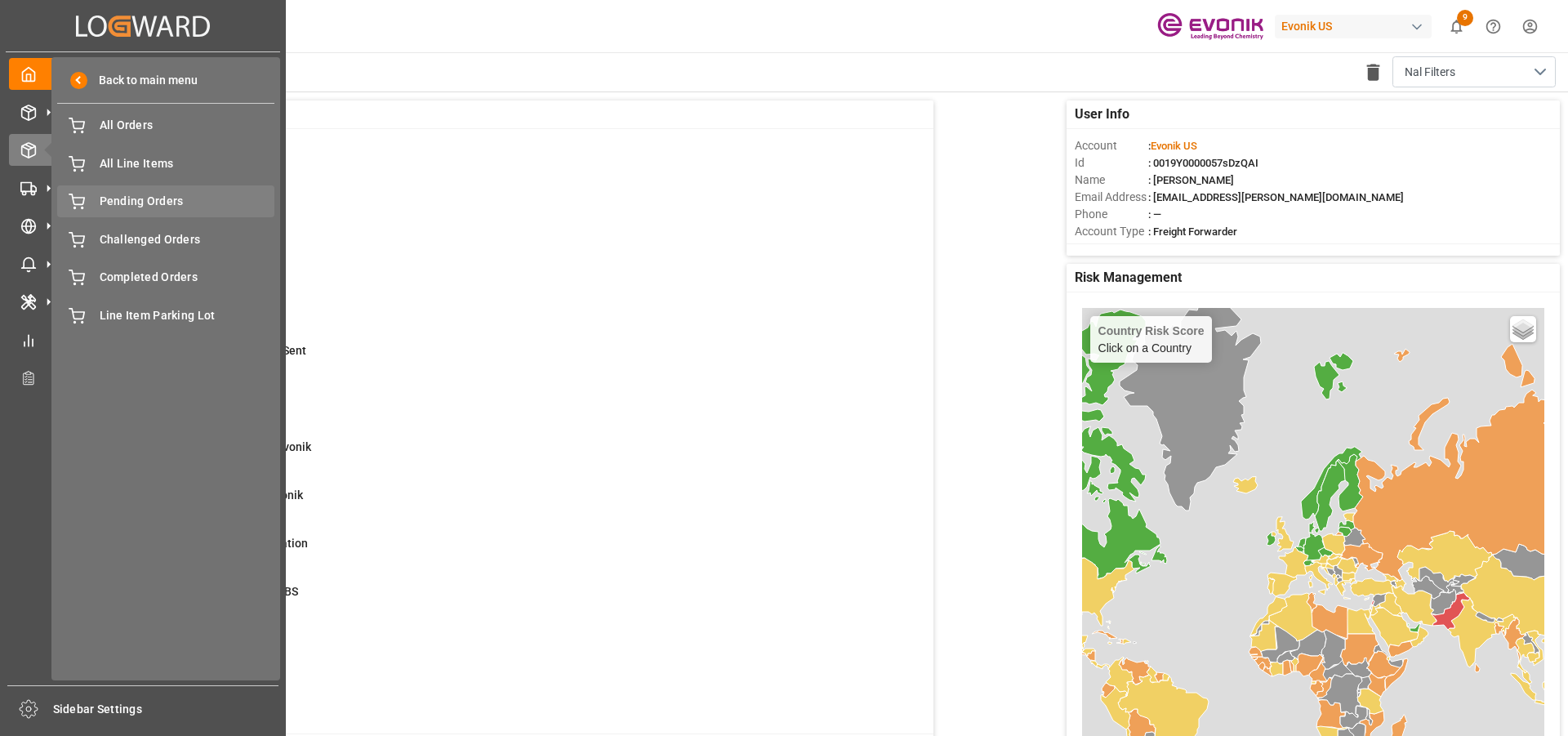
click at [169, 199] on span "Pending Orders" at bounding box center [188, 201] width 175 height 17
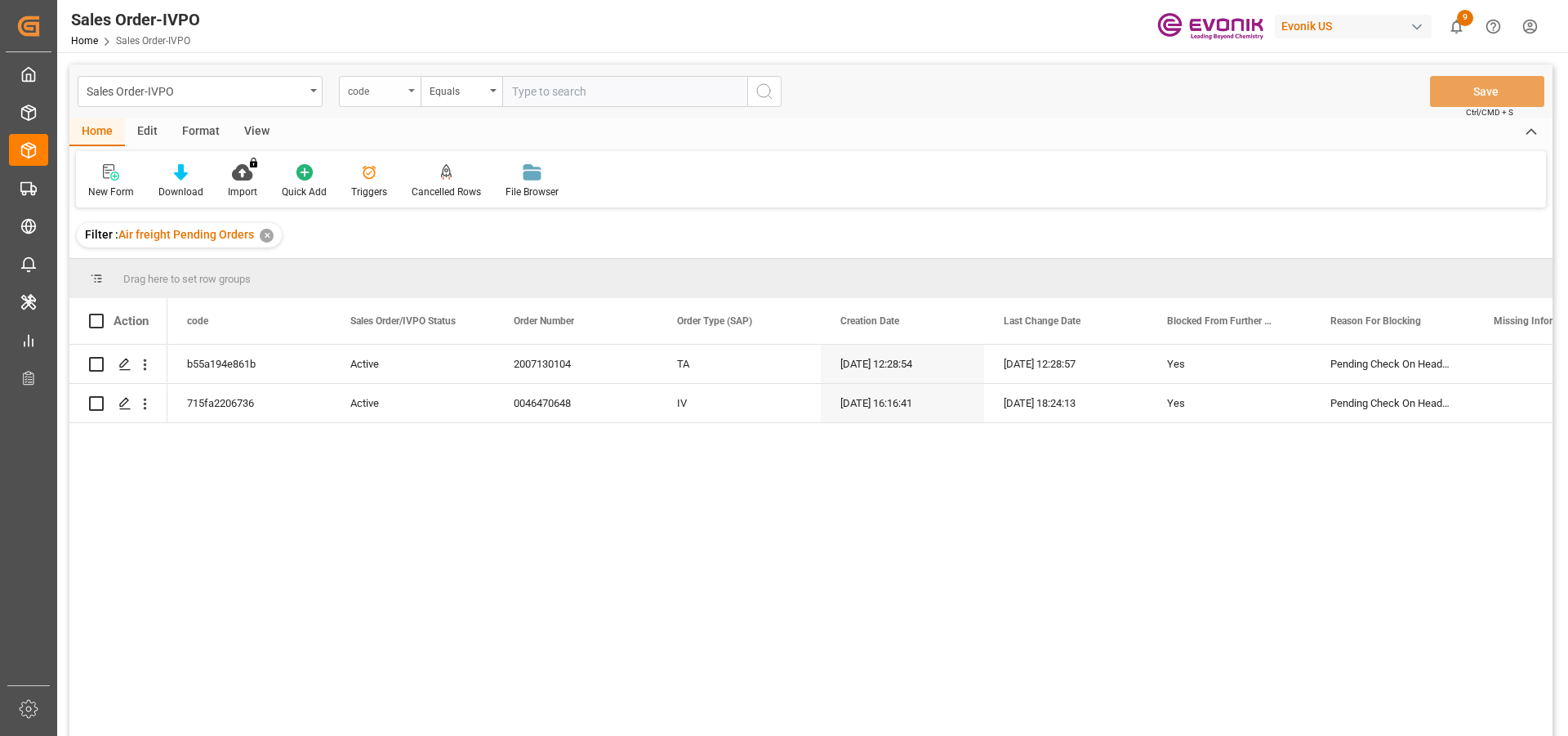
click at [388, 102] on div "code" at bounding box center [380, 92] width 82 height 31
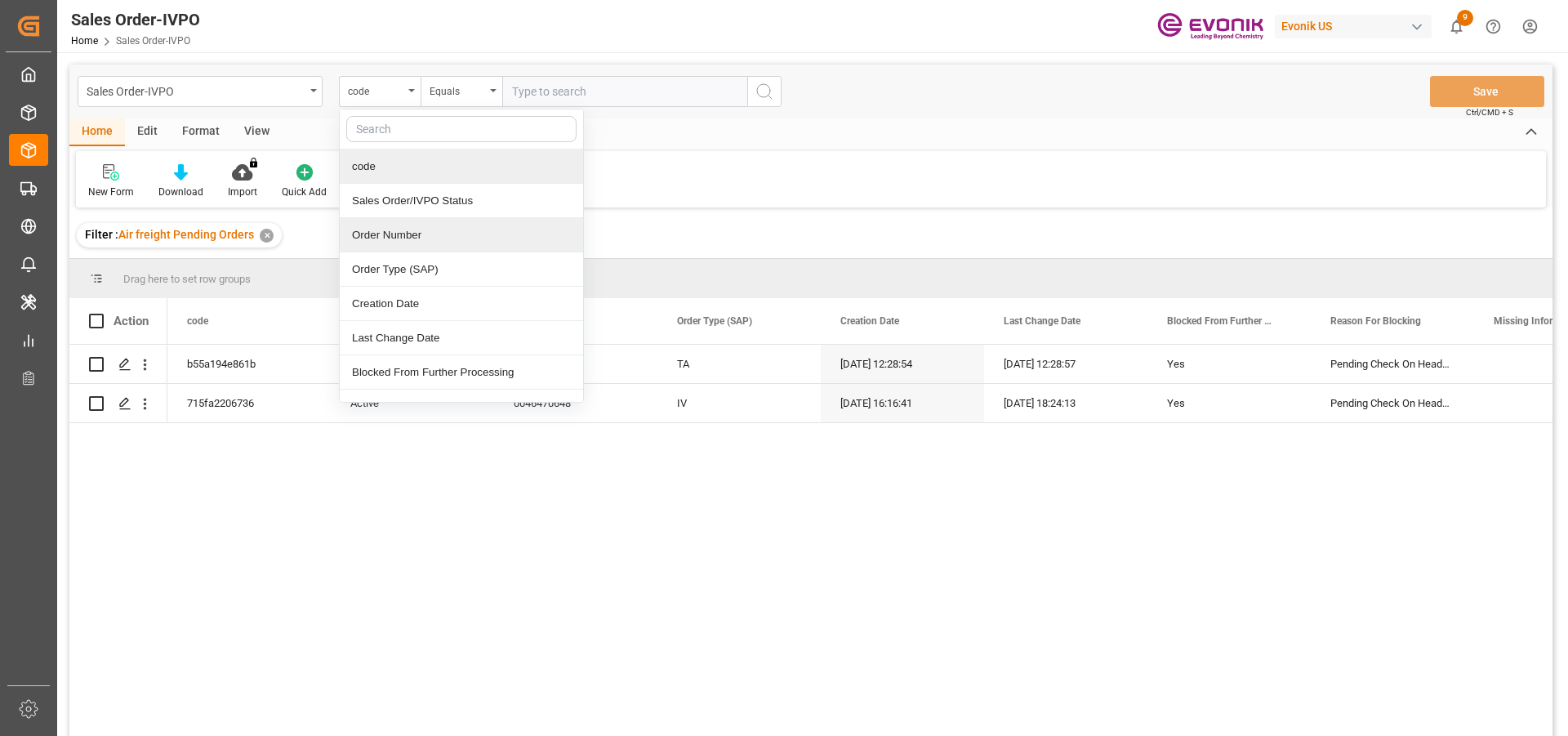
click at [384, 230] on div "Order Number" at bounding box center [461, 235] width 243 height 34
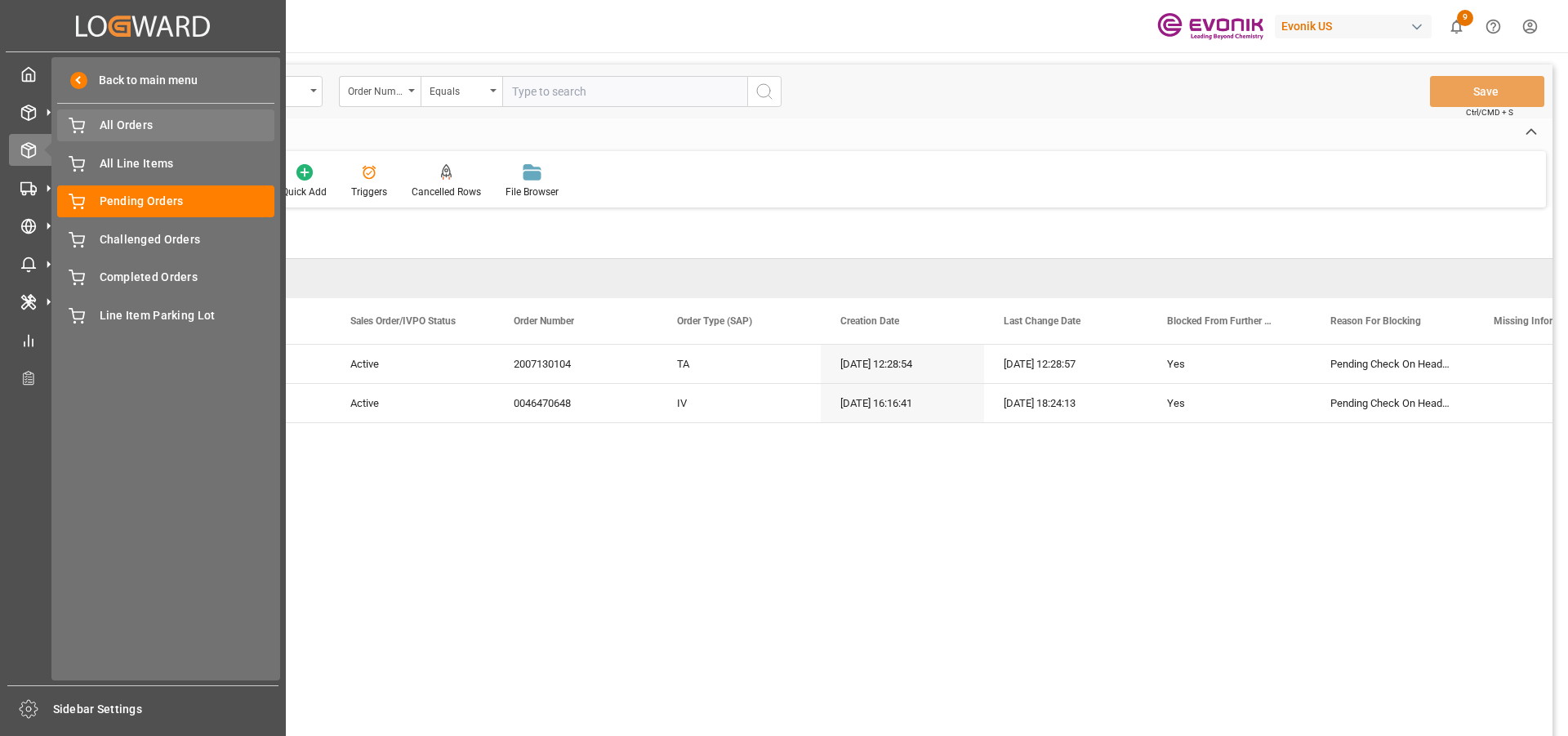
click at [190, 133] on span "All Orders" at bounding box center [188, 125] width 175 height 17
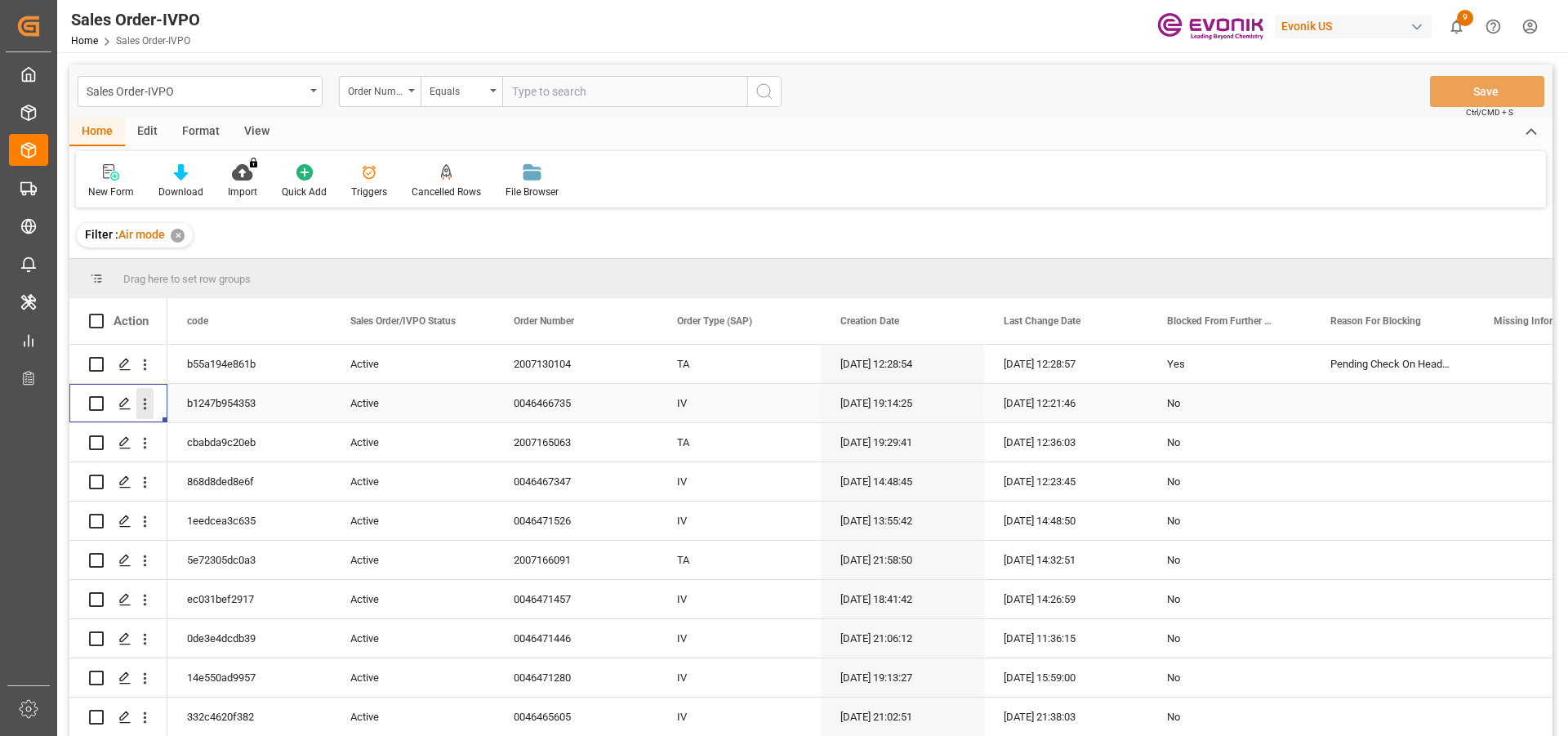
click at [146, 404] on icon "open menu" at bounding box center [146, 404] width 3 height 11
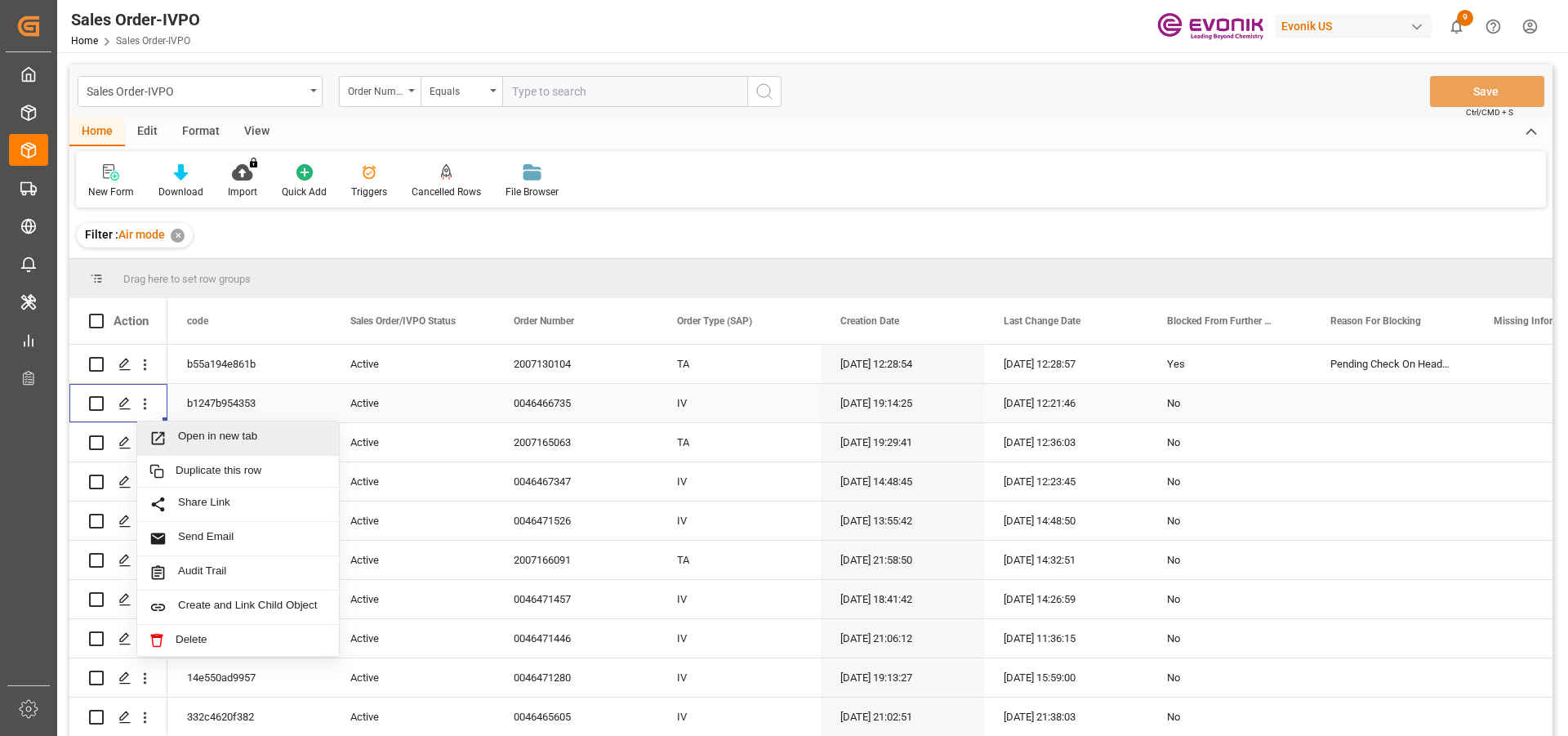
click at [239, 436] on span "Open in new tab" at bounding box center [252, 438] width 149 height 17
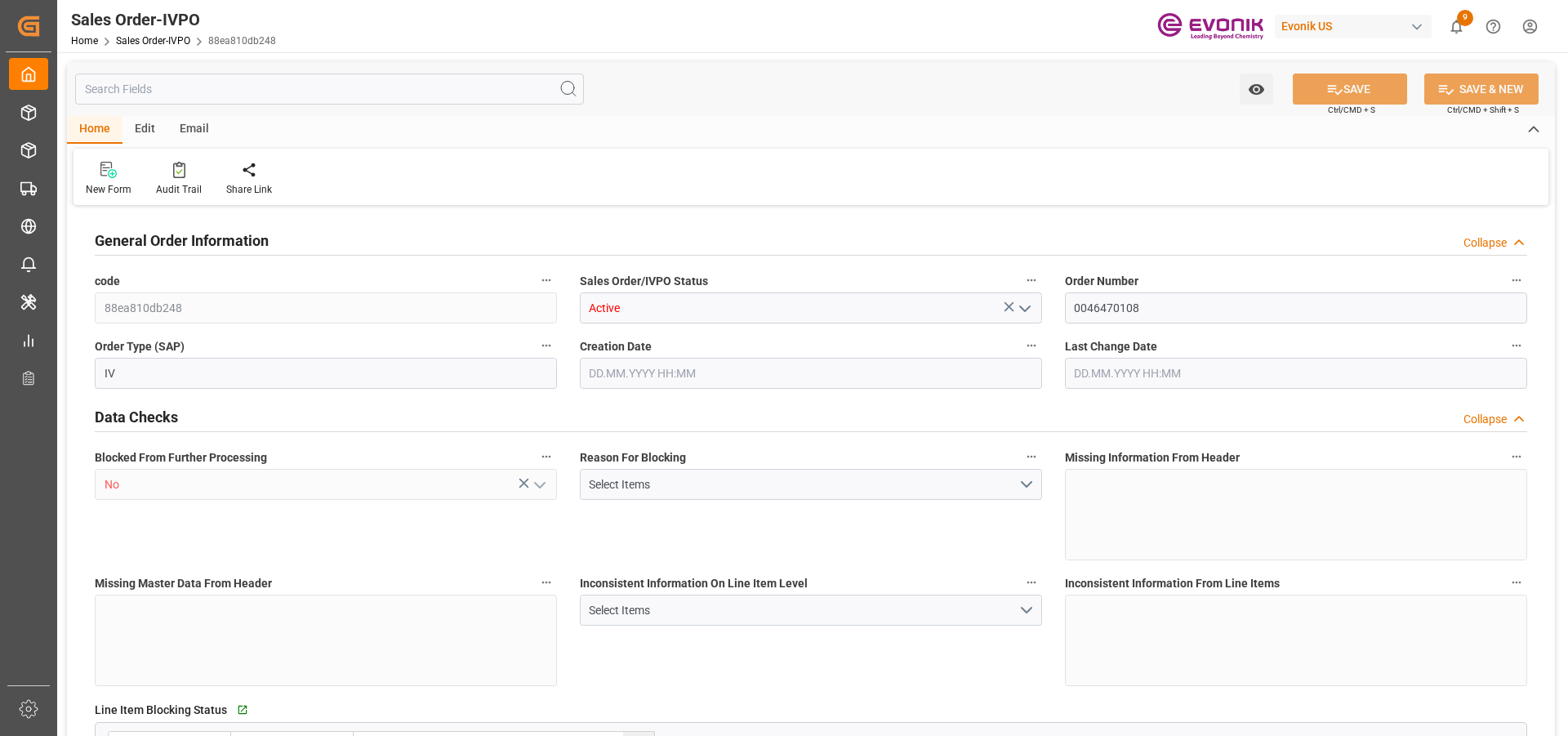
type input "INNSA"
type input "0"
type input "1"
type input "1753.4"
type input "25.08.2025 11:53"
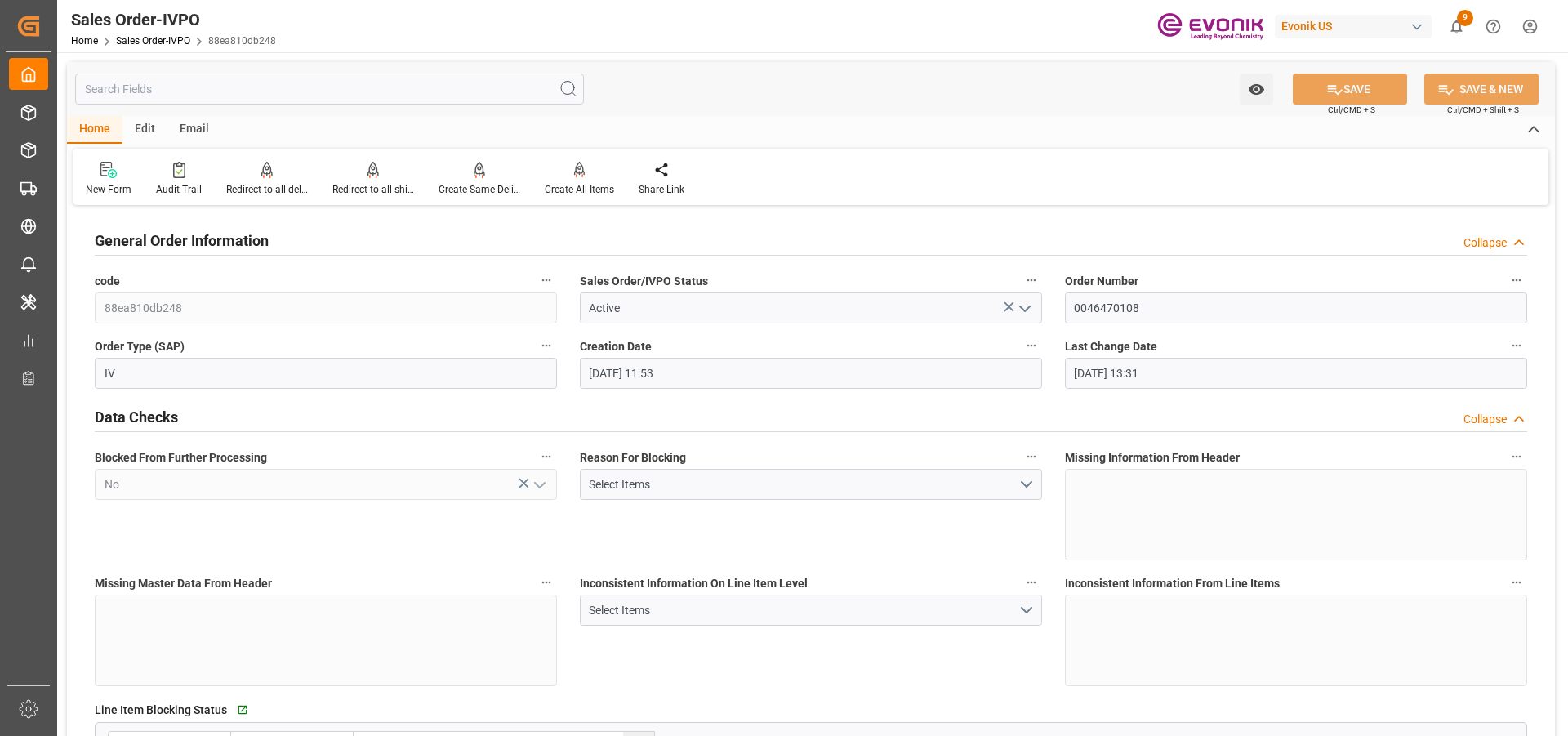
type input "26.08.2025 13:31"
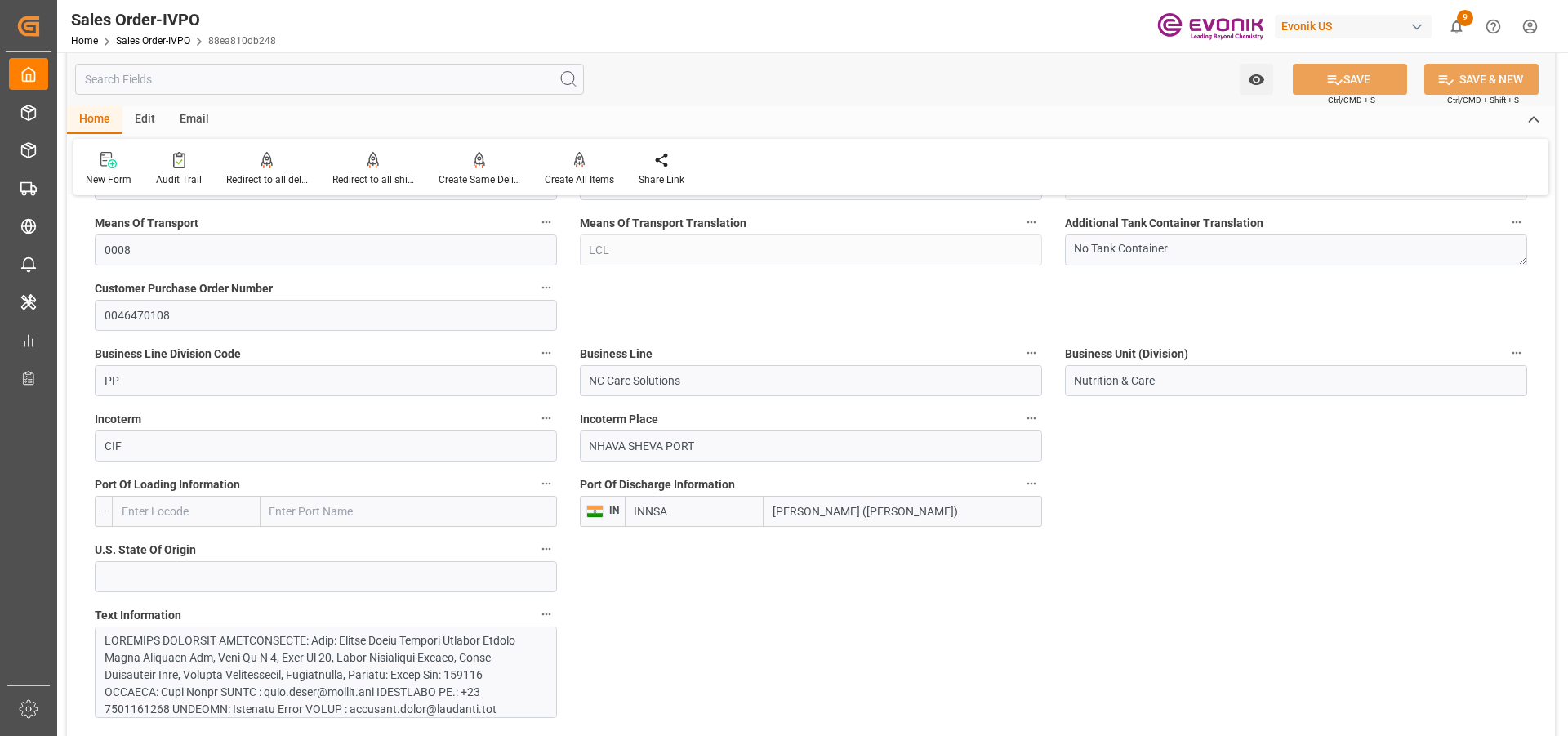
scroll to position [980, 0]
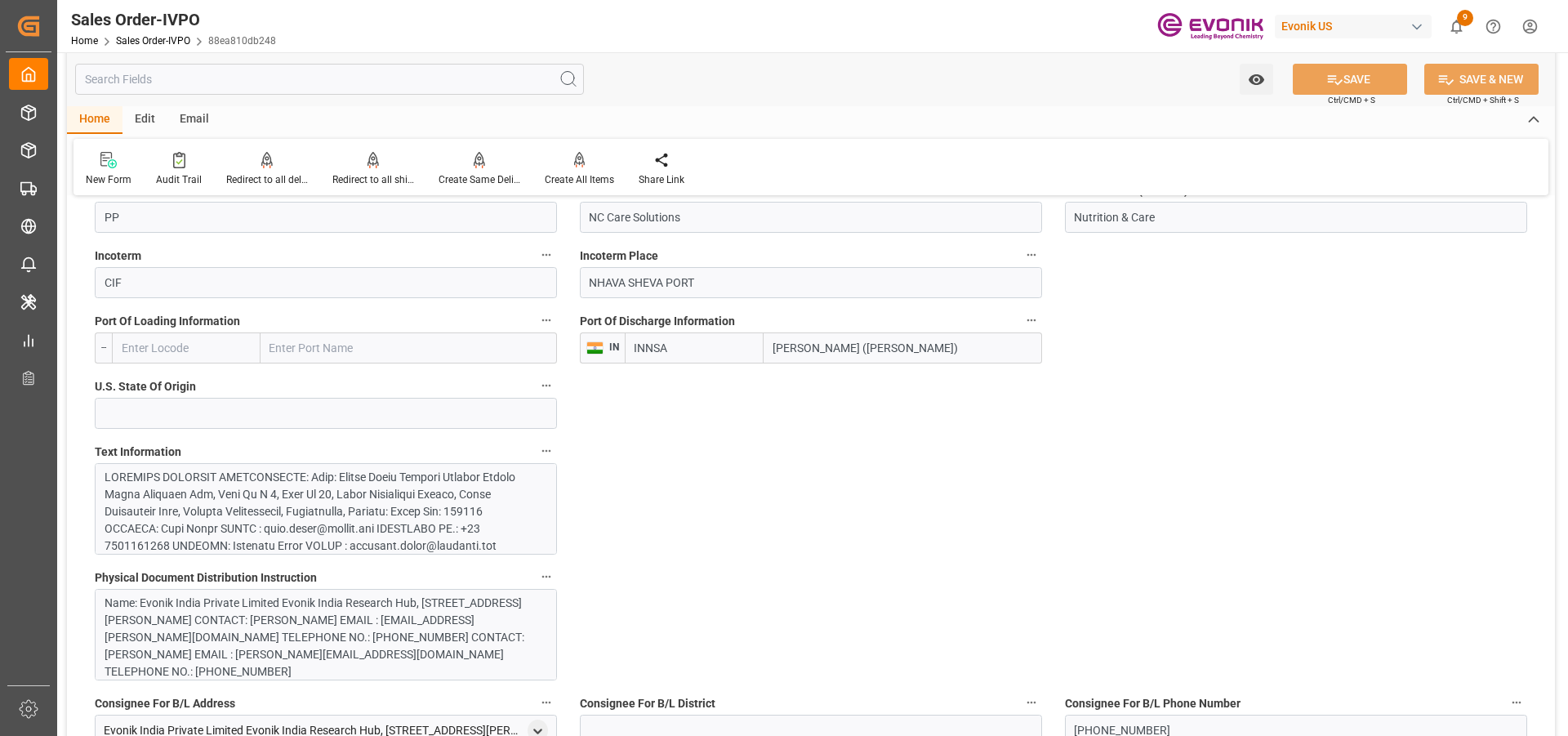
click at [307, 475] on div at bounding box center [320, 692] width 431 height 446
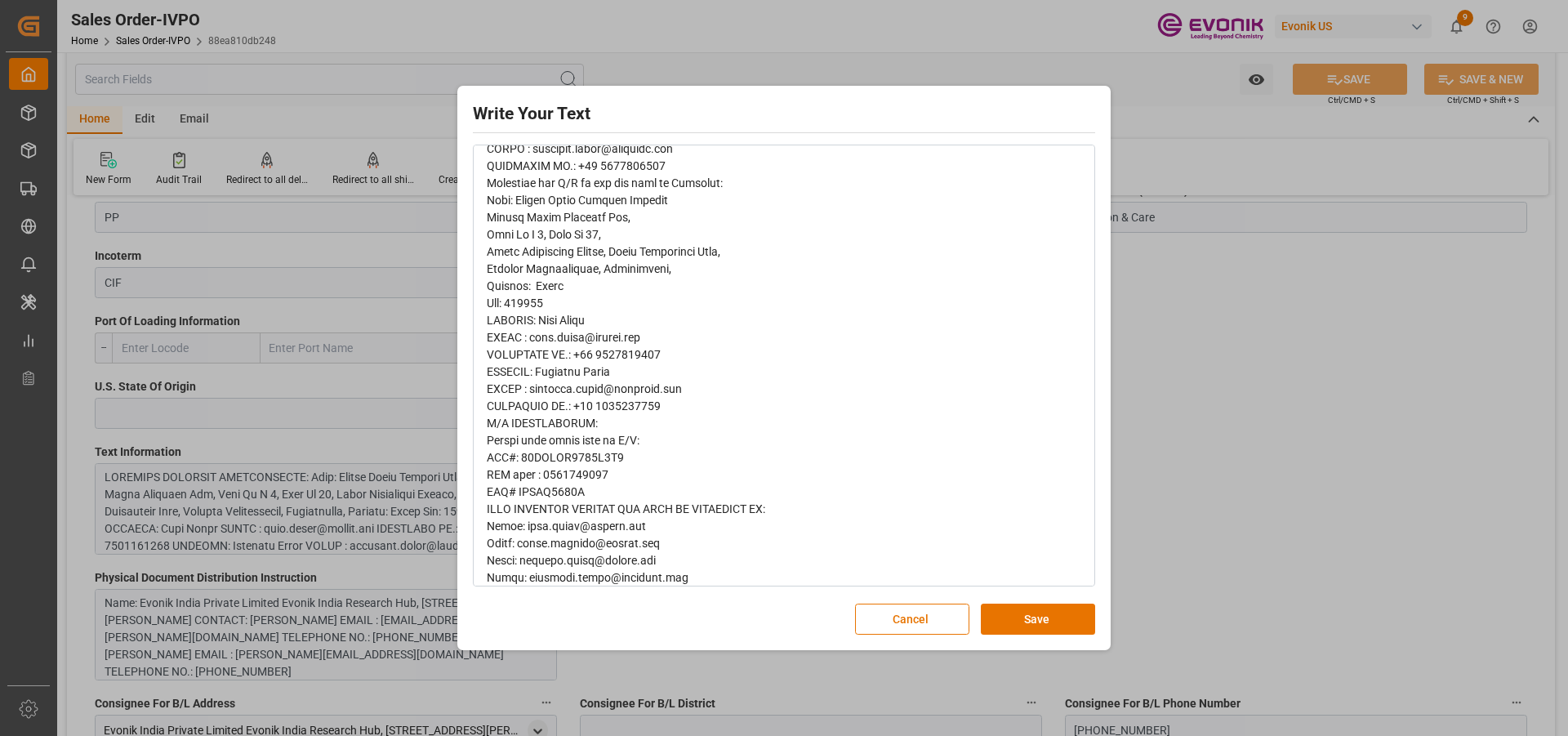
scroll to position [602, 0]
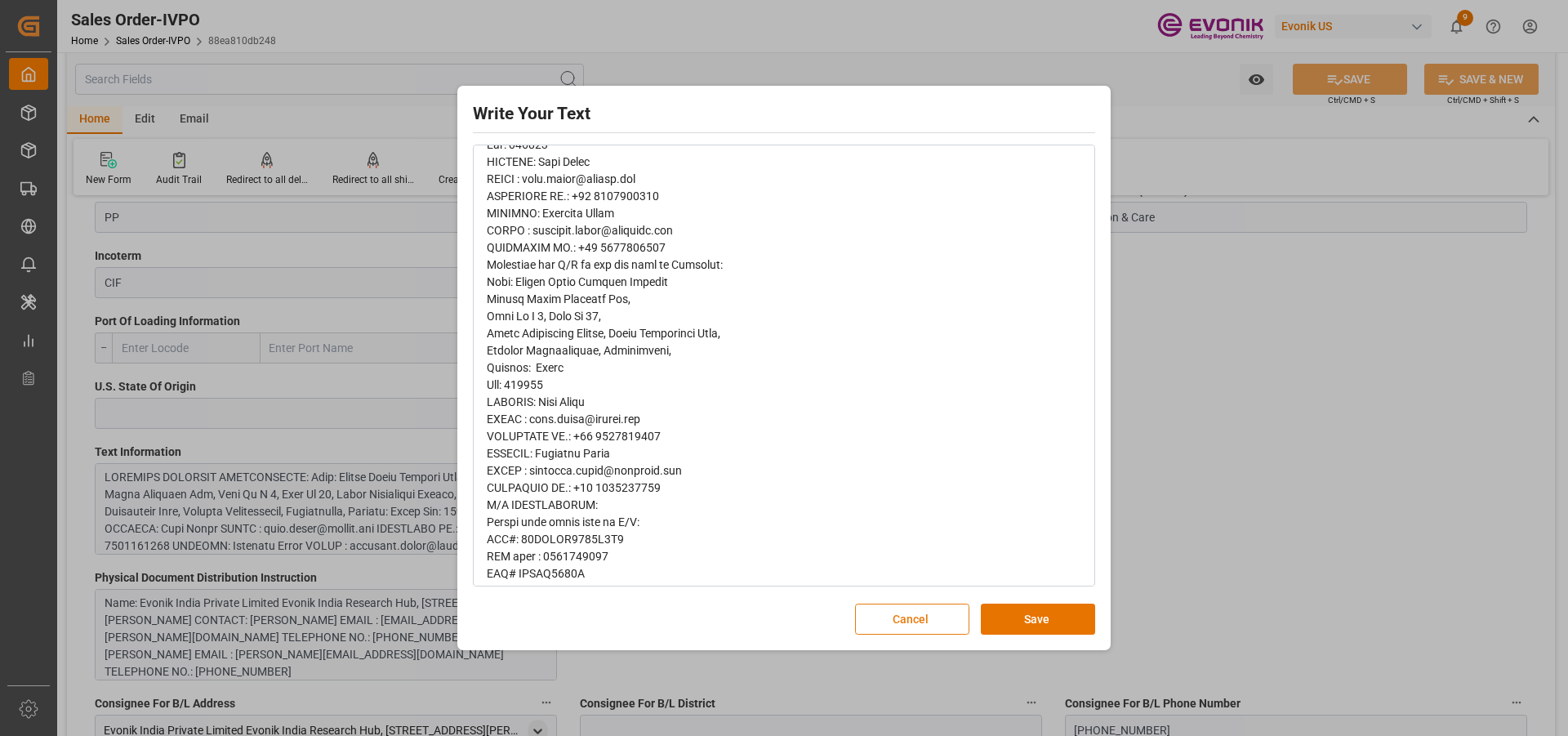
click at [926, 623] on button "Cancel" at bounding box center [912, 619] width 115 height 31
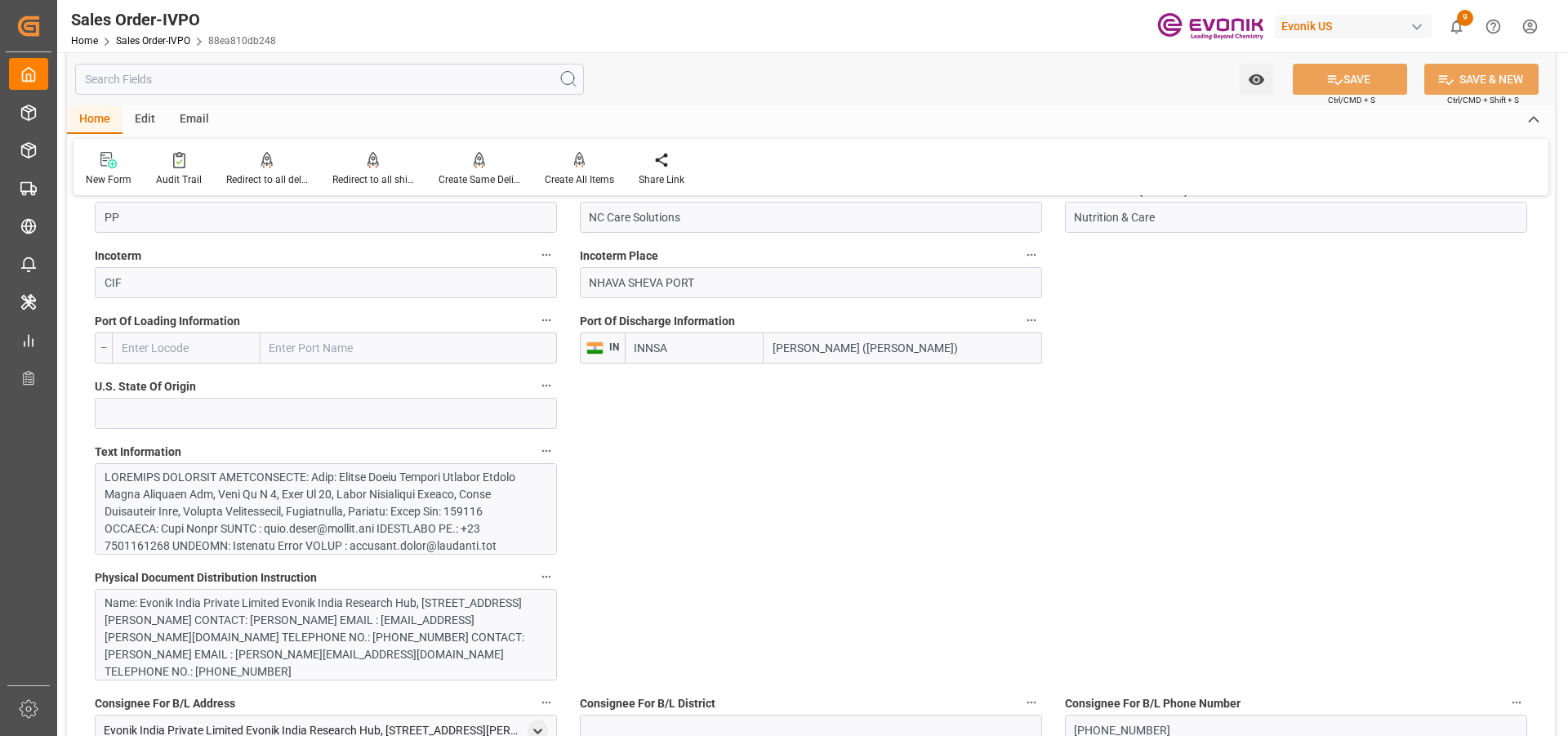
click at [398, 496] on div at bounding box center [320, 692] width 431 height 446
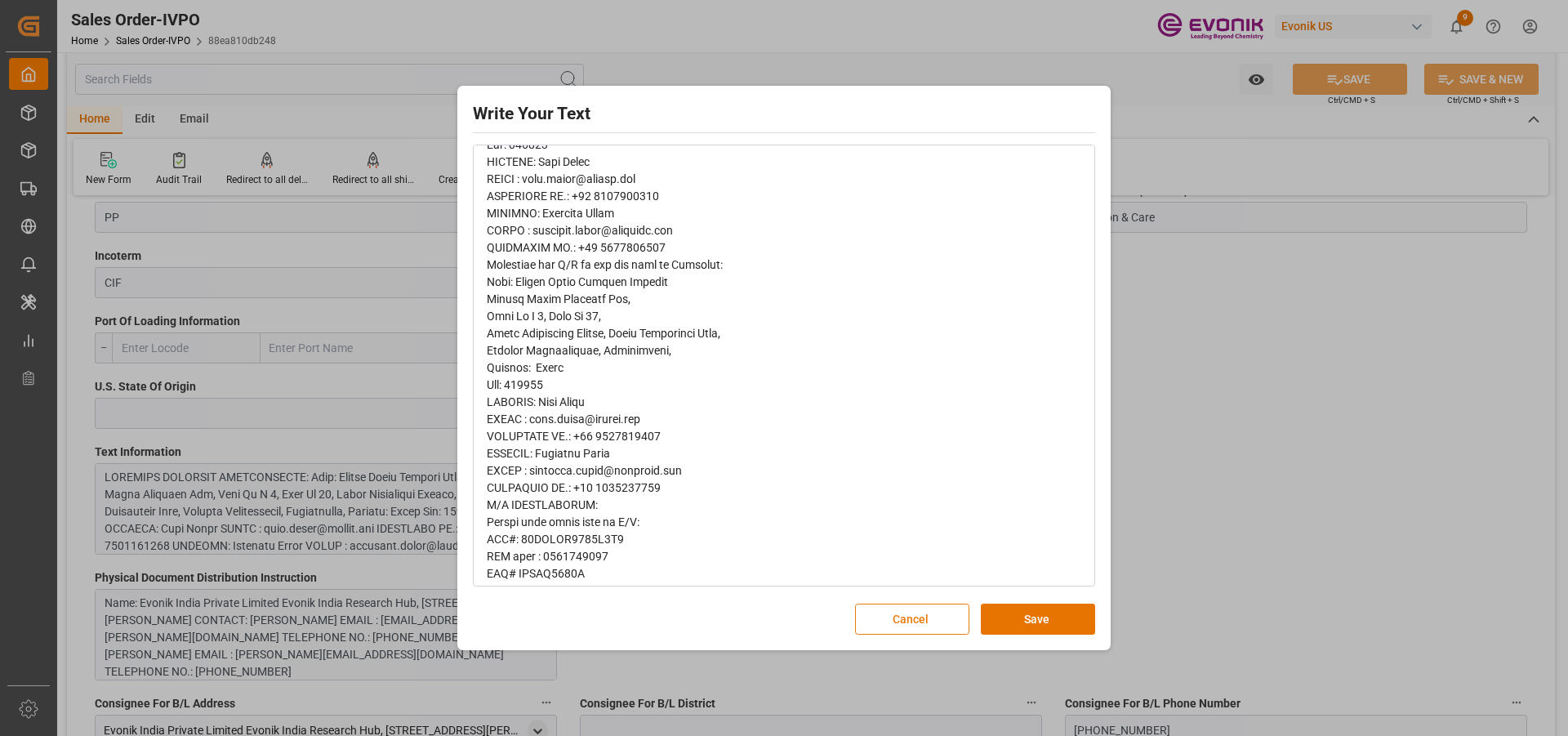
click at [963, 616] on button "Cancel" at bounding box center [912, 619] width 115 height 31
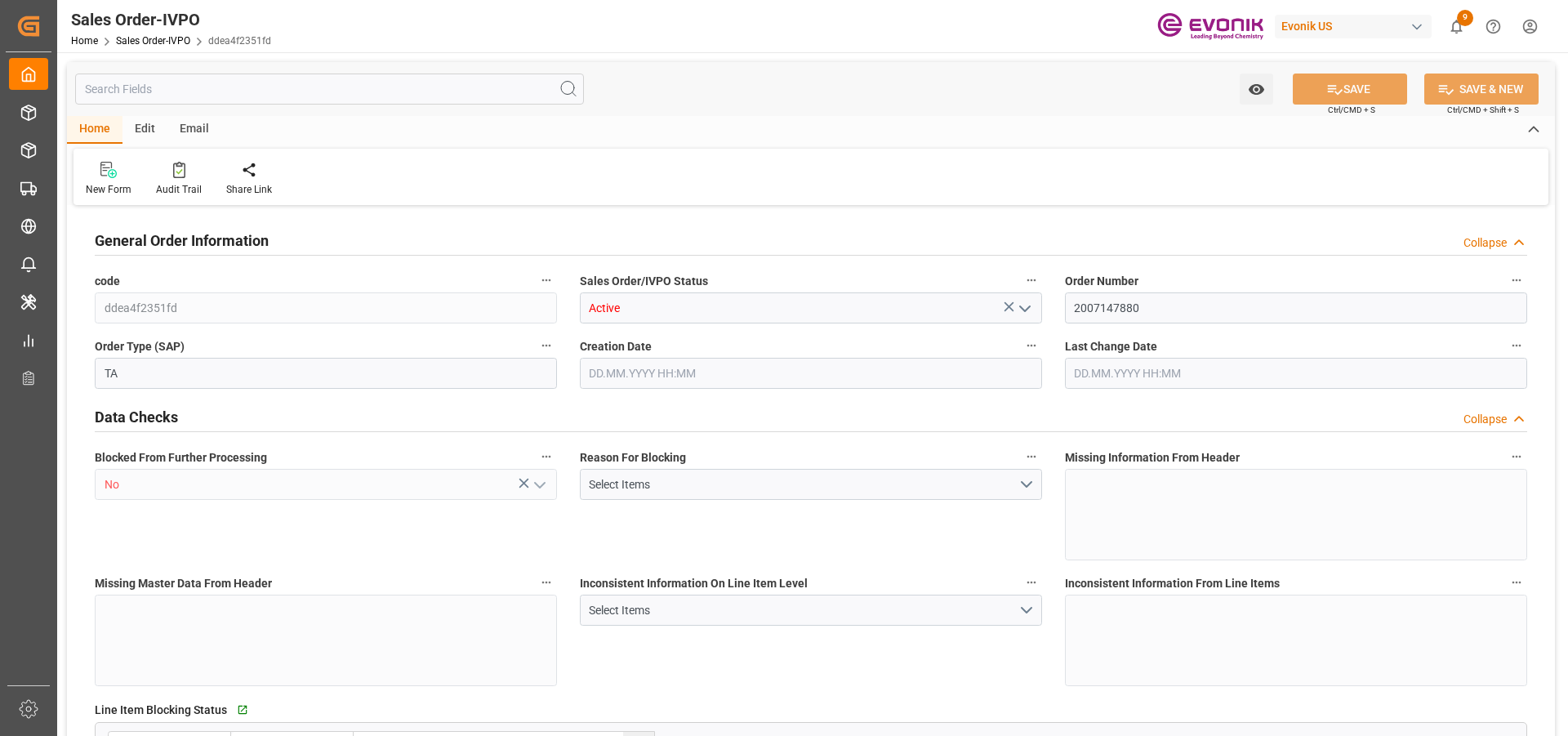
type input "BRRIO"
type input "0"
type input "1"
type input "2"
type input "20000"
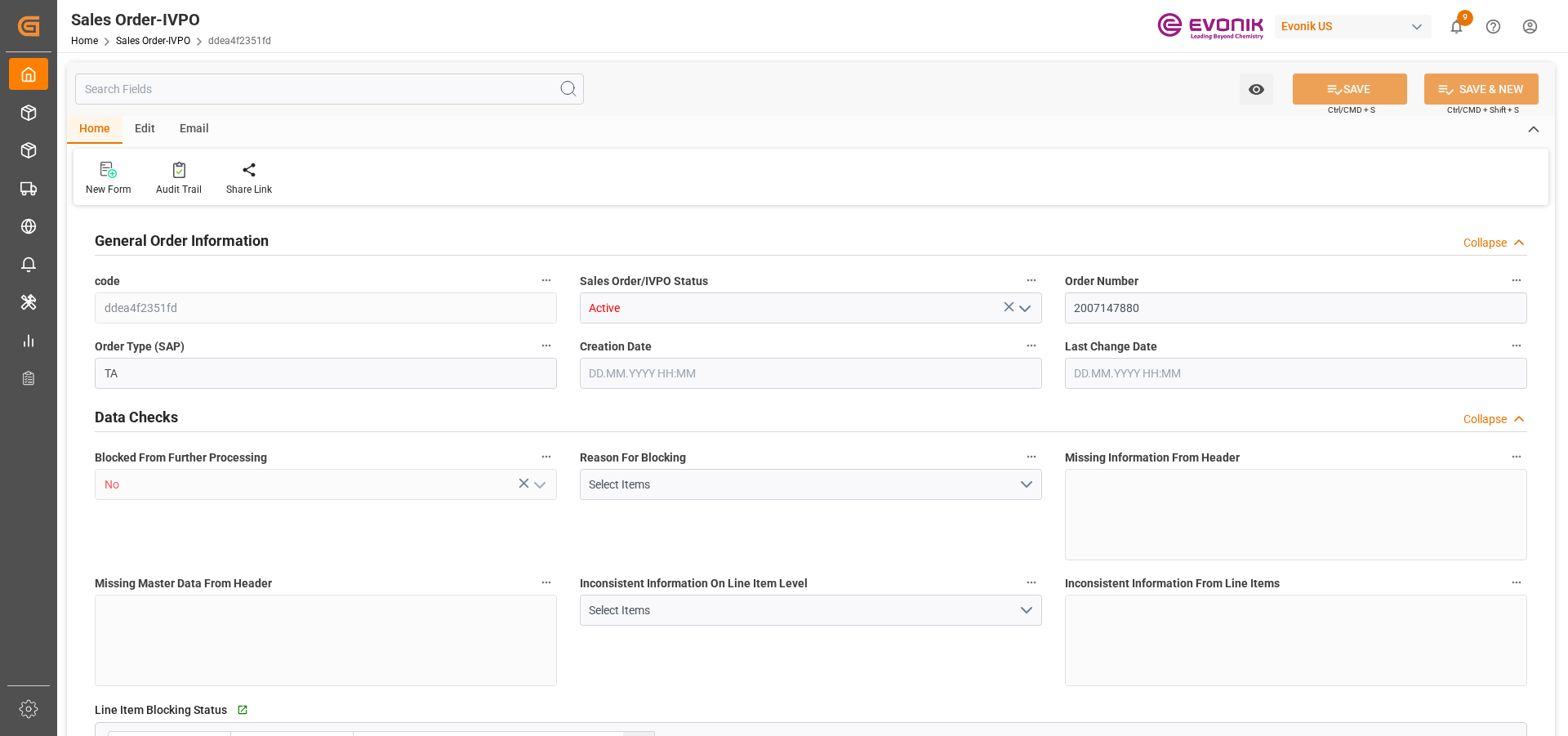
type input "0"
type input "17000"
type input "30"
type input "27.08.2025 12:21"
type input "04.09.2025 17:20"
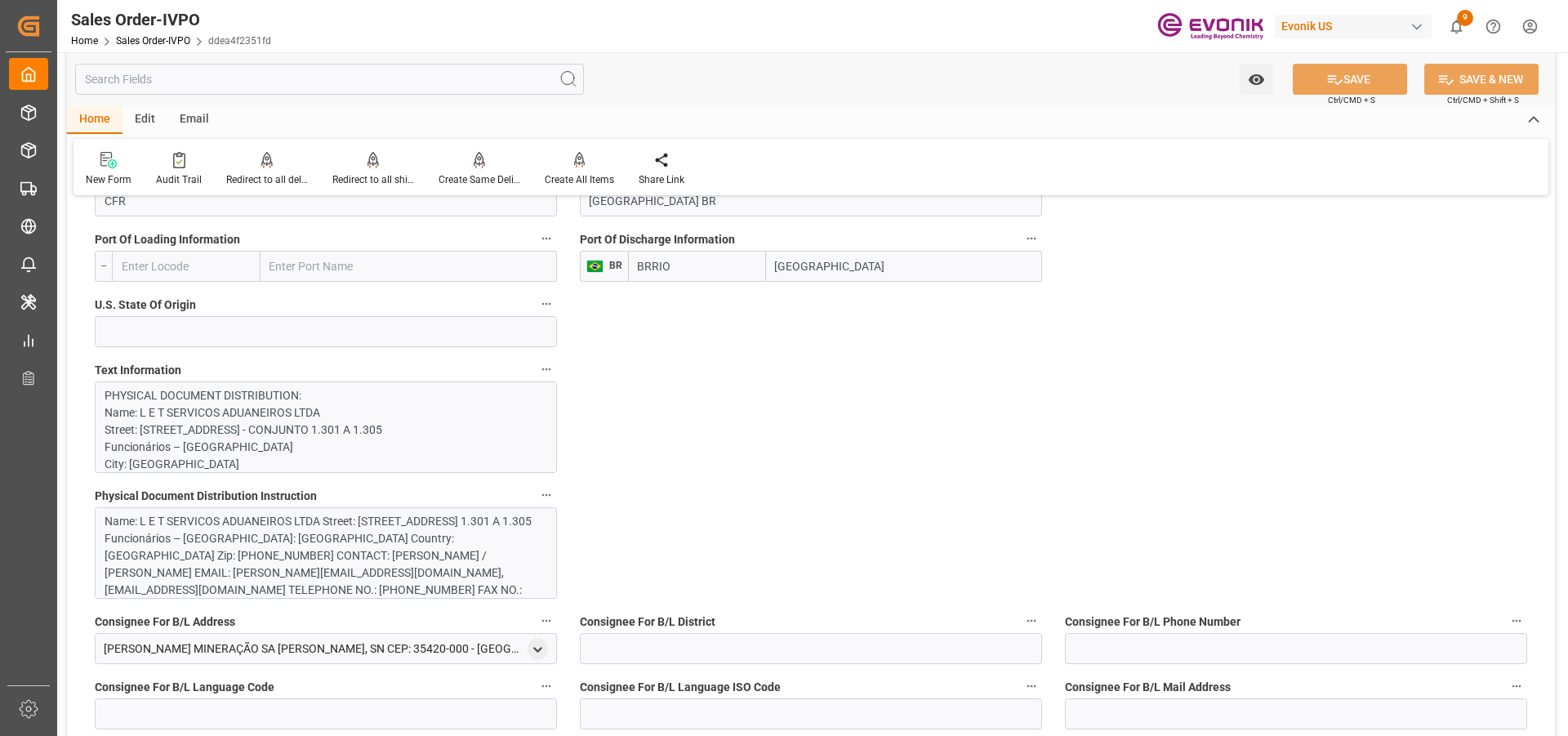
scroll to position [980, 0]
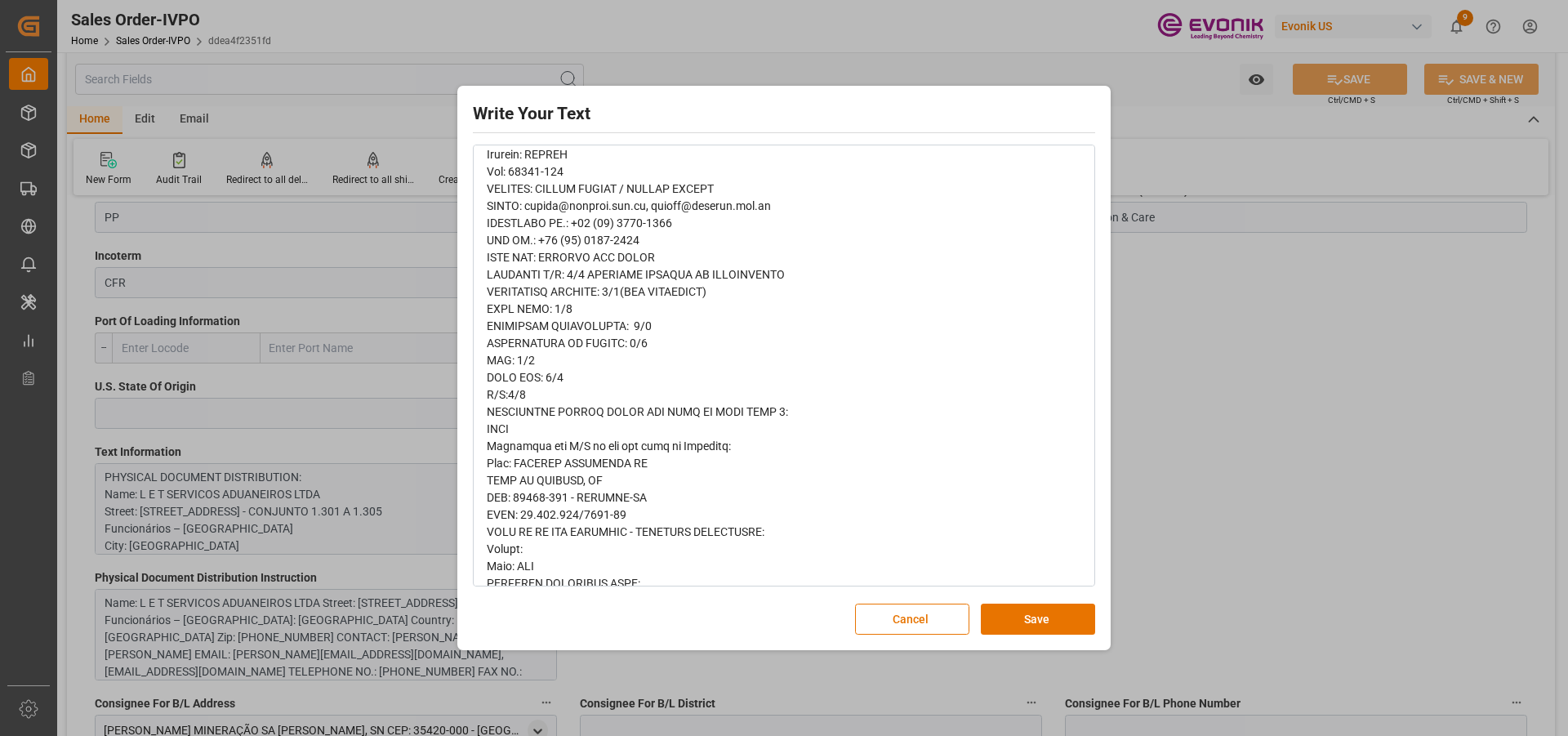
scroll to position [245, 0]
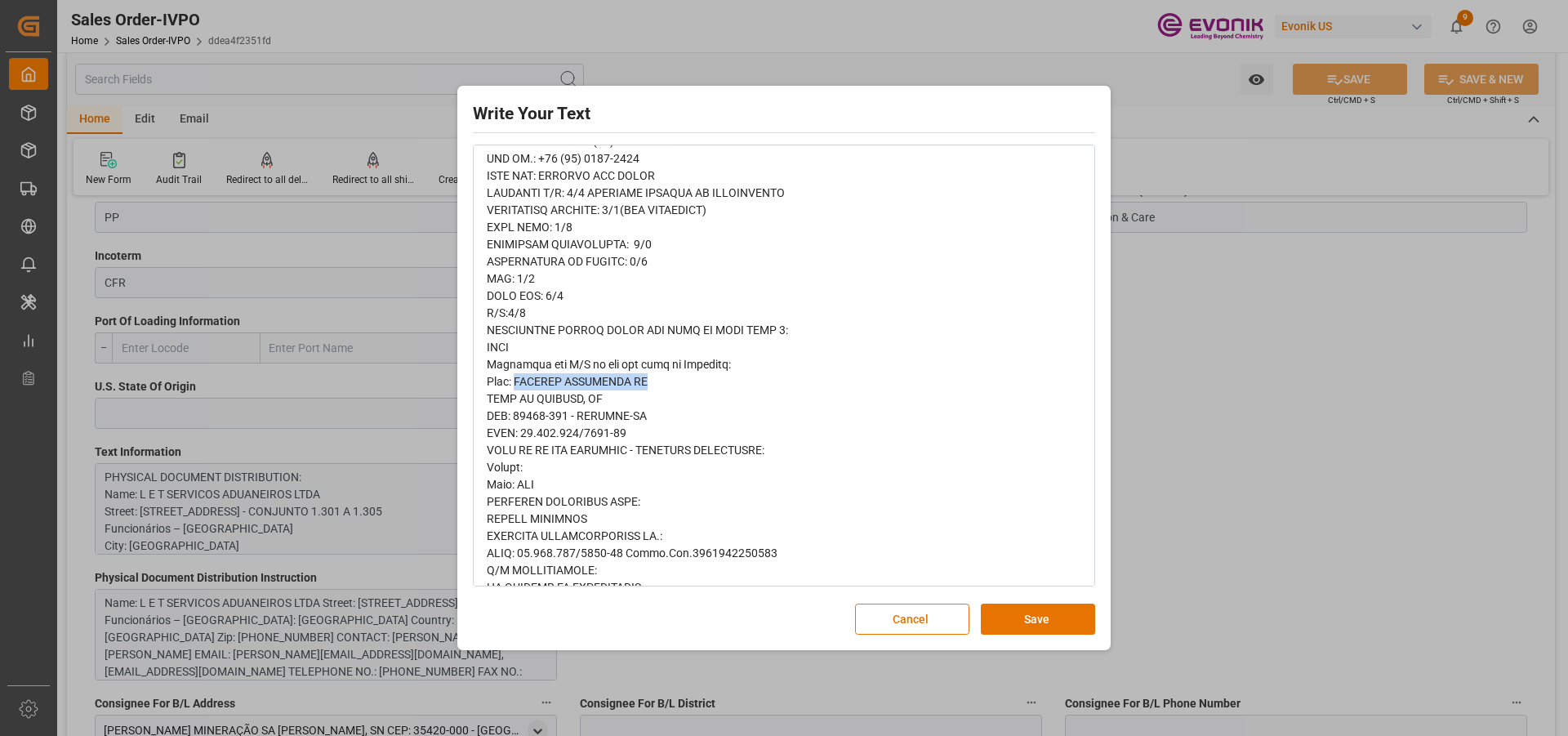
drag, startPoint x: 662, startPoint y: 386, endPoint x: 524, endPoint y: 386, distance: 138.0
click at [524, 386] on span "rdw-editor" at bounding box center [702, 724] width 432 height 1488
copy span "SAMARCO MINERAÇÃO SA"
click at [925, 610] on button "Cancel" at bounding box center [912, 619] width 115 height 31
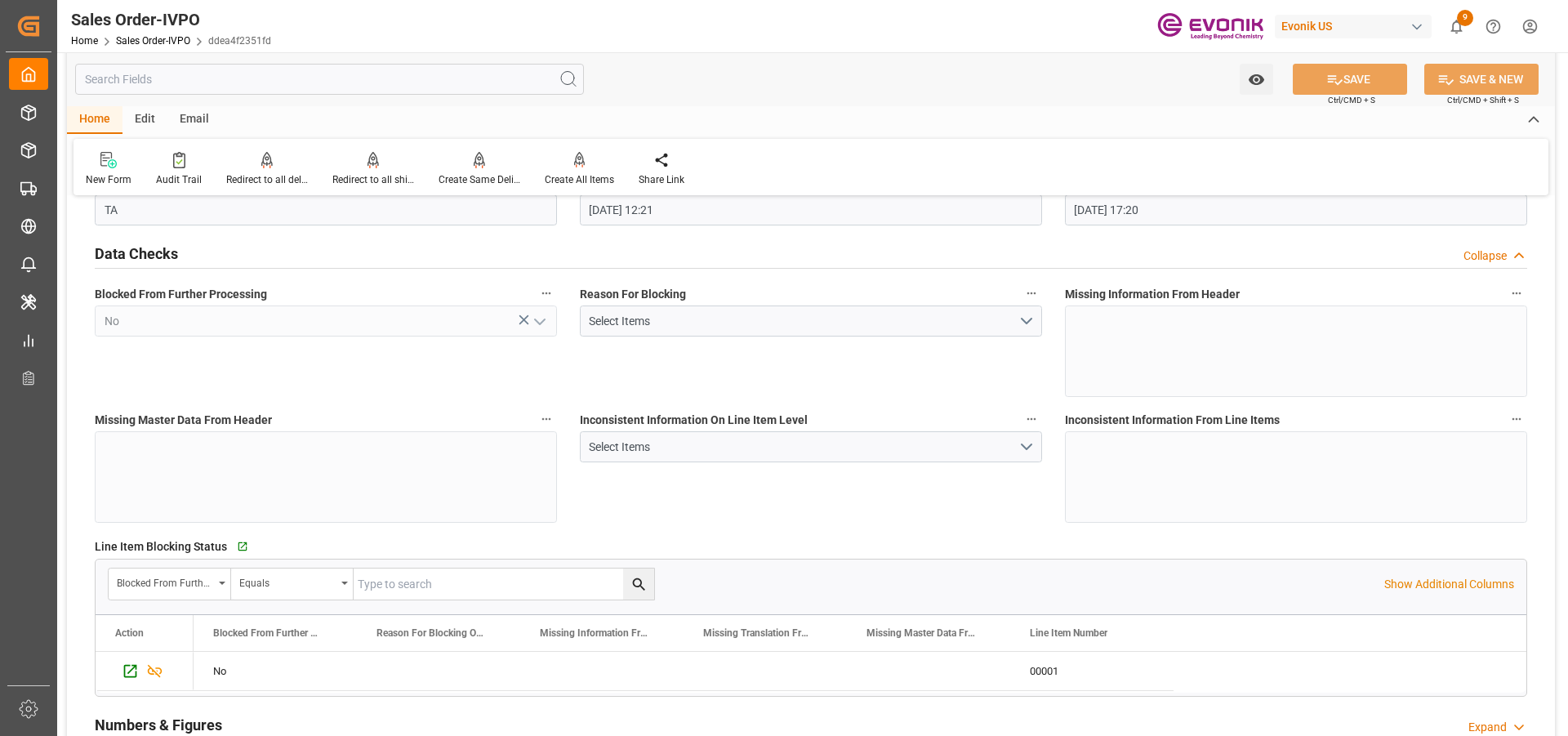
scroll to position [0, 0]
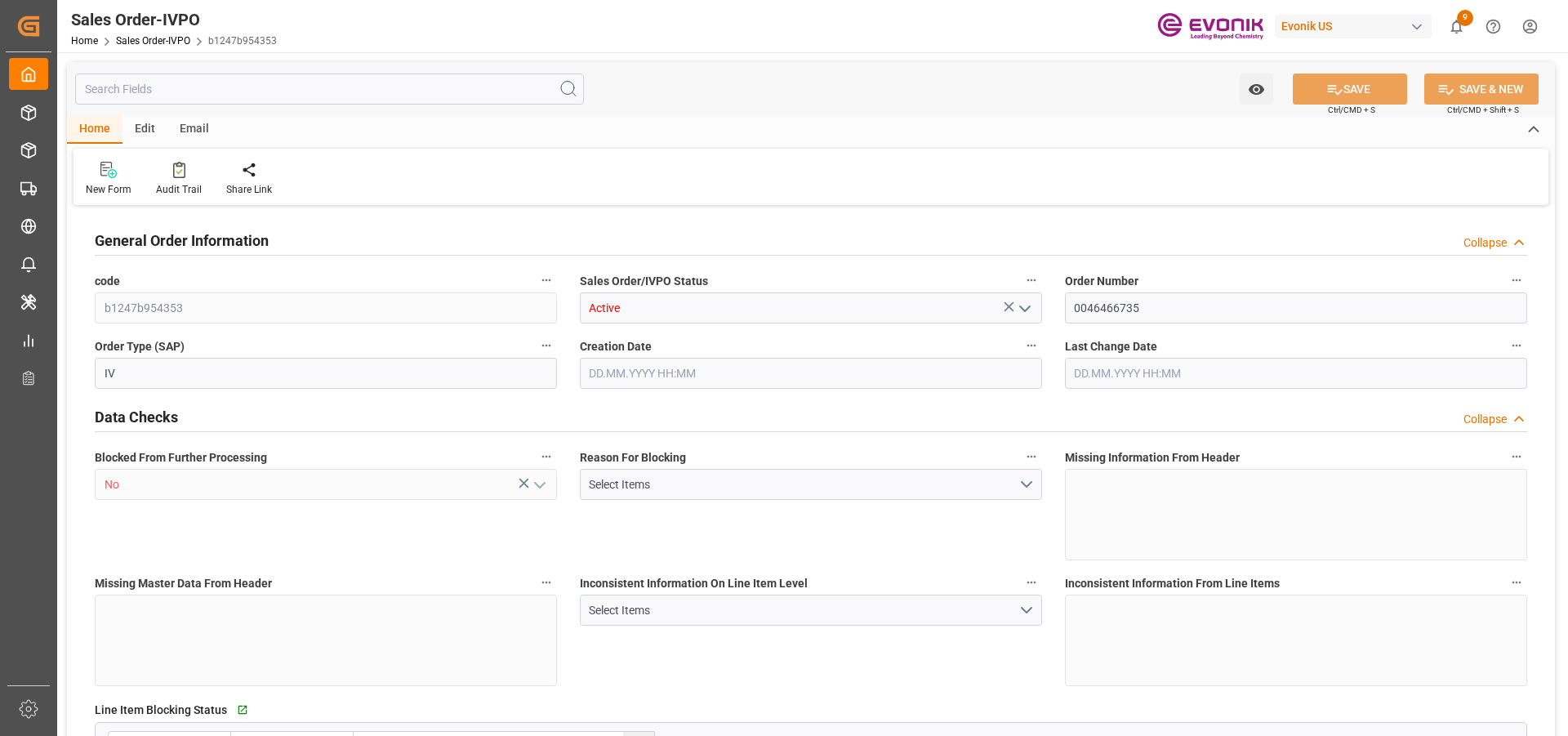
type input "INBOM"
type input "0"
type input "1"
type input "864.4"
type input "[DATE] 19:14"
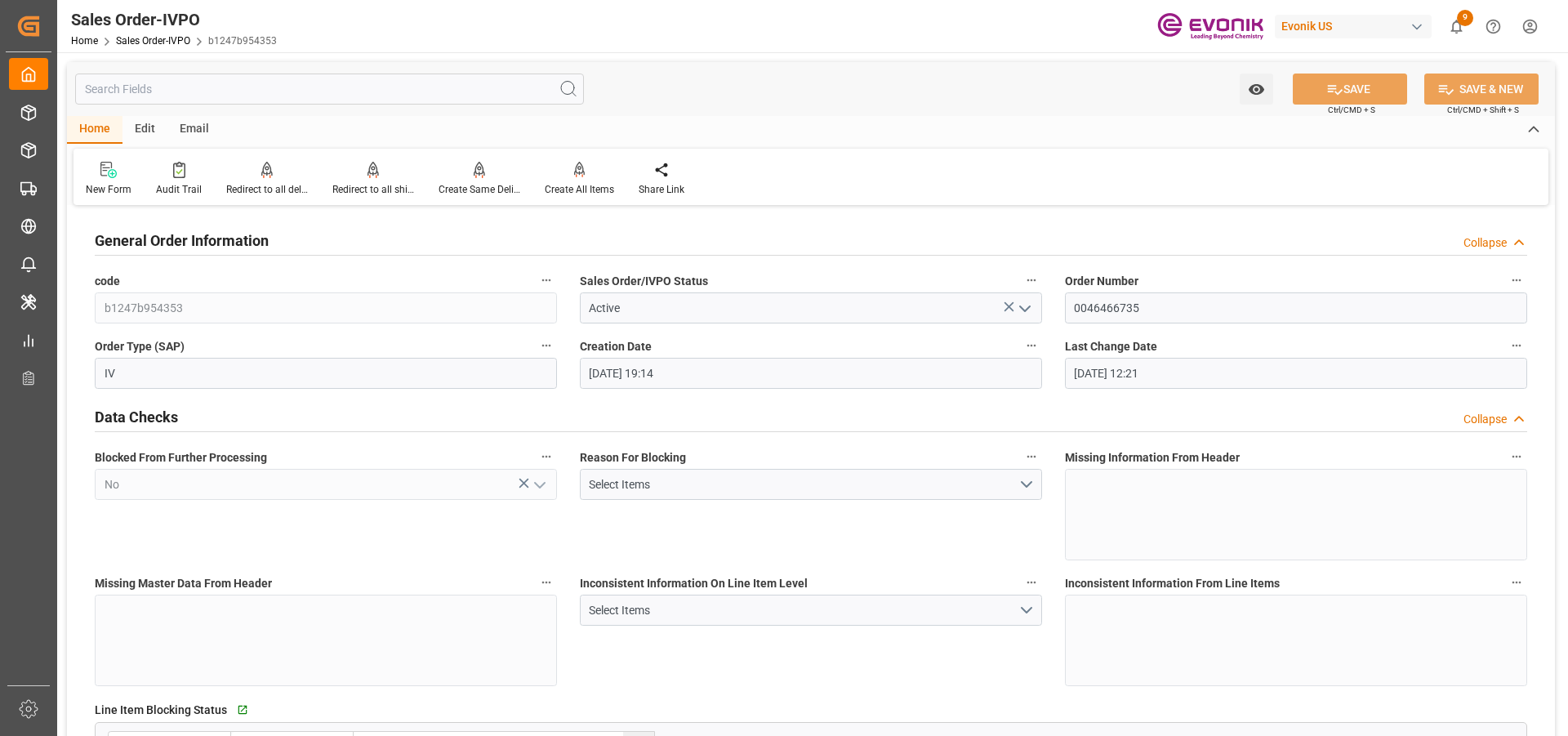
type input "[DATE] 12:21"
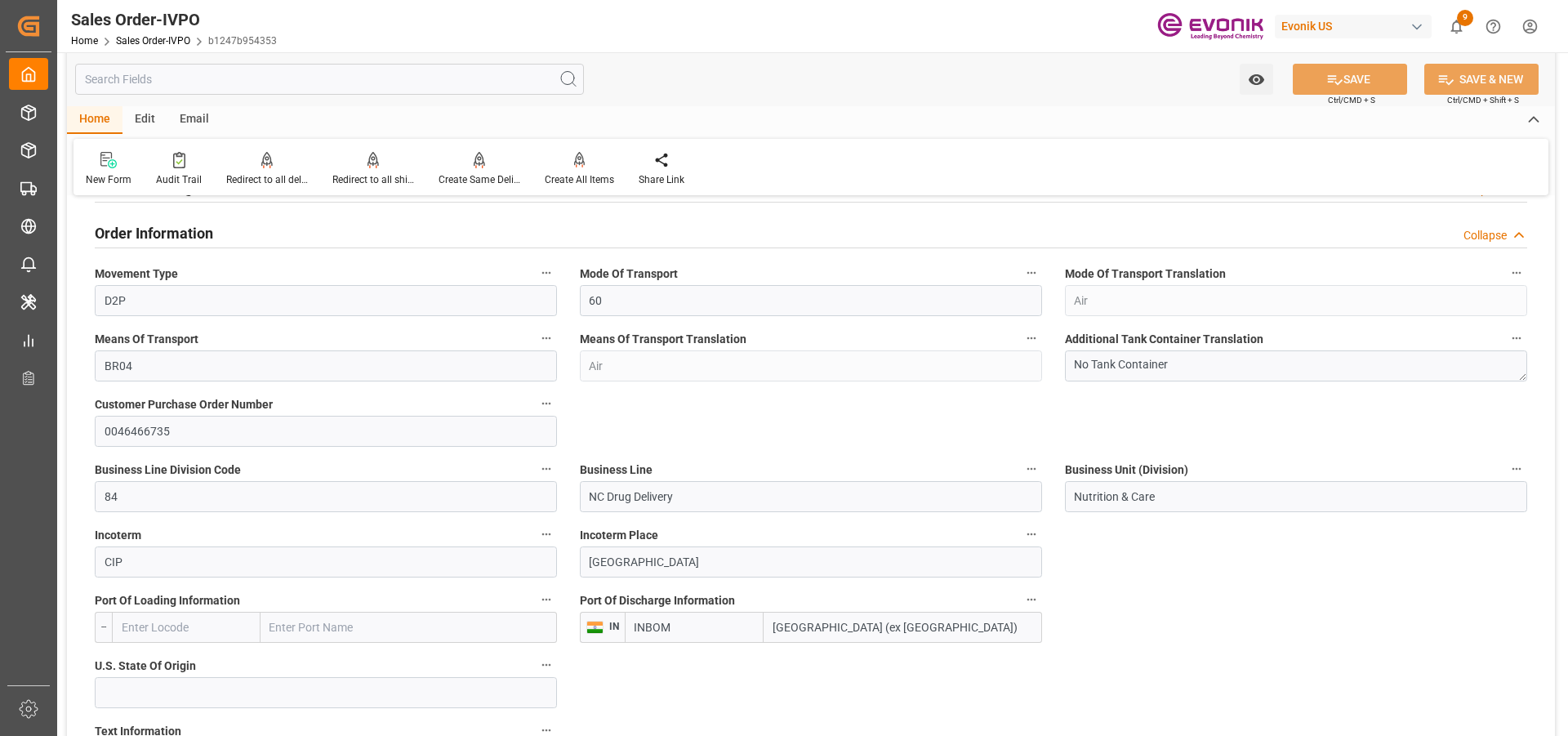
scroll to position [898, 0]
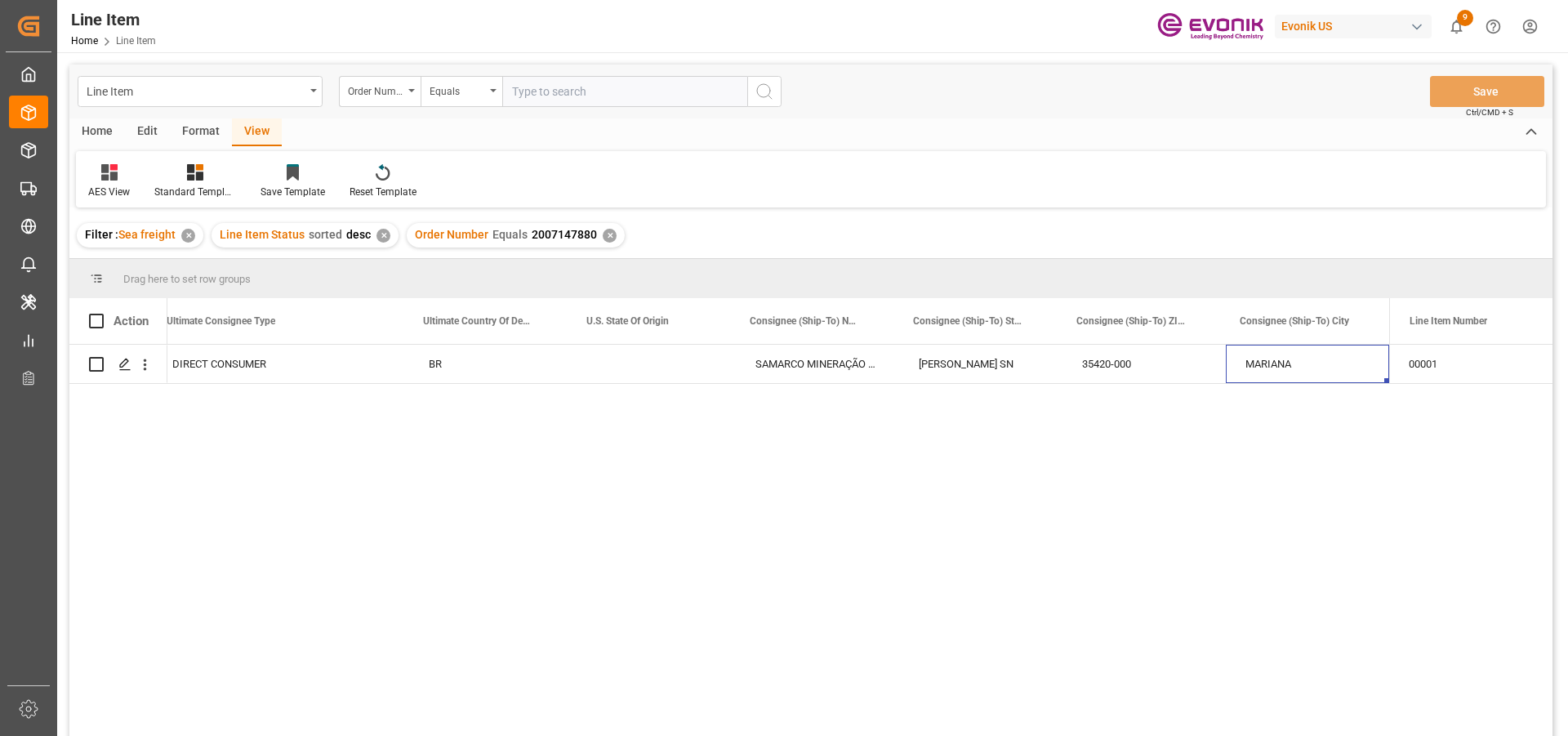
scroll to position [0, 1975]
click at [605, 233] on div "✕" at bounding box center [609, 235] width 14 height 14
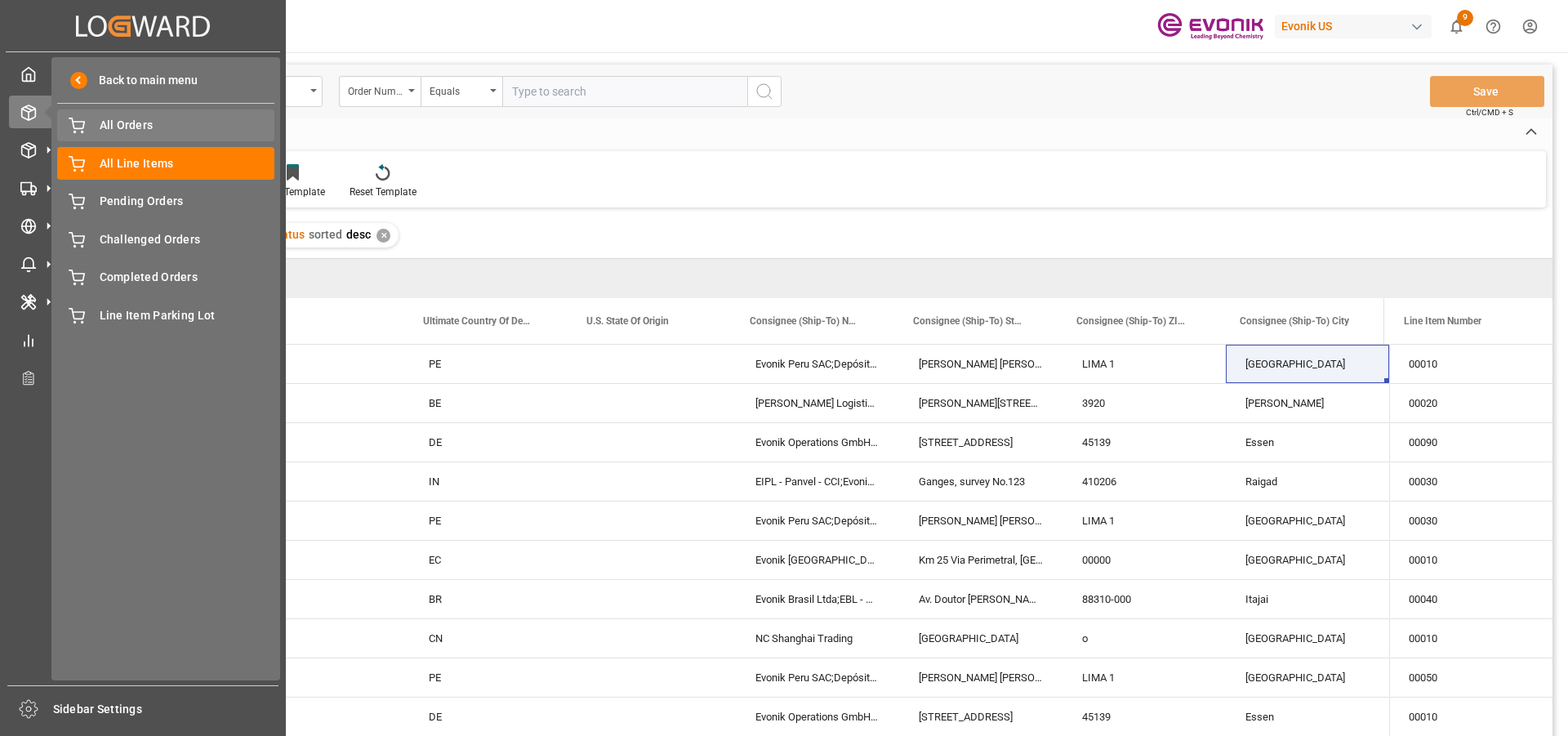
click at [172, 120] on span "All Orders" at bounding box center [188, 125] width 175 height 17
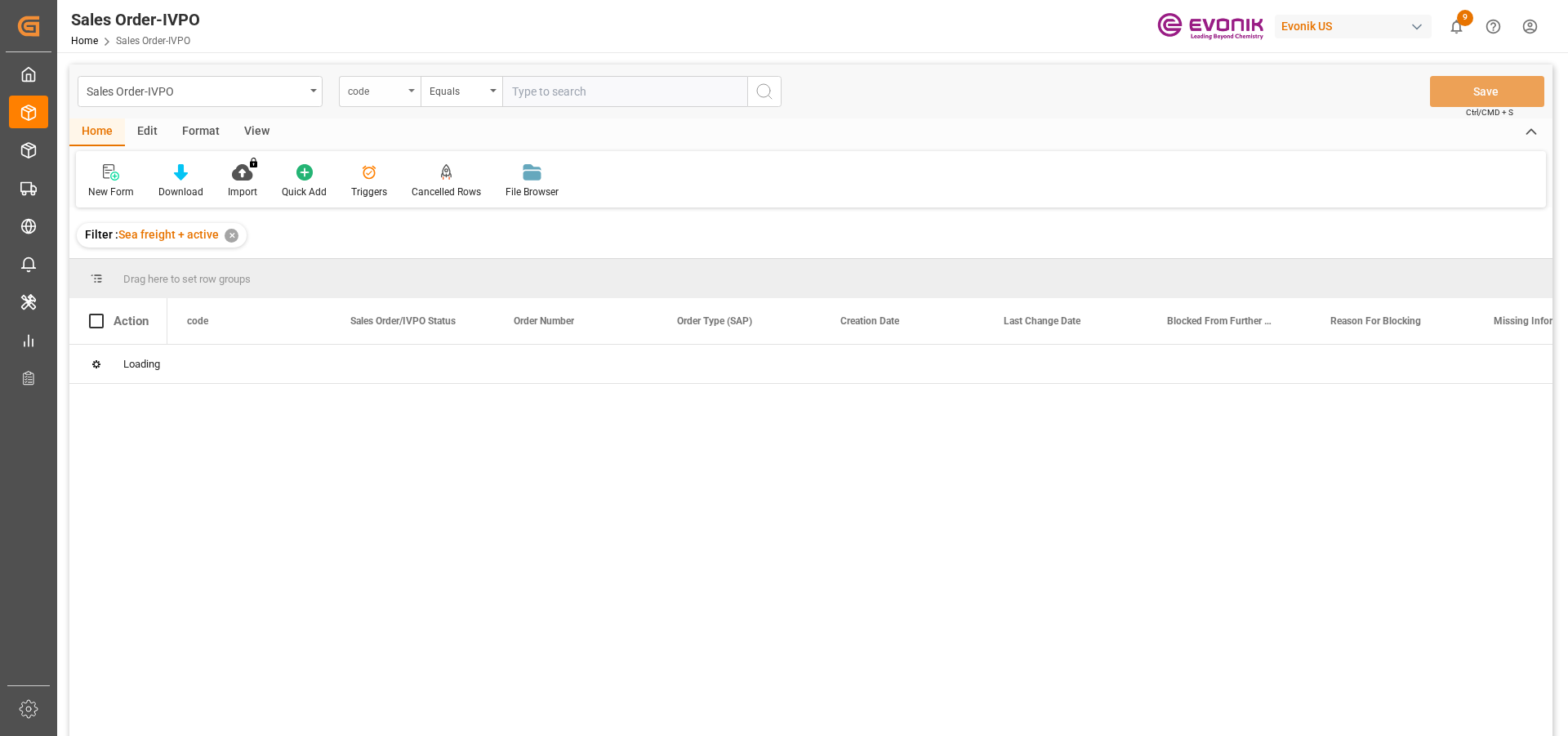
click at [400, 97] on div "code" at bounding box center [376, 89] width 56 height 19
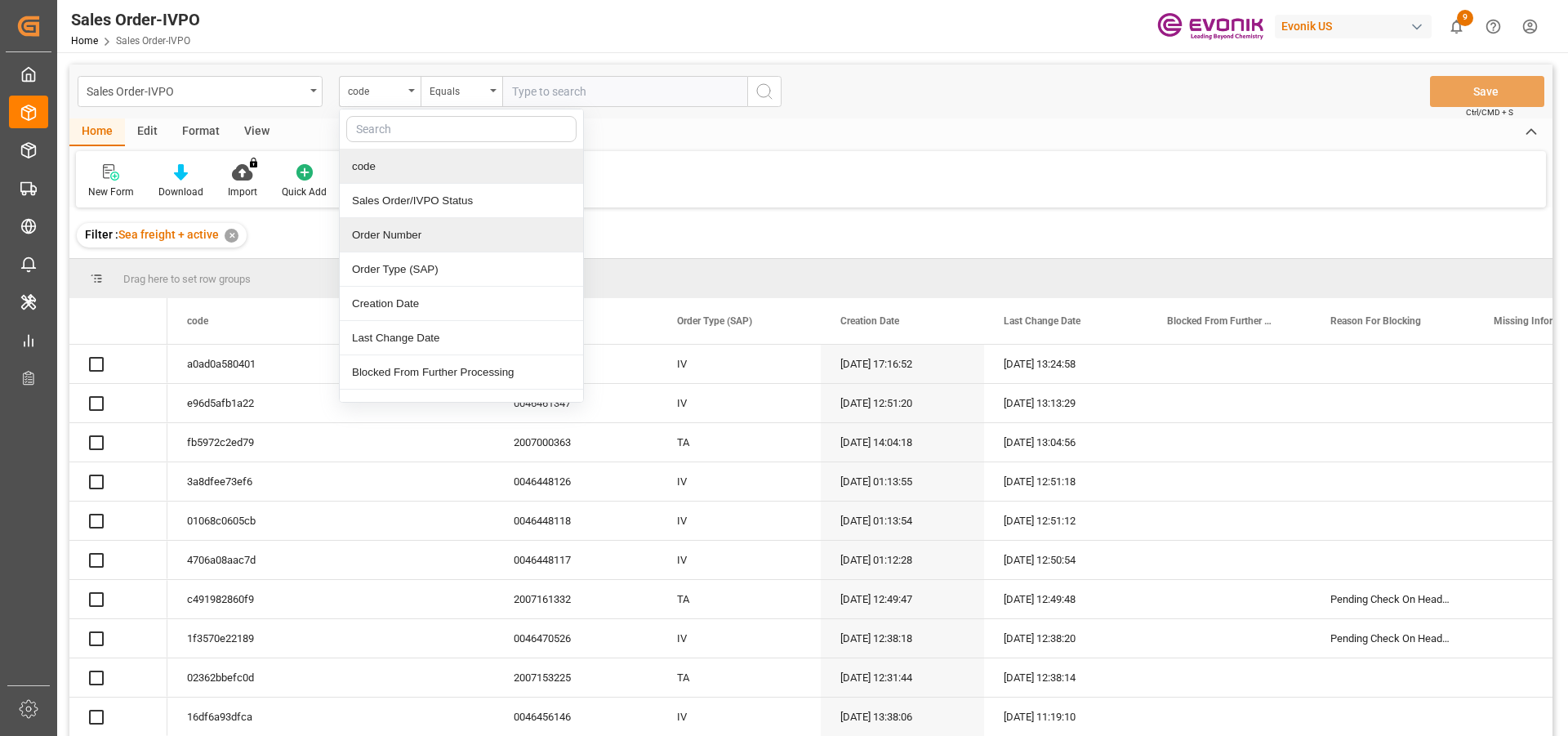
click at [401, 228] on div "Order Number" at bounding box center [461, 235] width 243 height 34
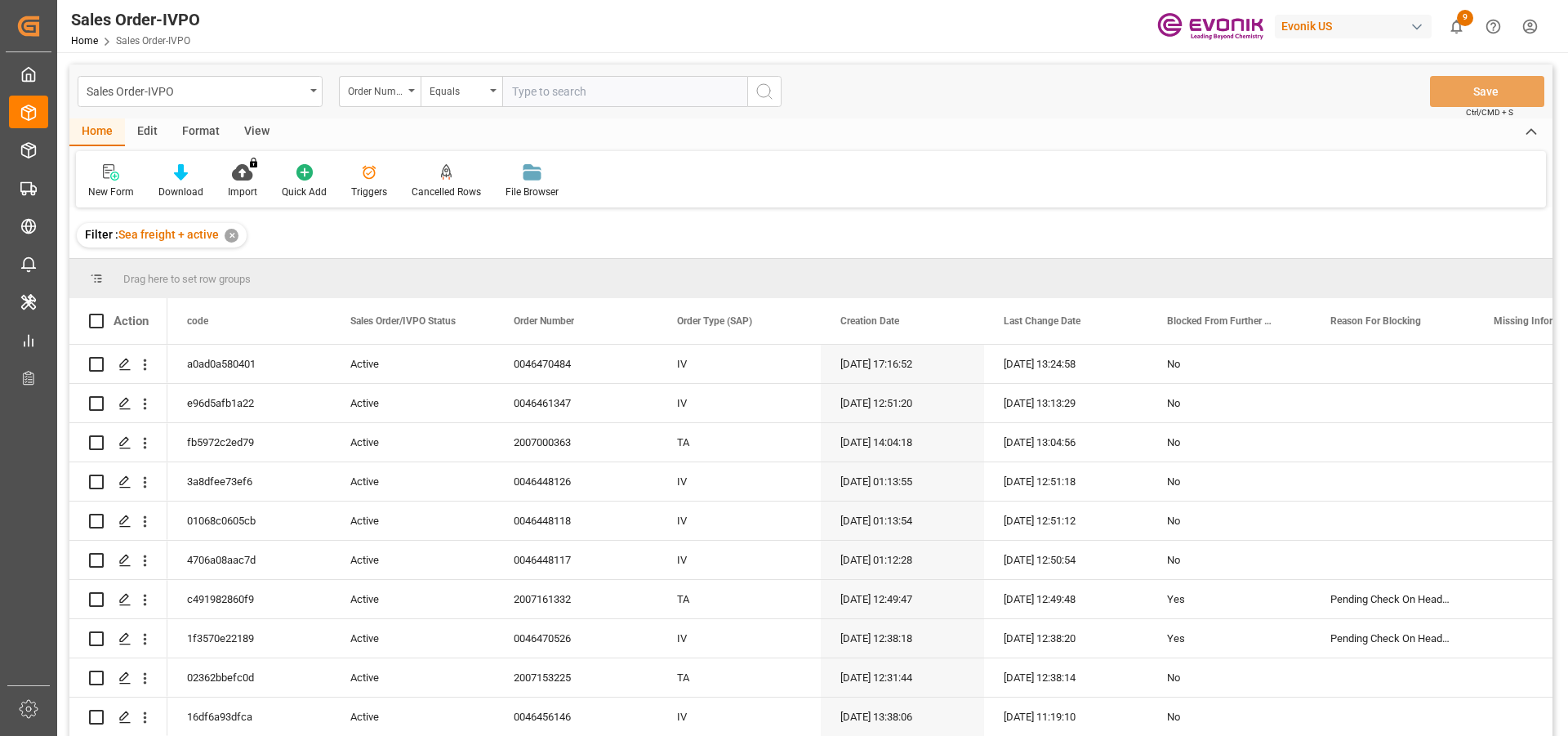
click at [567, 99] on input "text" at bounding box center [624, 92] width 245 height 31
paste input "2007109614"
type input "2007109614"
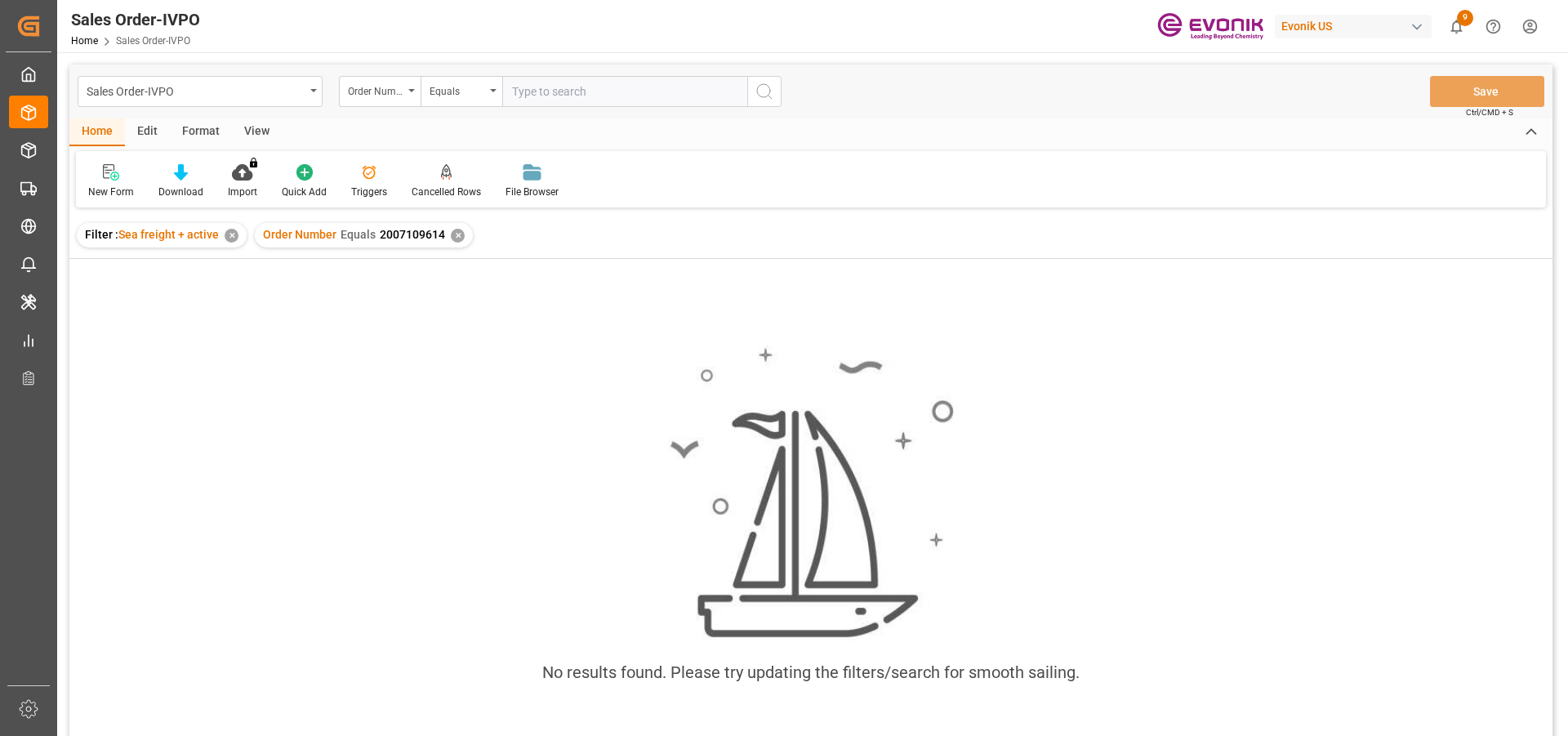
click at [615, 92] on input "text" at bounding box center [624, 92] width 245 height 31
click at [455, 233] on div "✕" at bounding box center [458, 235] width 14 height 14
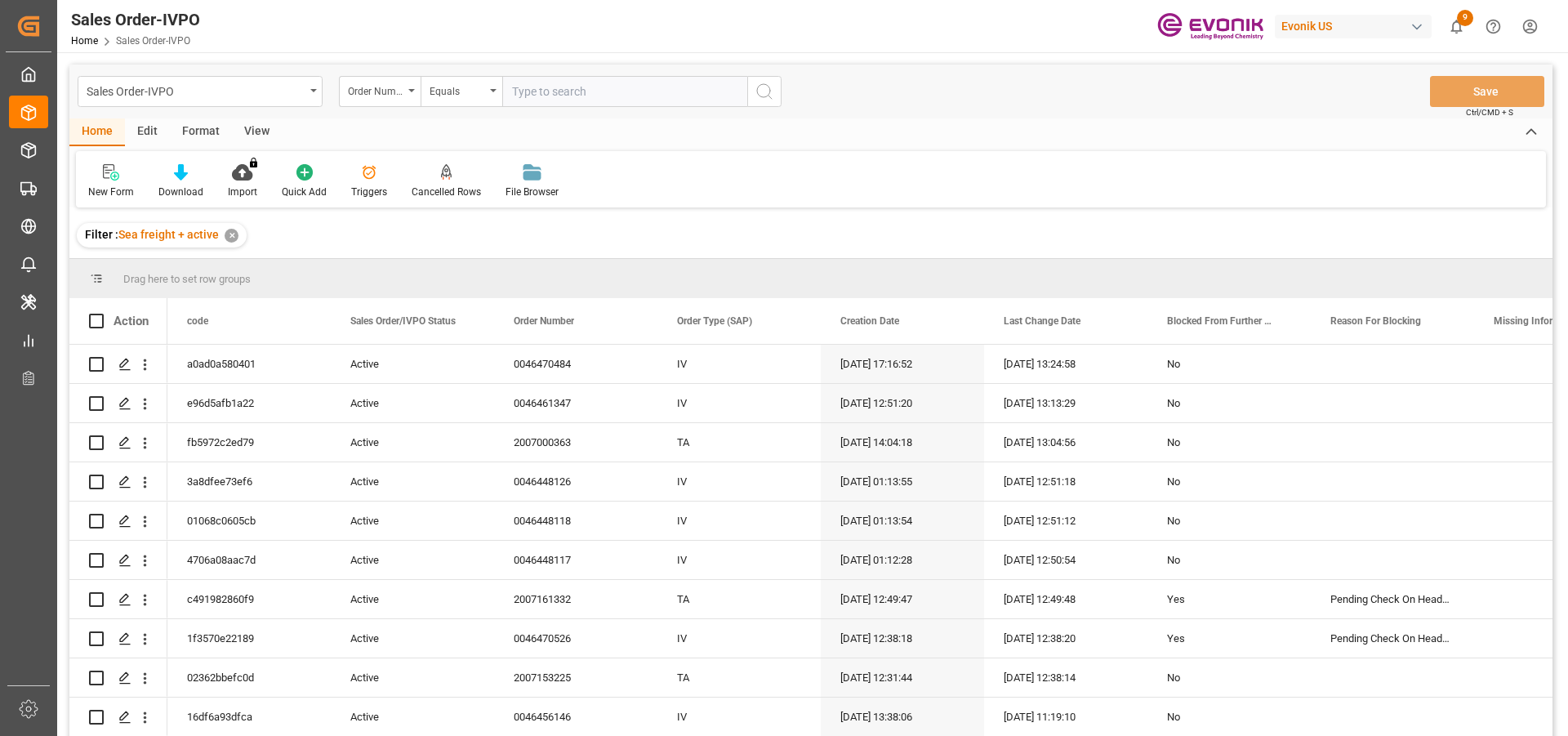
click at [546, 99] on input "text" at bounding box center [624, 92] width 245 height 31
paste input "2007109614"
type input "2007109614"
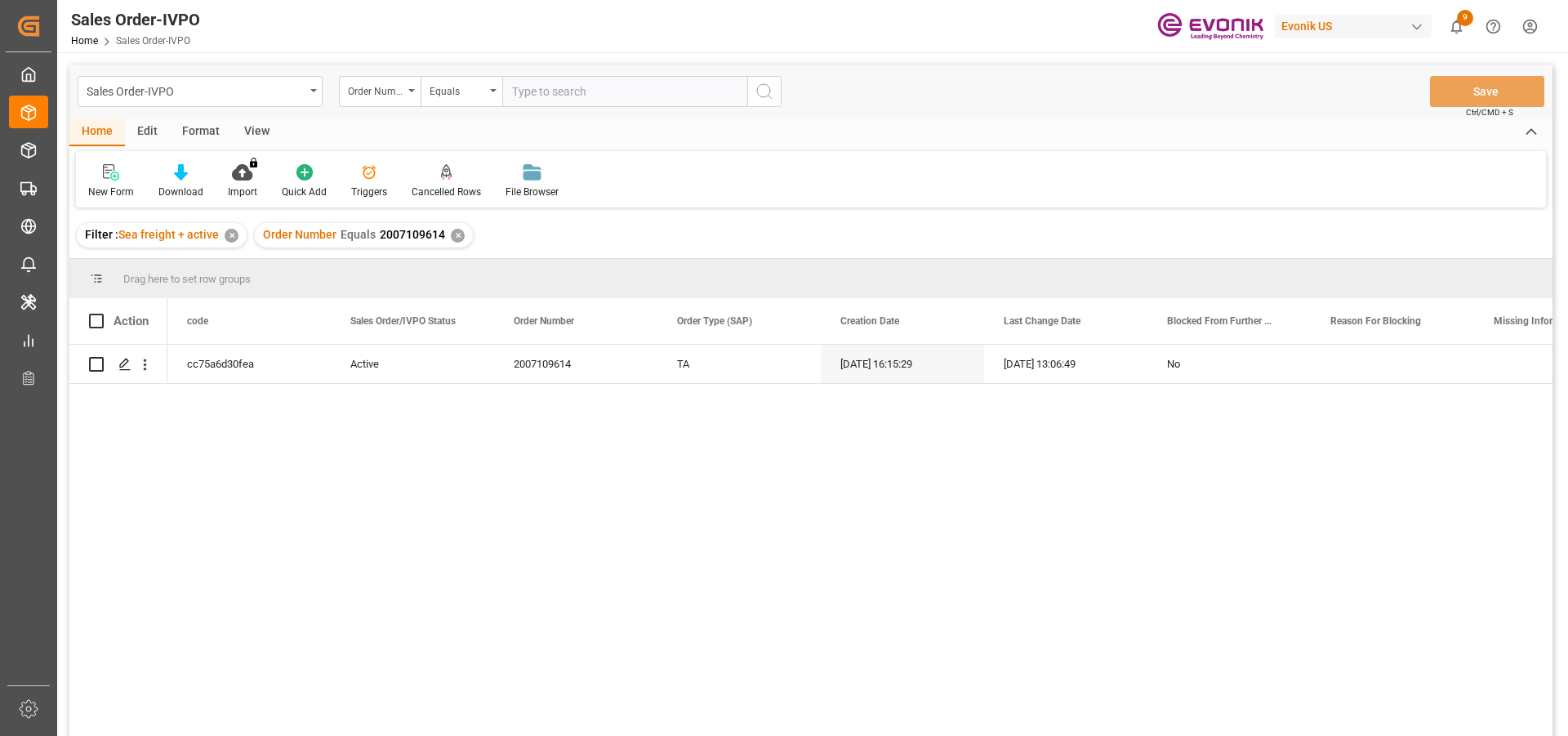
drag, startPoint x: 454, startPoint y: 232, endPoint x: 443, endPoint y: 224, distance: 13.6
click at [454, 232] on div "✕" at bounding box center [458, 235] width 14 height 14
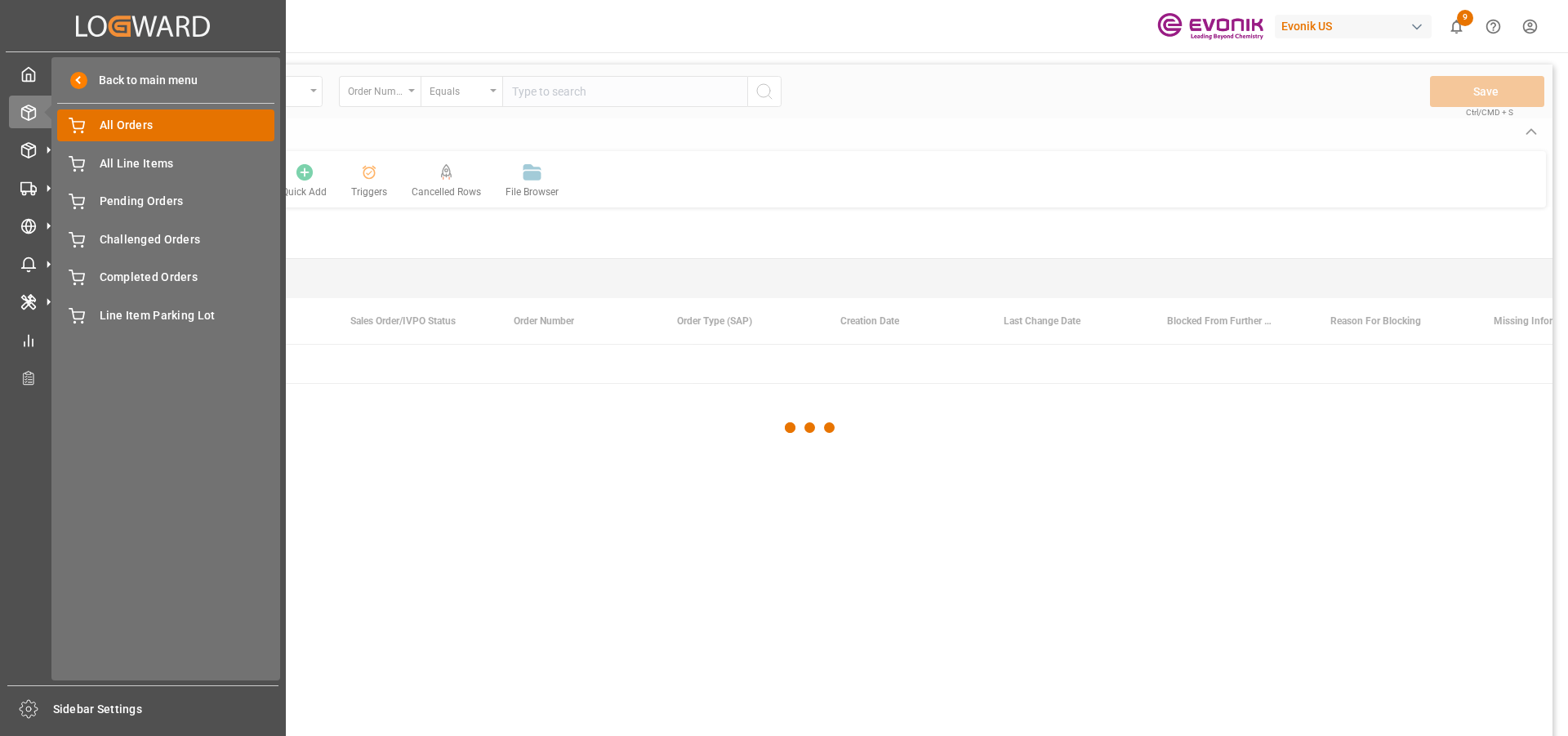
click at [178, 133] on span "All Orders" at bounding box center [188, 125] width 175 height 17
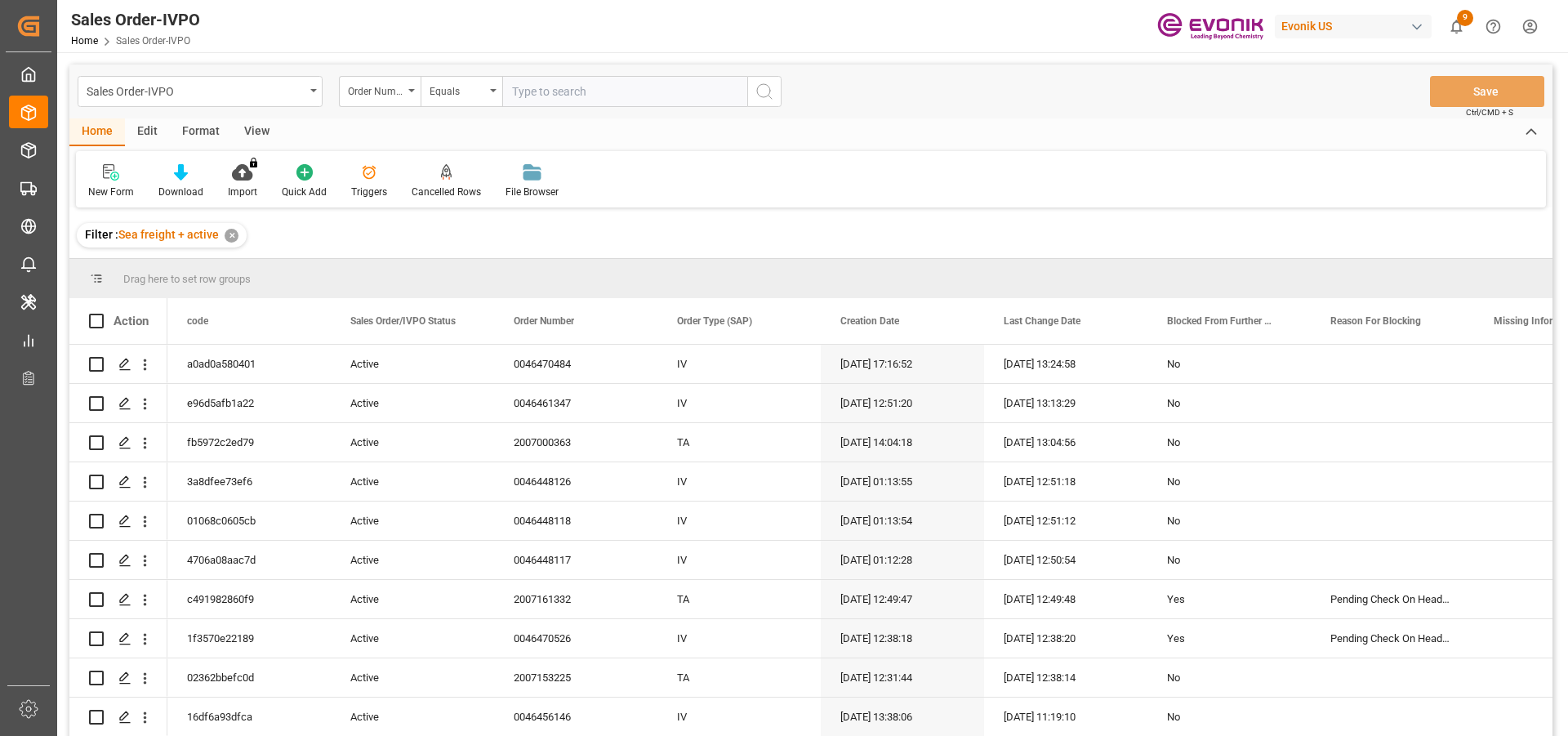
click at [556, 90] on input "text" at bounding box center [624, 92] width 245 height 31
paste input "0046467217"
type input "0046467217"
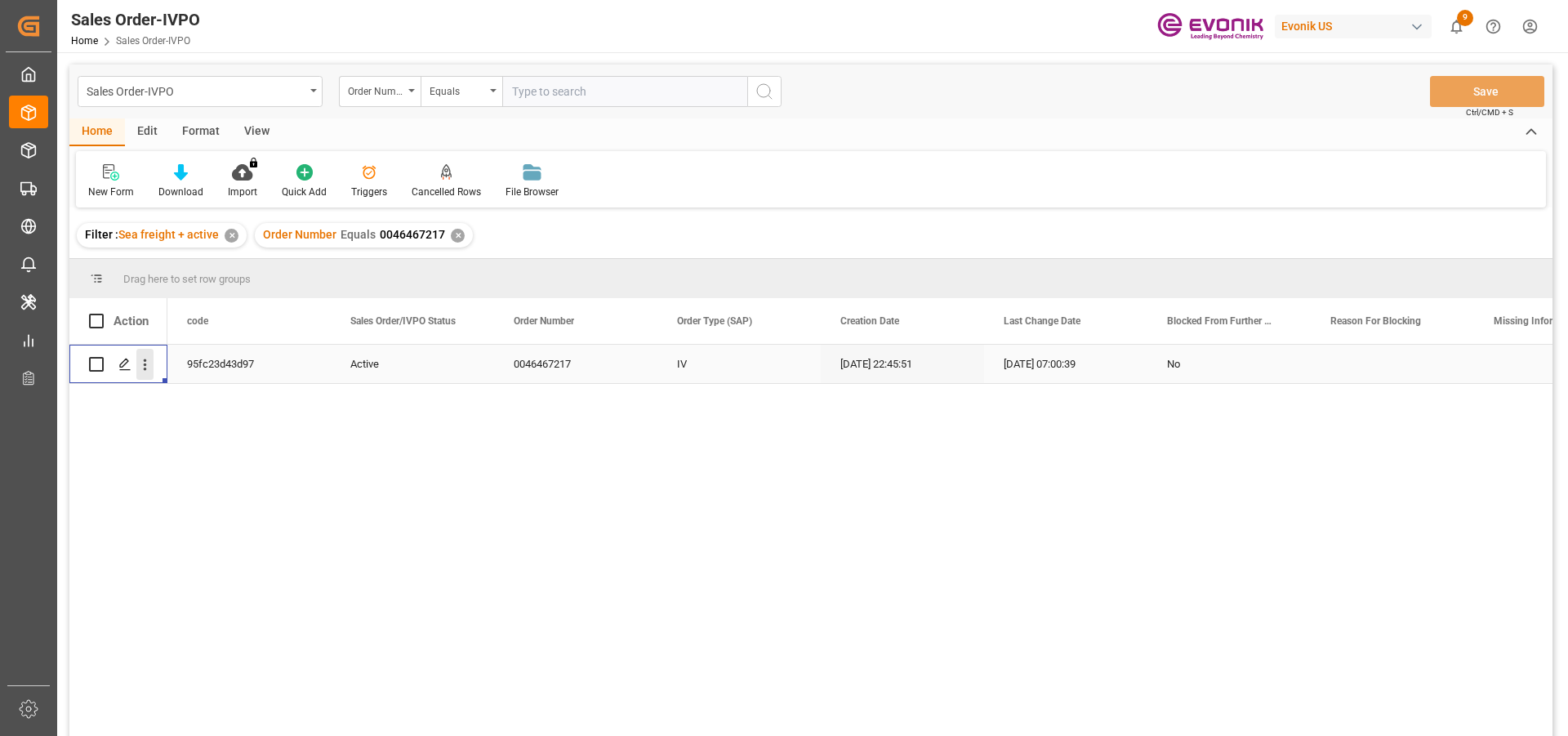
click at [149, 370] on icon "open menu" at bounding box center [145, 364] width 17 height 17
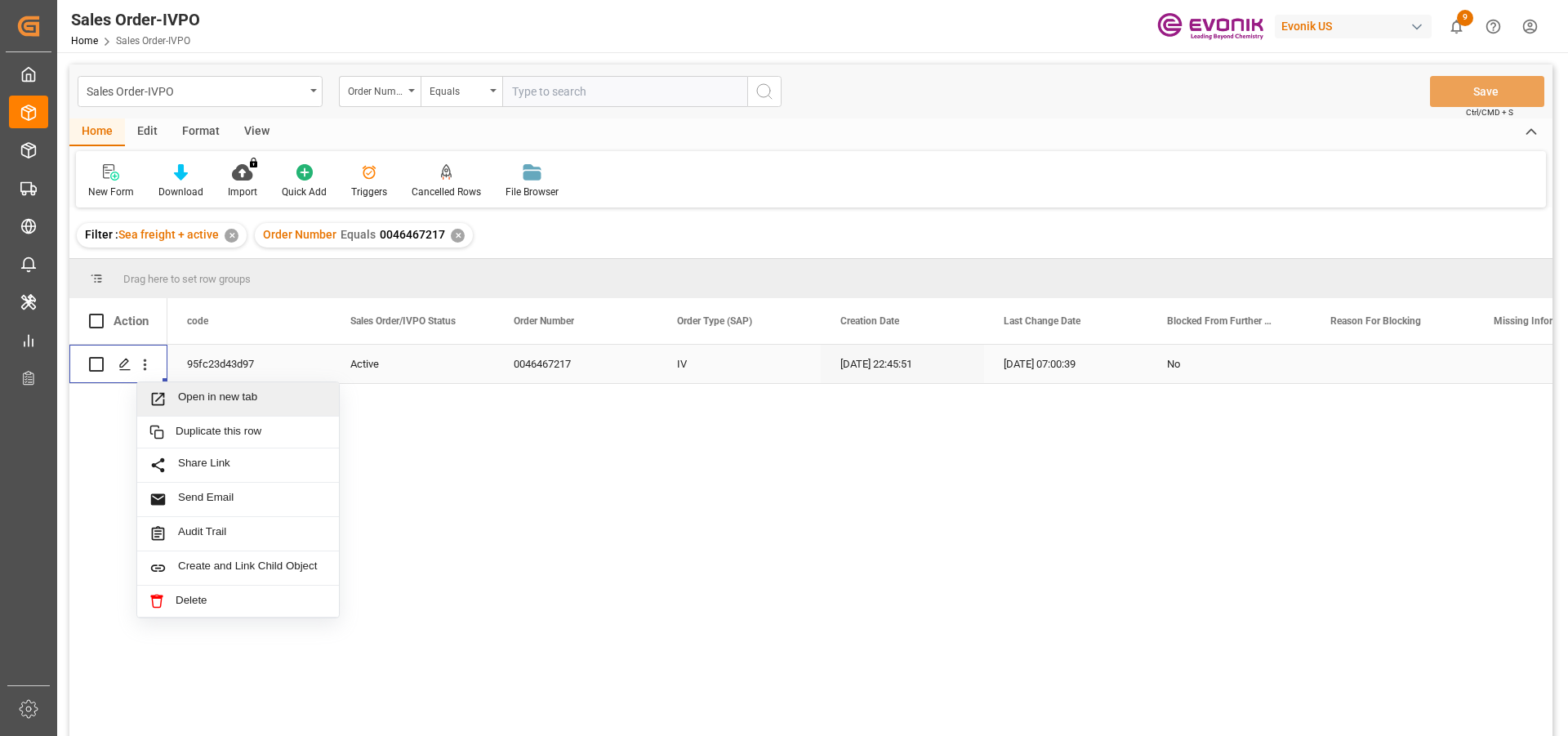
click at [282, 388] on div "Open in new tab" at bounding box center [238, 400] width 201 height 34
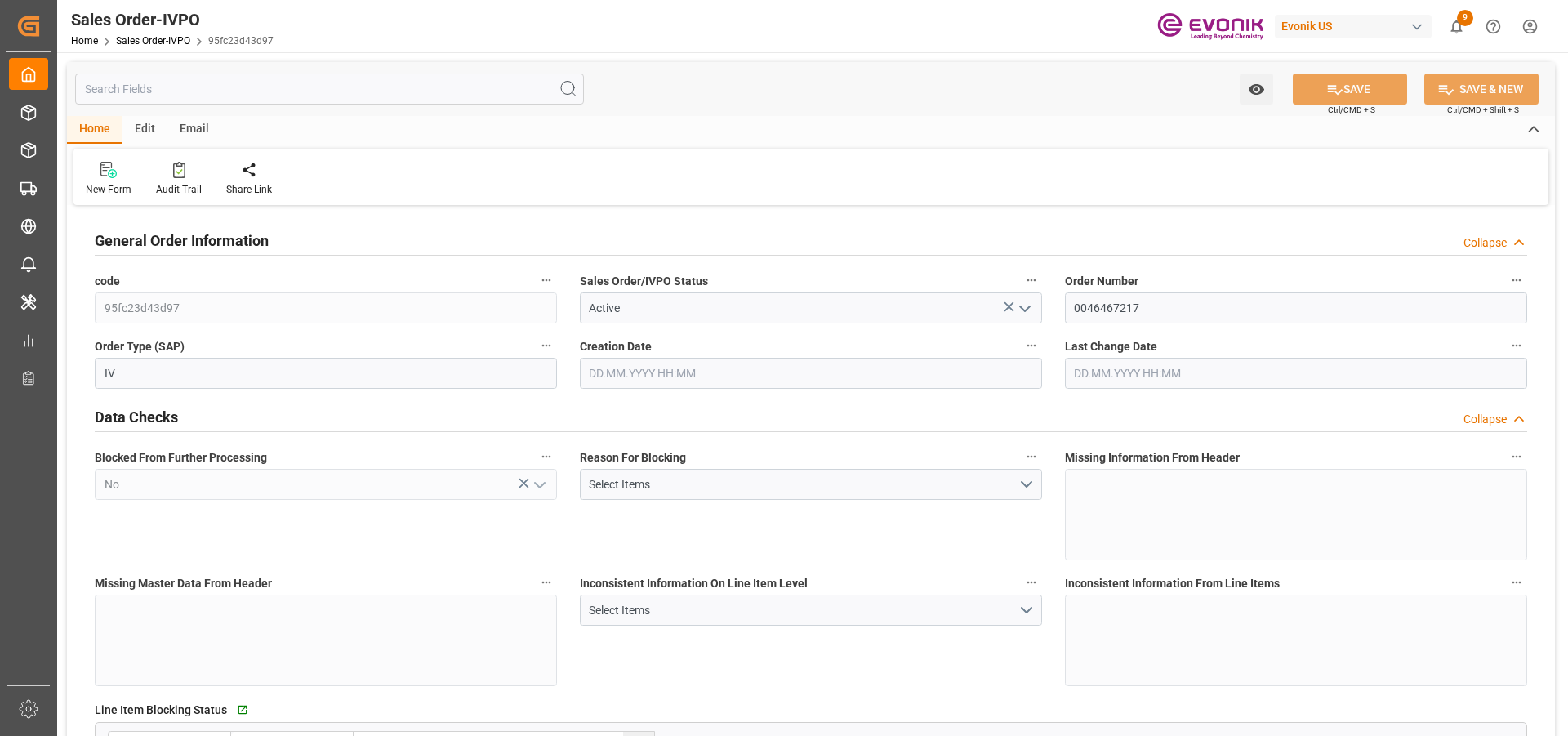
type input "BRSSZ"
type input "0"
type input "1"
type input "3877.12"
type input "[DATE] 22:45"
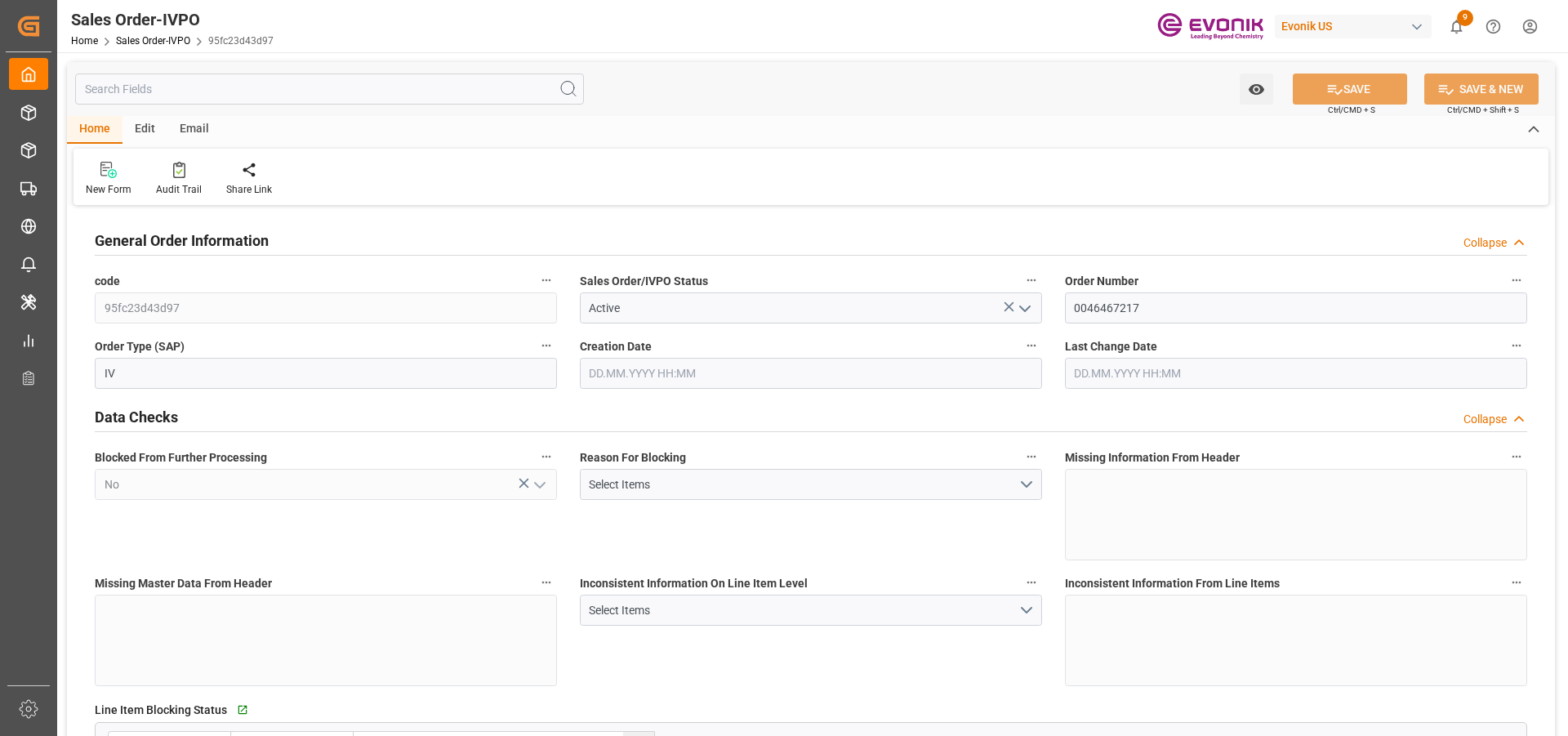
type input "[DATE] 07:00"
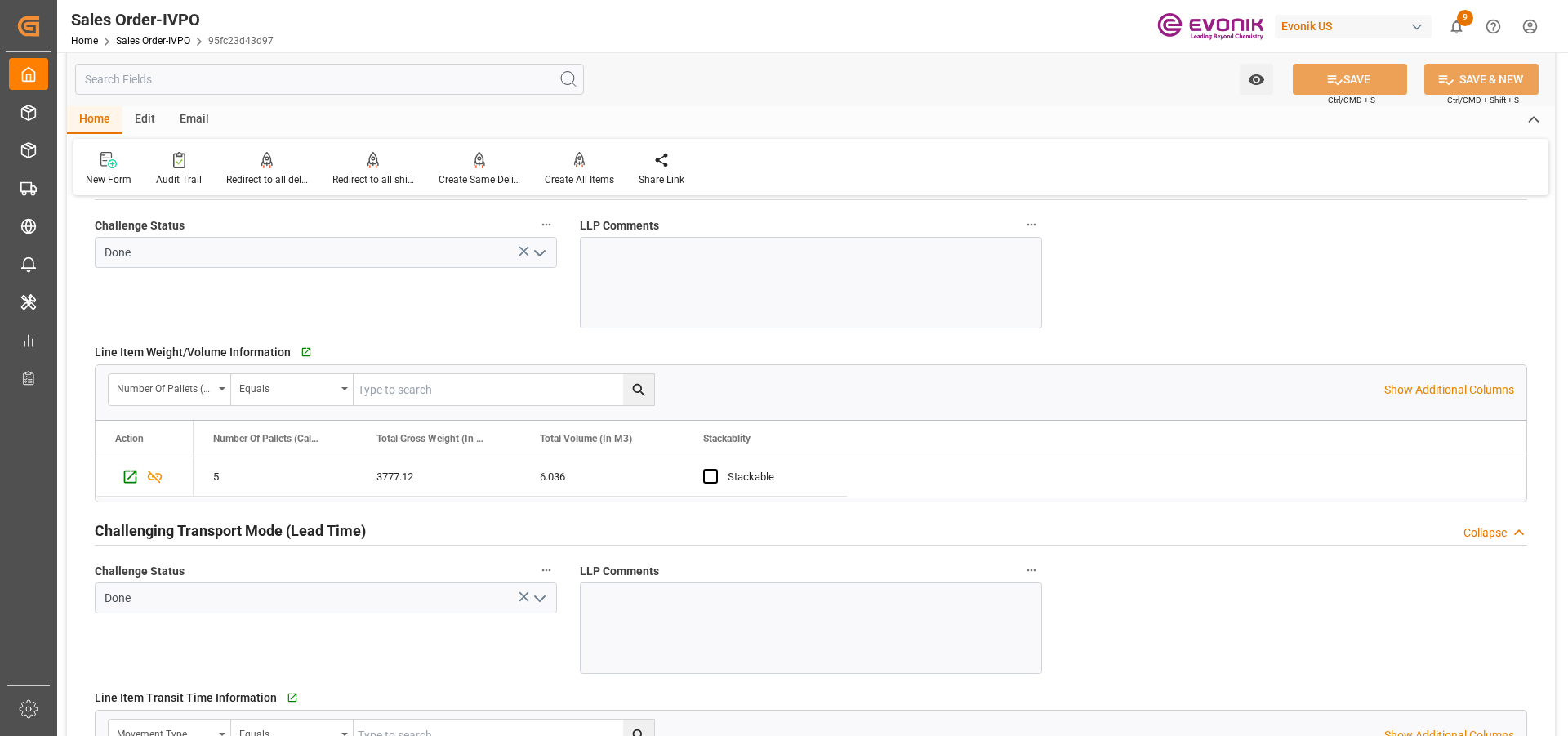
scroll to position [2531, 0]
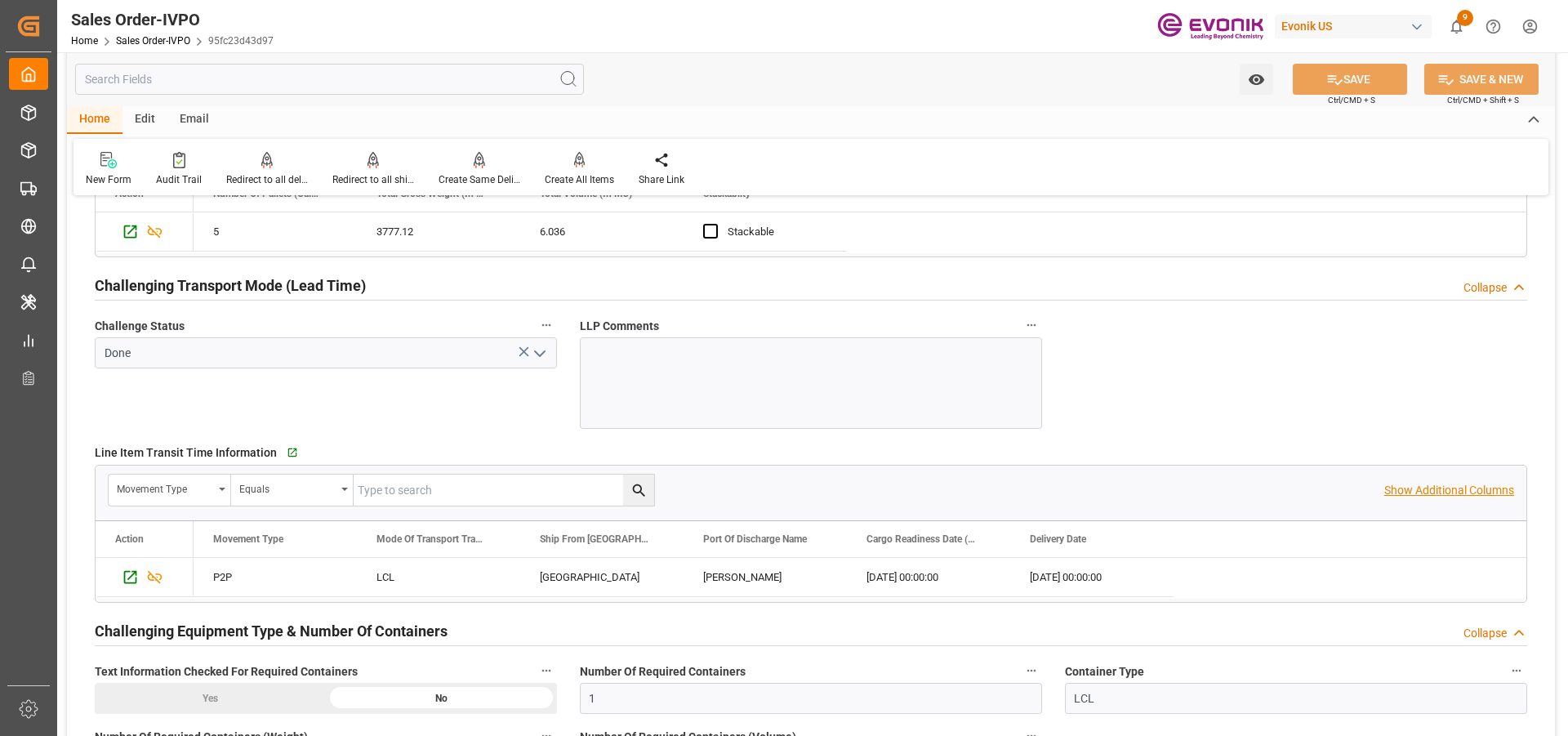
click at [1435, 492] on p "Show Additional Columns" at bounding box center [1449, 490] width 130 height 17
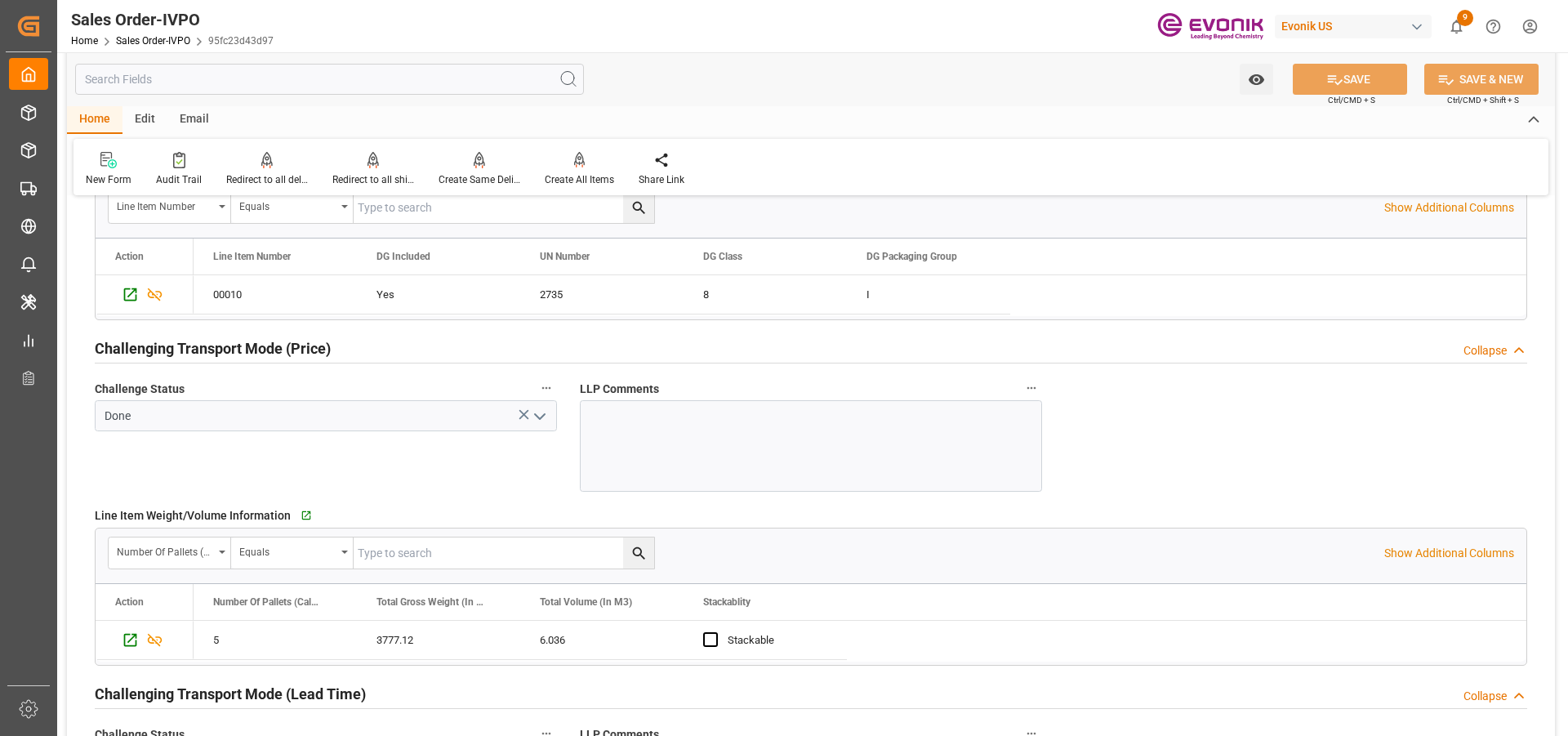
scroll to position [2041, 0]
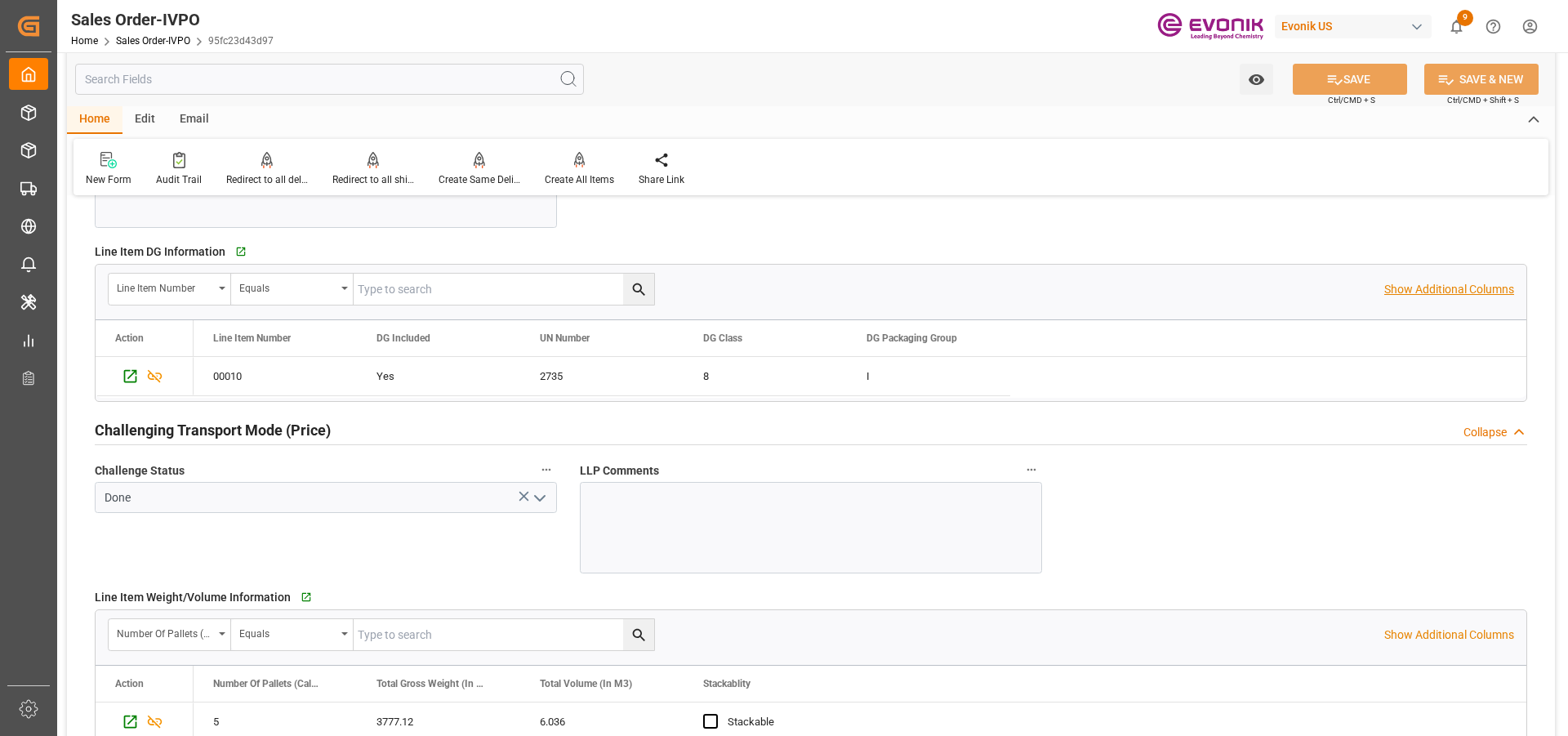
click at [1444, 283] on p "Show Additional Columns" at bounding box center [1449, 289] width 130 height 17
